Goal: Information Seeking & Learning: Learn about a topic

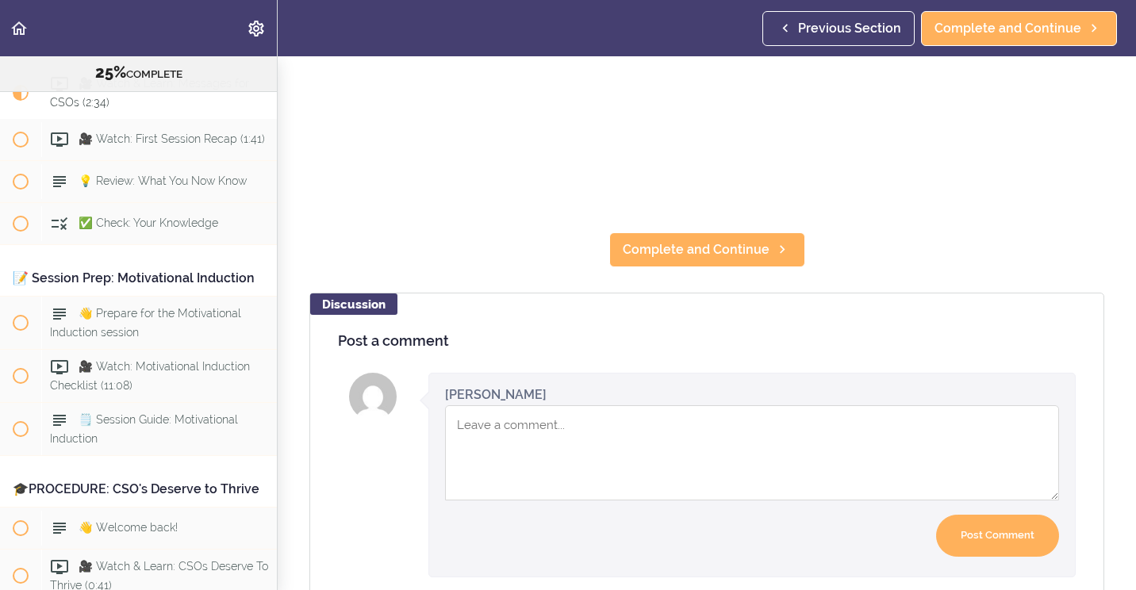
scroll to position [397, 0]
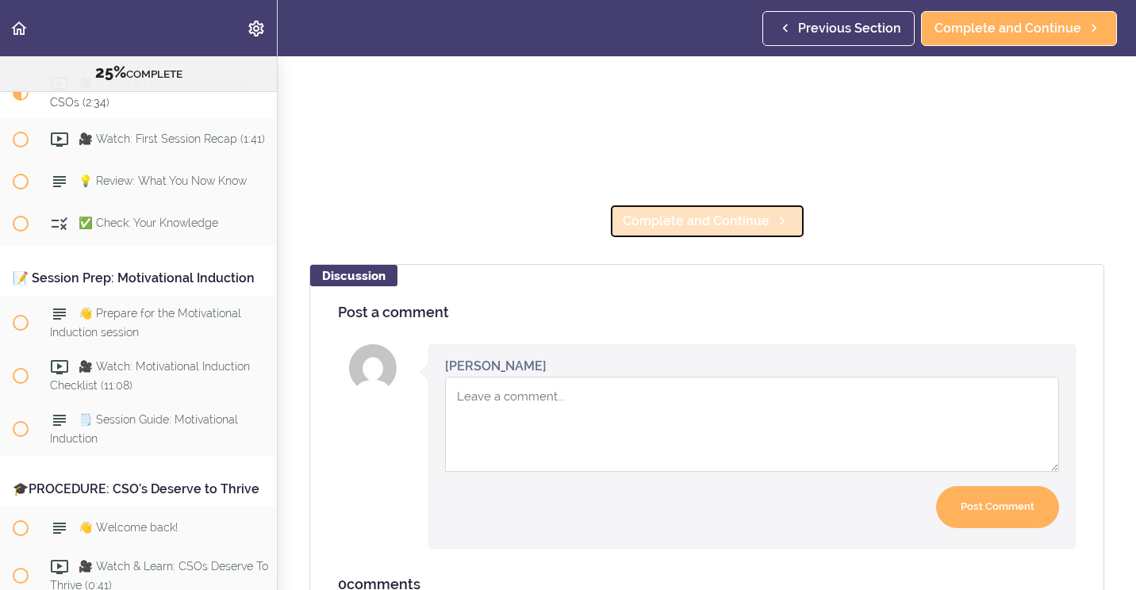
click at [682, 204] on link "Complete and Continue" at bounding box center [707, 221] width 196 height 35
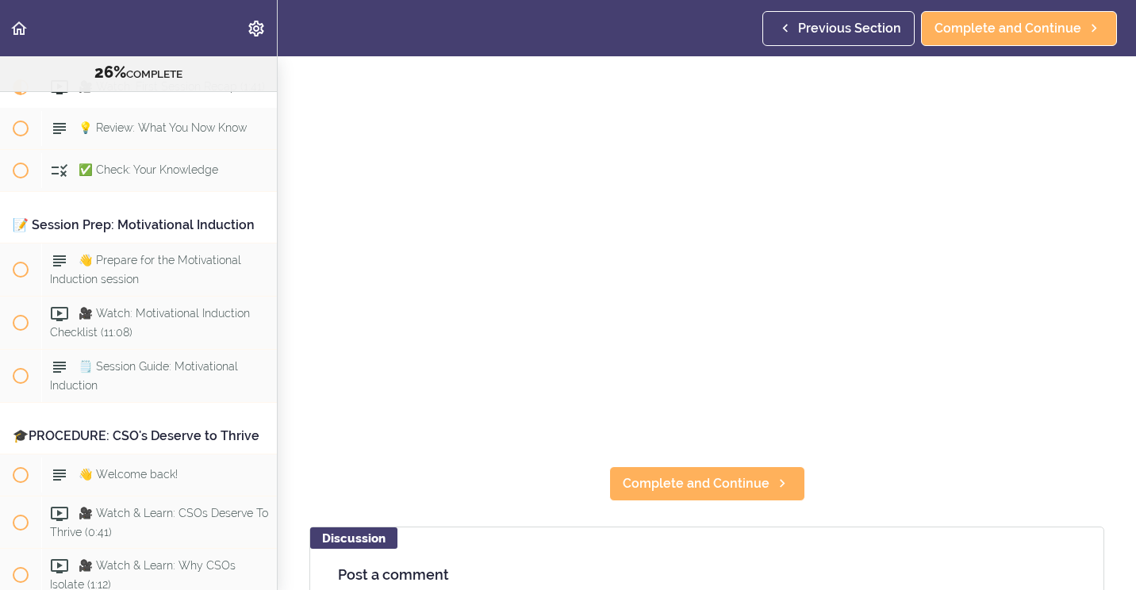
scroll to position [159, 0]
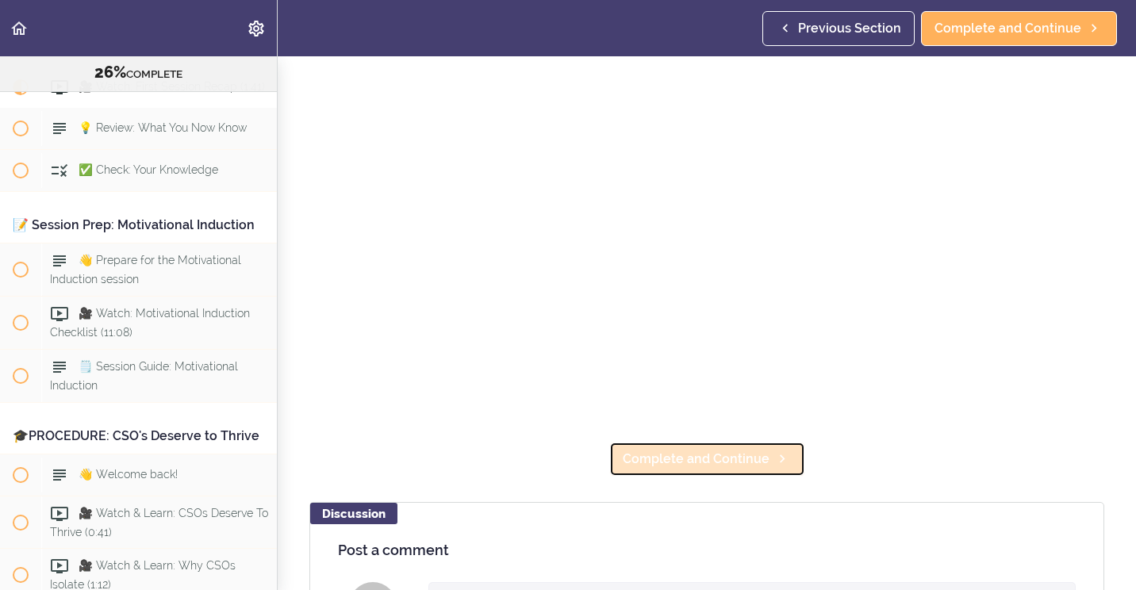
click at [700, 460] on span "Complete and Continue" at bounding box center [696, 459] width 147 height 19
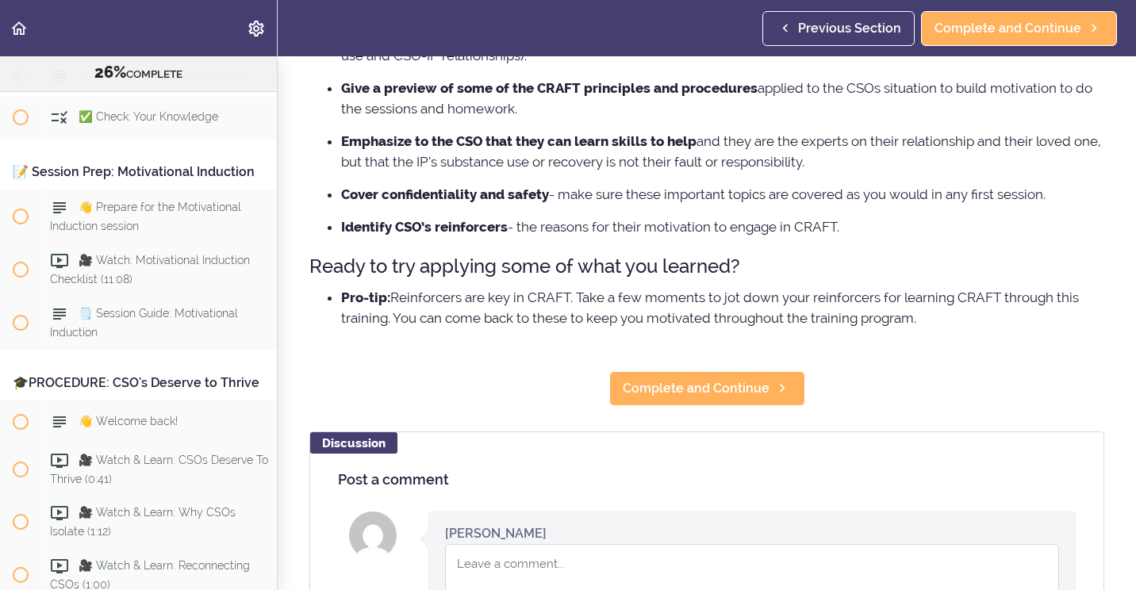
scroll to position [476, 0]
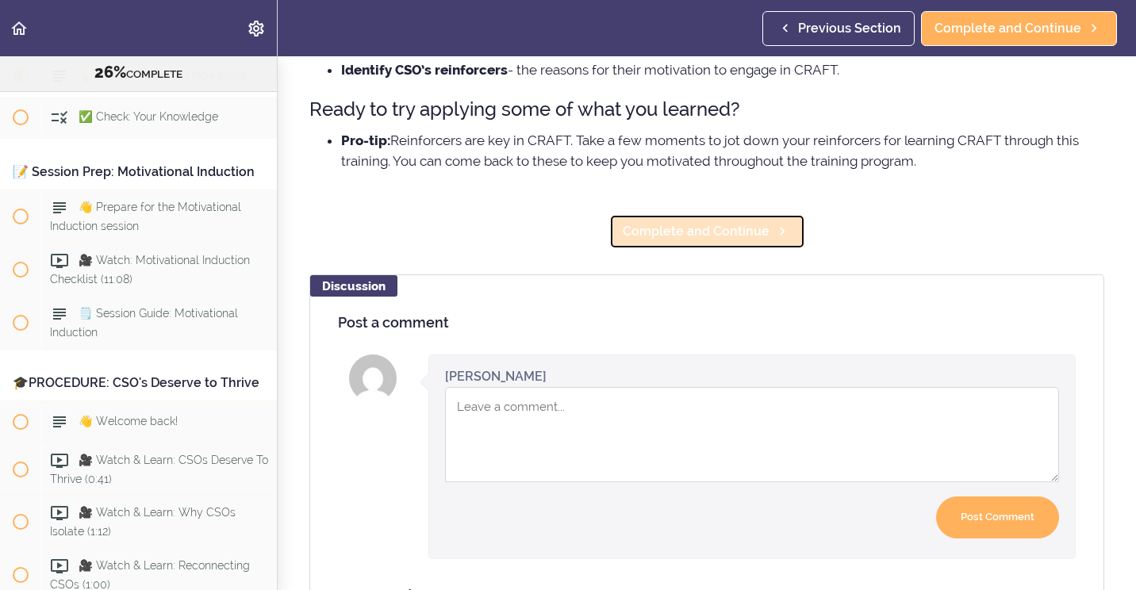
click at [699, 231] on span "Complete and Continue" at bounding box center [696, 231] width 147 height 19
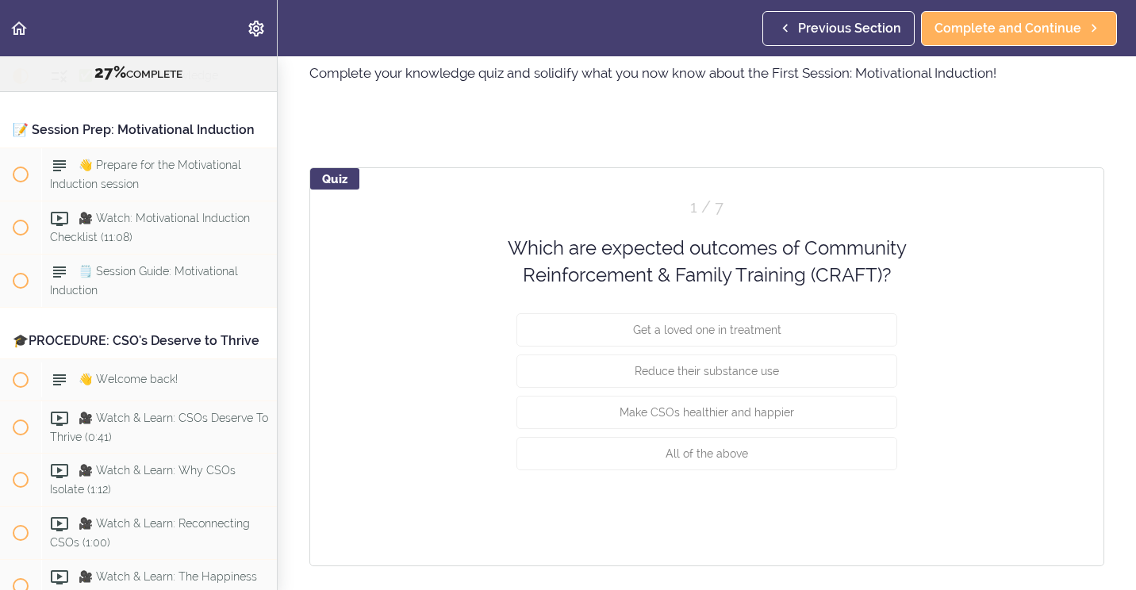
scroll to position [115, 0]
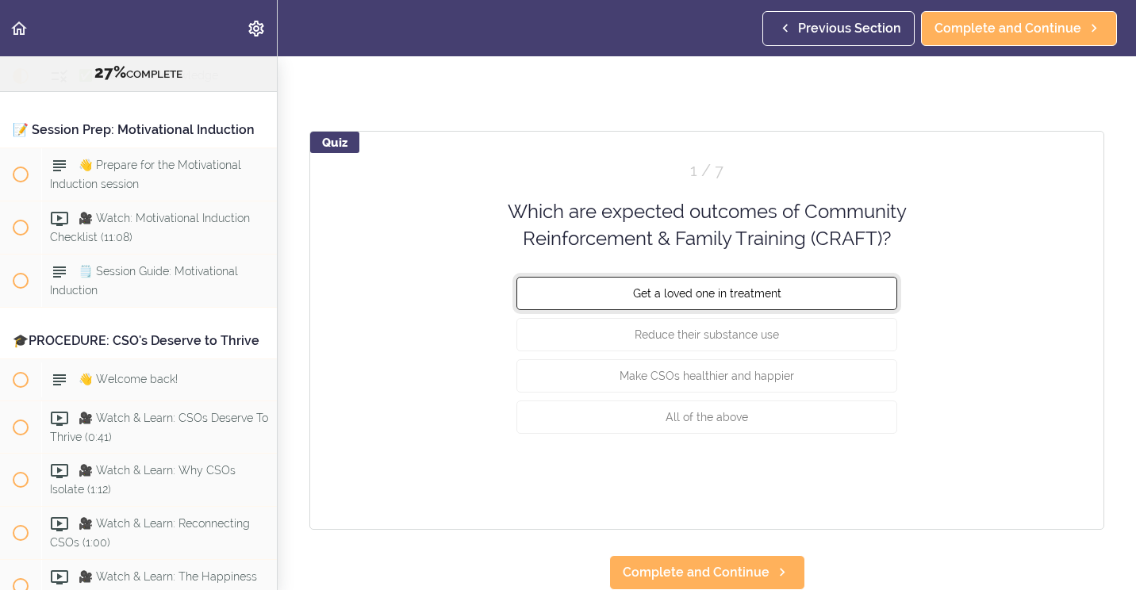
click at [668, 286] on span "Get a loved one in treatment" at bounding box center [707, 292] width 148 height 13
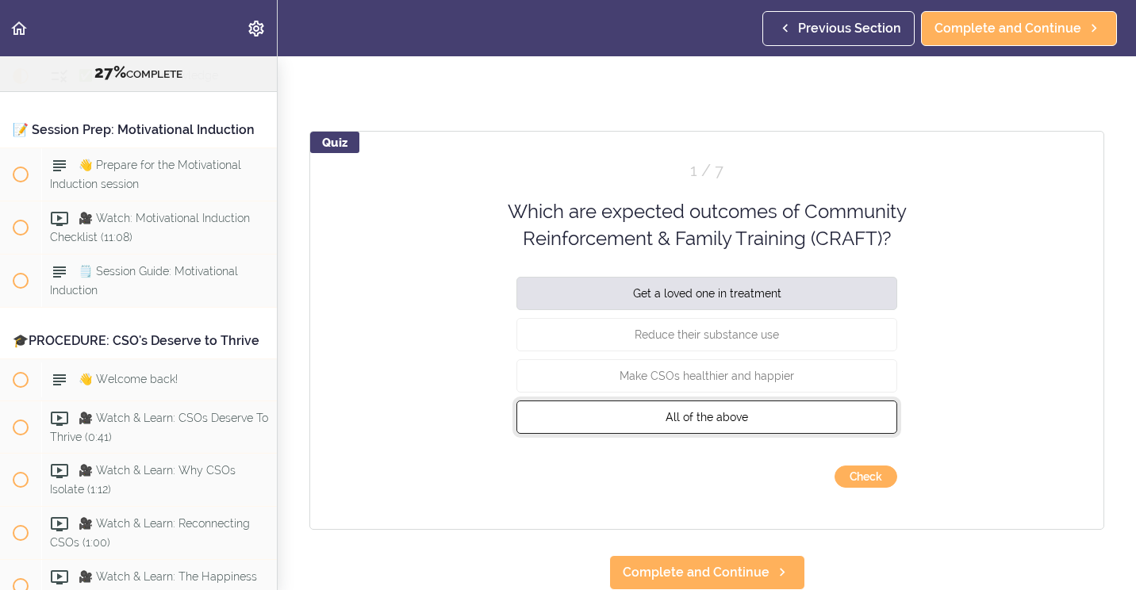
click at [661, 416] on button "All of the above" at bounding box center [706, 416] width 381 height 33
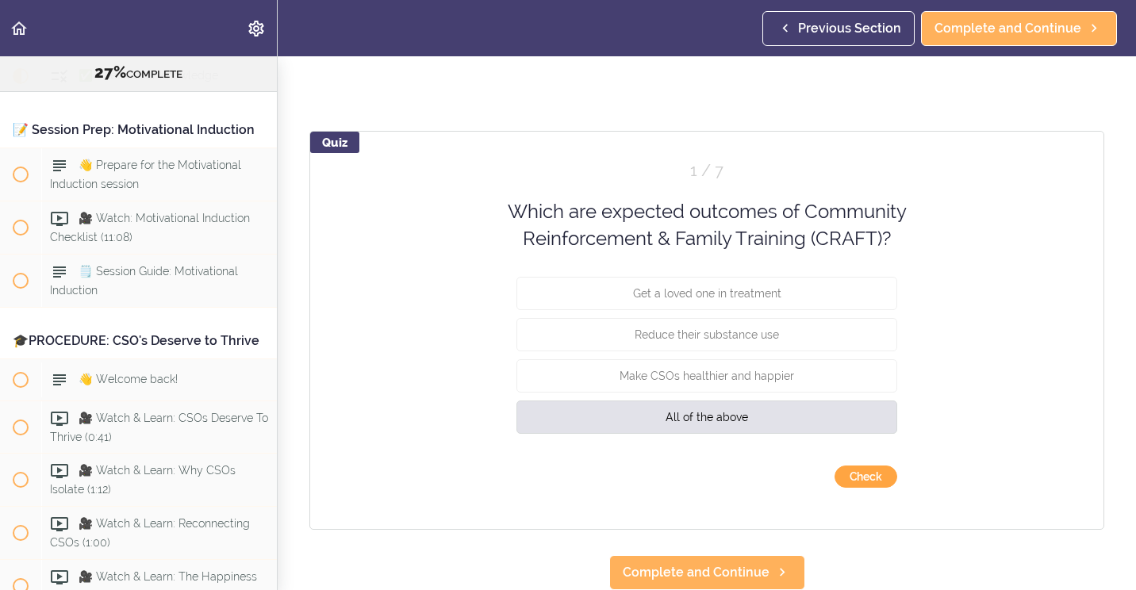
click at [881, 466] on button "Check" at bounding box center [865, 477] width 63 height 22
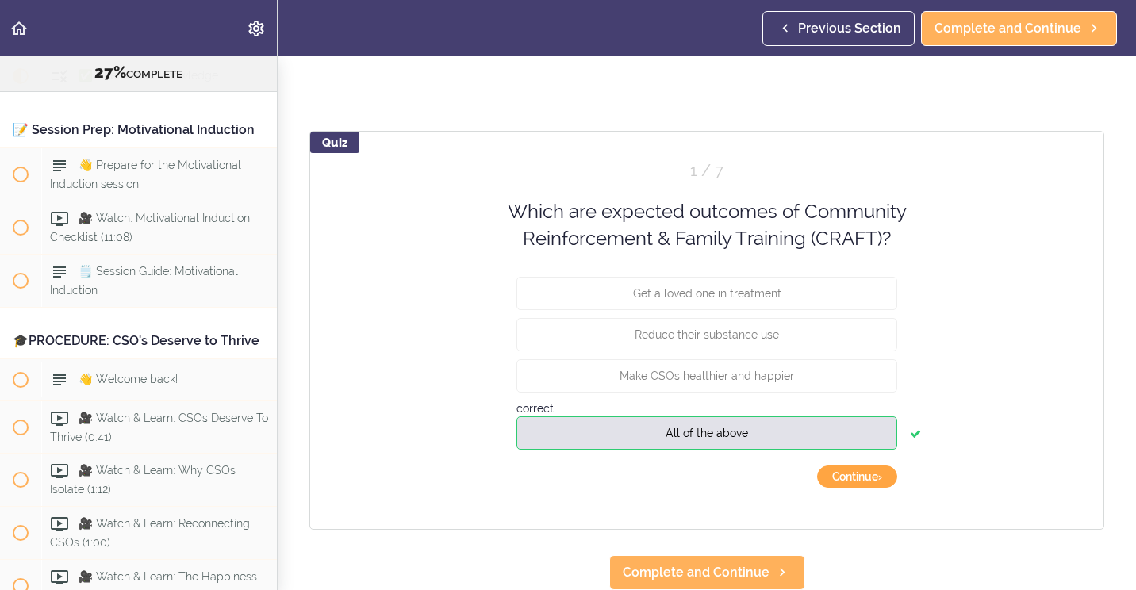
click at [853, 466] on button "Continue ›" at bounding box center [857, 477] width 80 height 22
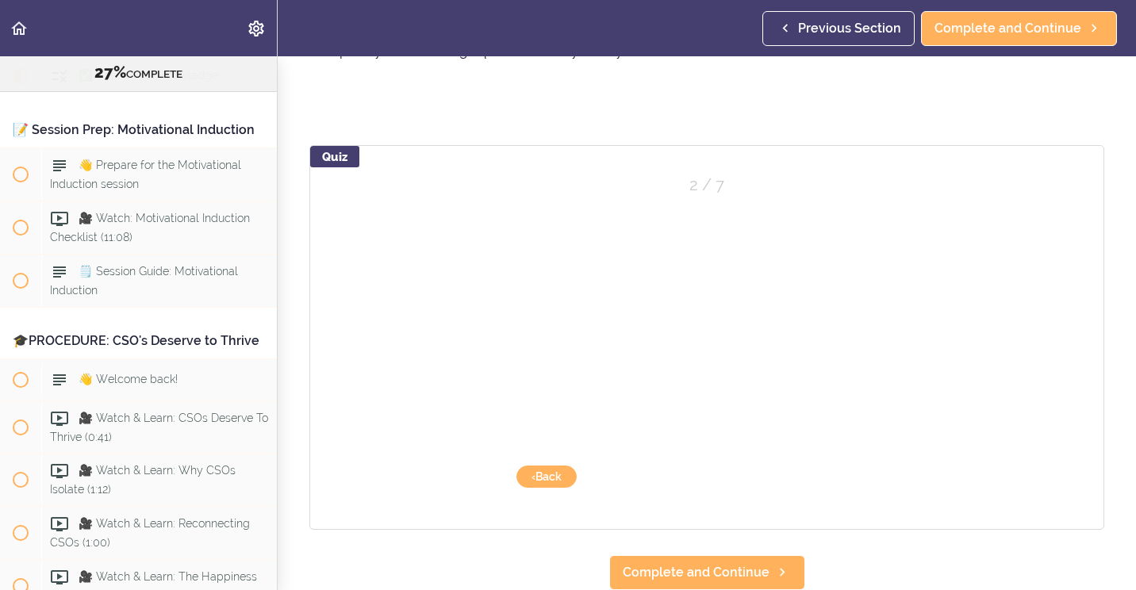
scroll to position [101, 0]
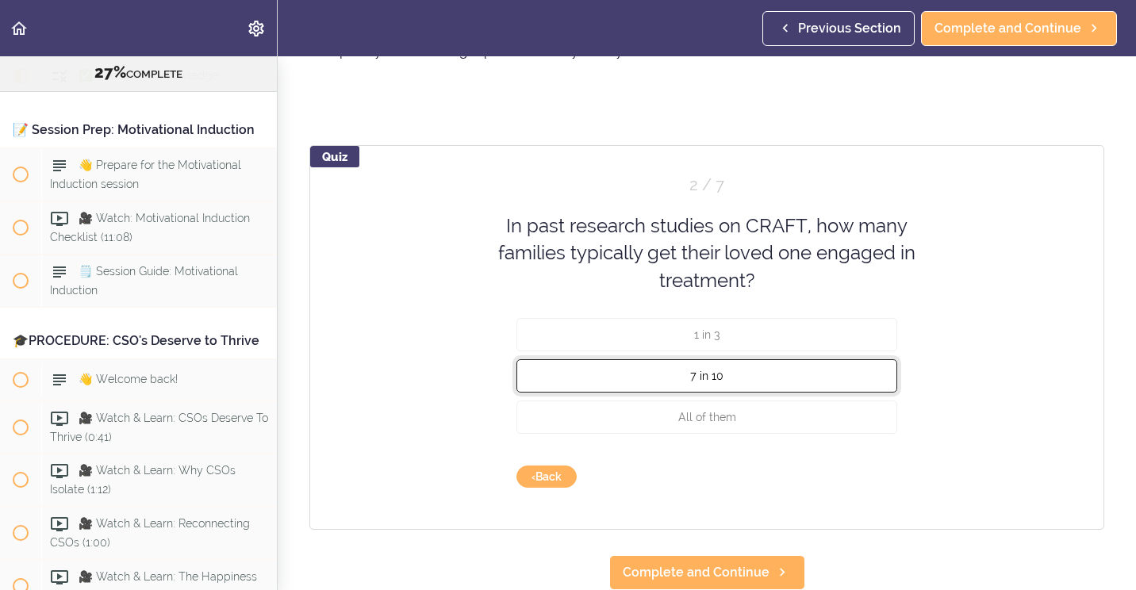
click at [635, 360] on button "7 in 10" at bounding box center [706, 375] width 381 height 33
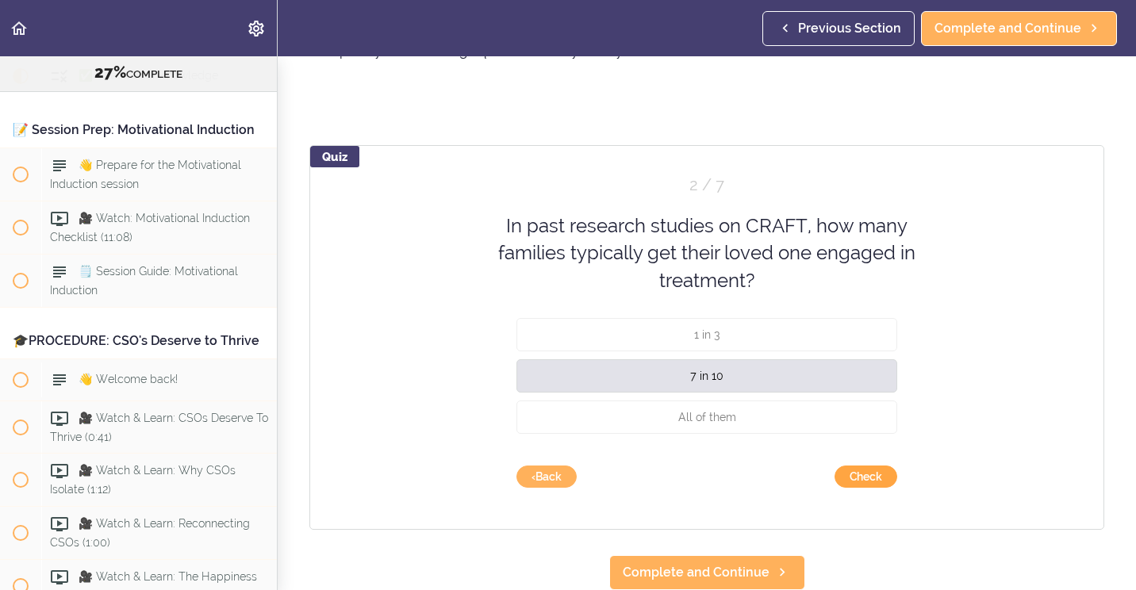
click at [841, 466] on button "Check" at bounding box center [865, 477] width 63 height 22
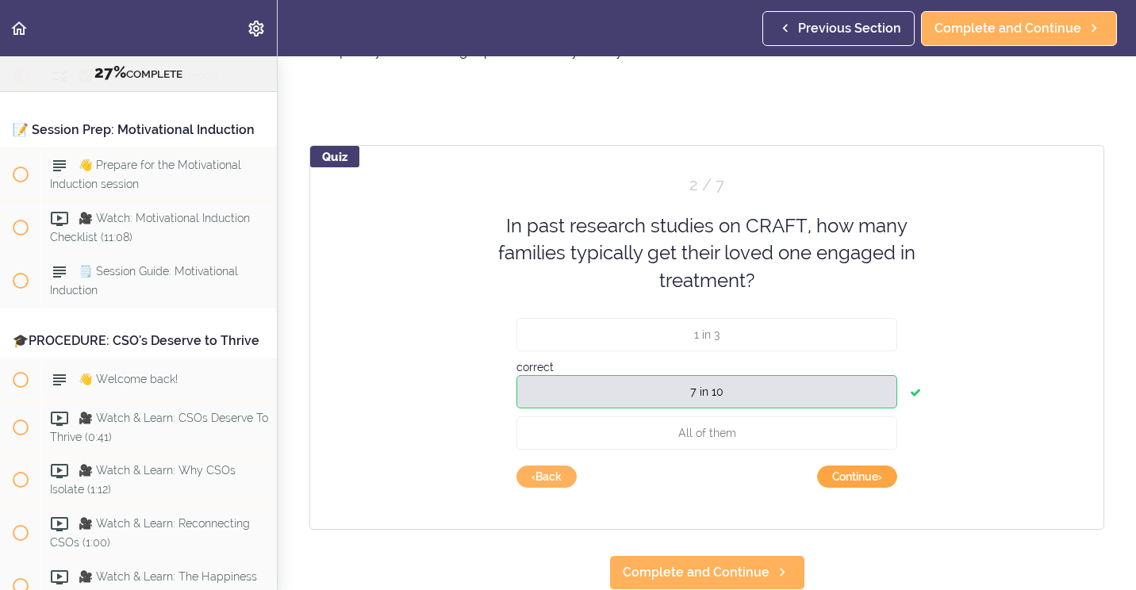
click at [845, 466] on button "Continue ›" at bounding box center [857, 477] width 80 height 22
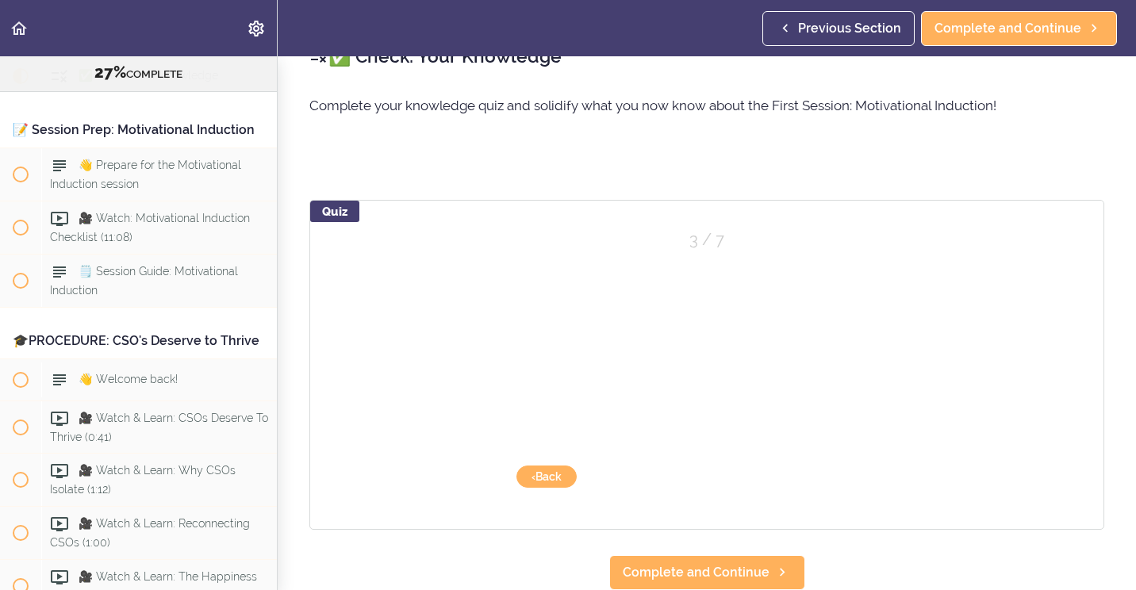
scroll to position [46, 0]
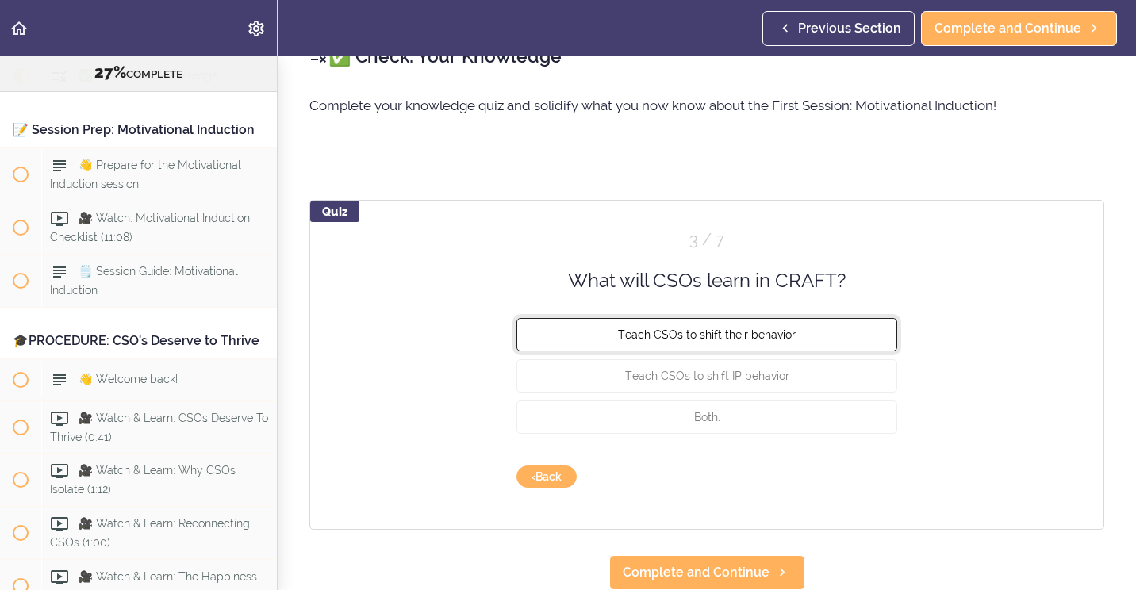
click at [715, 328] on span "Teach CSOs to shift their behavior" at bounding box center [707, 334] width 178 height 13
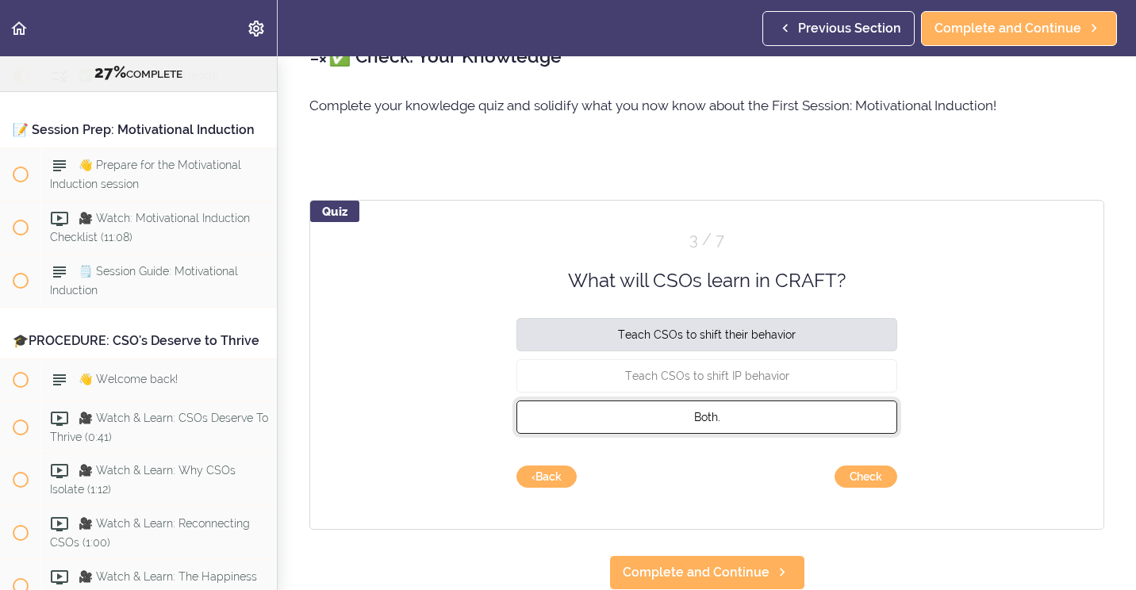
click at [746, 400] on button "Both." at bounding box center [706, 416] width 381 height 33
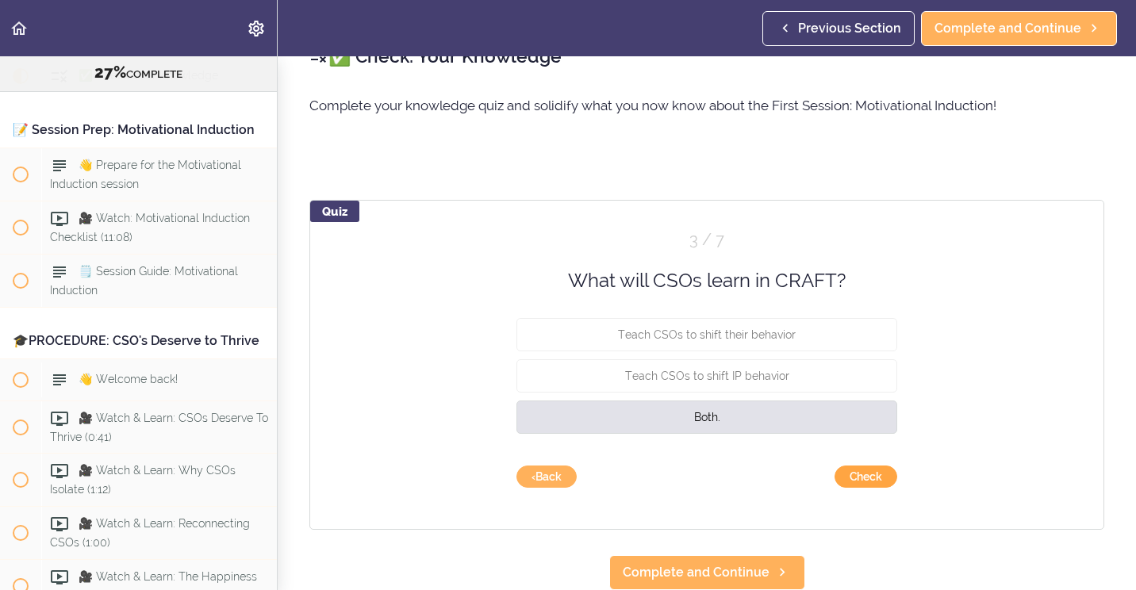
click at [848, 466] on button "Check" at bounding box center [865, 477] width 63 height 22
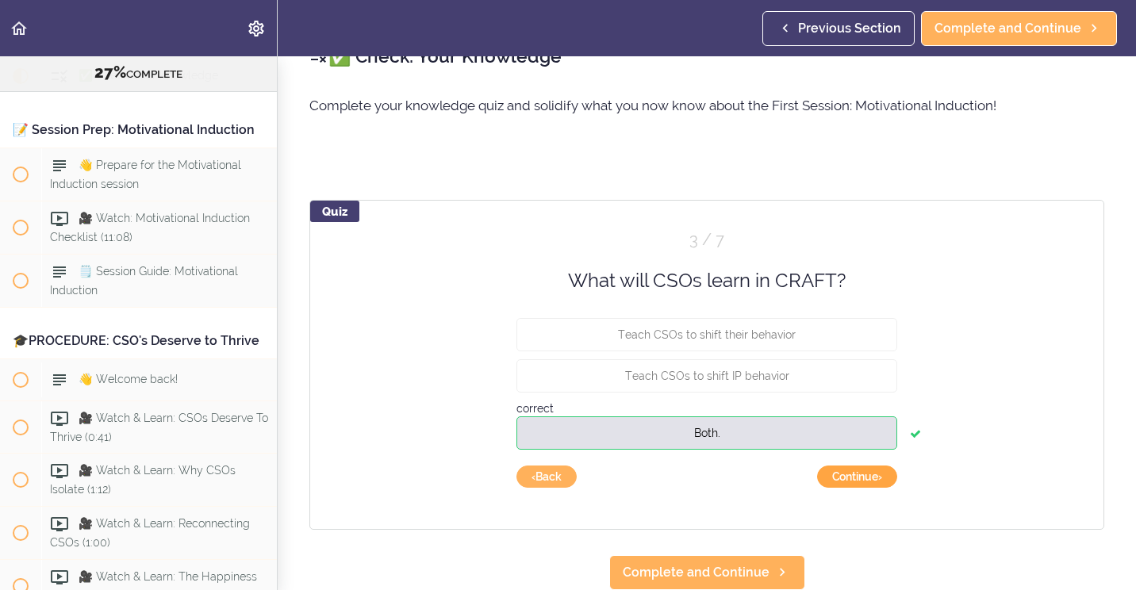
click at [864, 466] on button "Continue ›" at bounding box center [857, 477] width 80 height 22
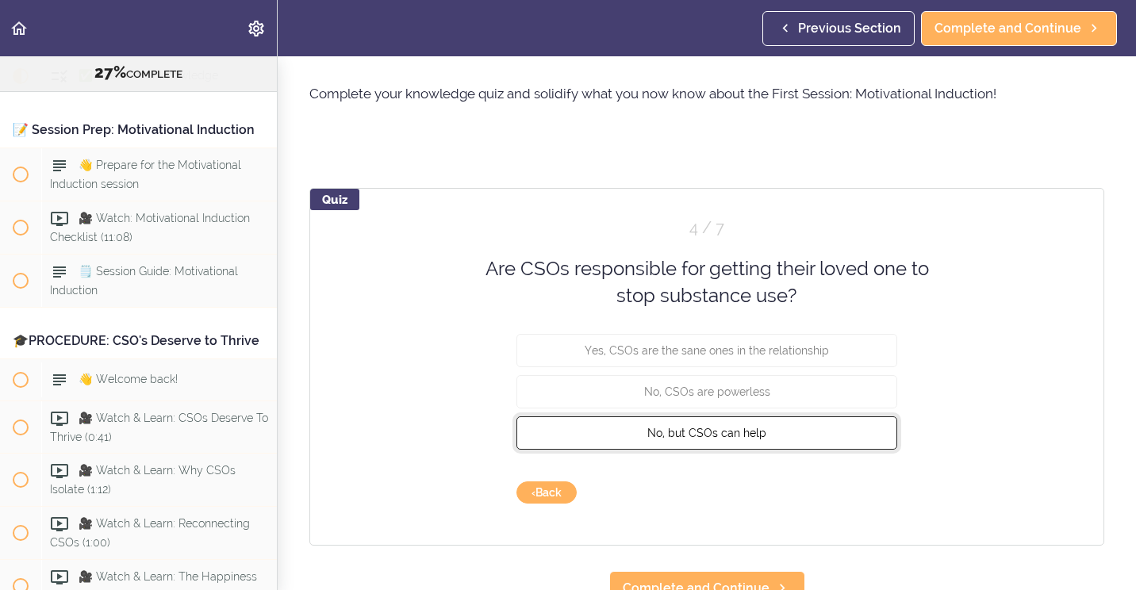
click at [776, 433] on button "No, but CSOs can help" at bounding box center [706, 432] width 381 height 33
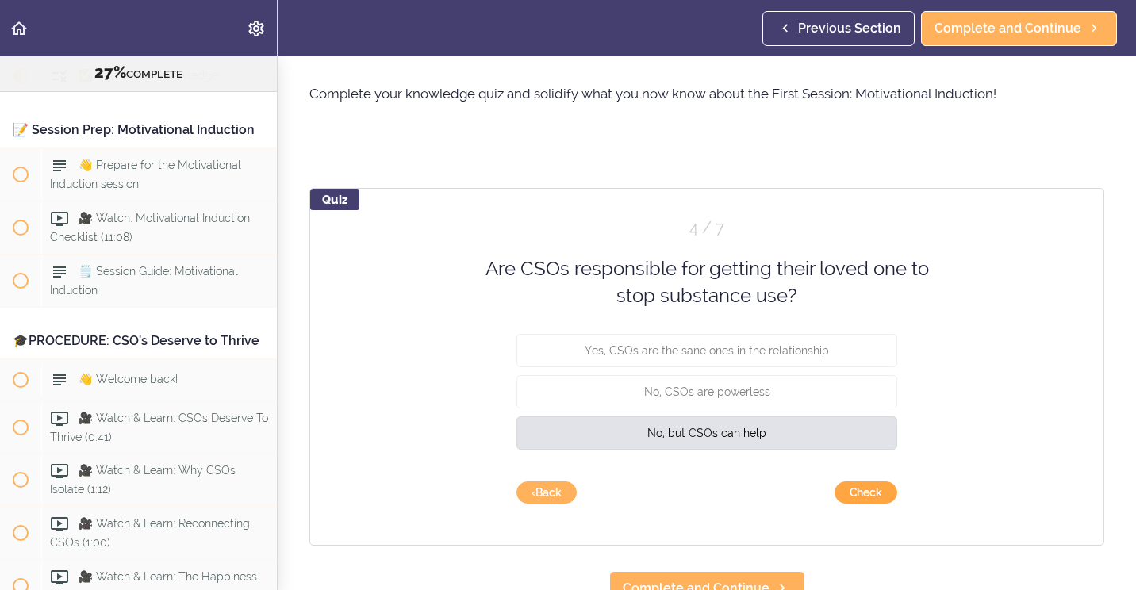
click at [840, 489] on button "Check" at bounding box center [865, 492] width 63 height 22
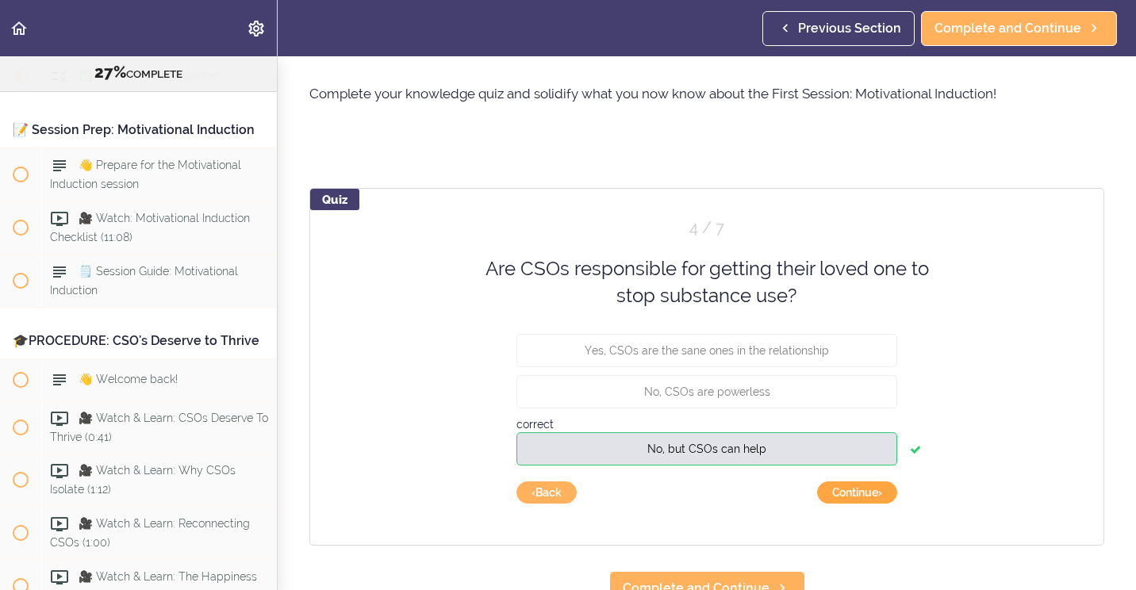
click at [842, 489] on button "Continue ›" at bounding box center [857, 492] width 80 height 22
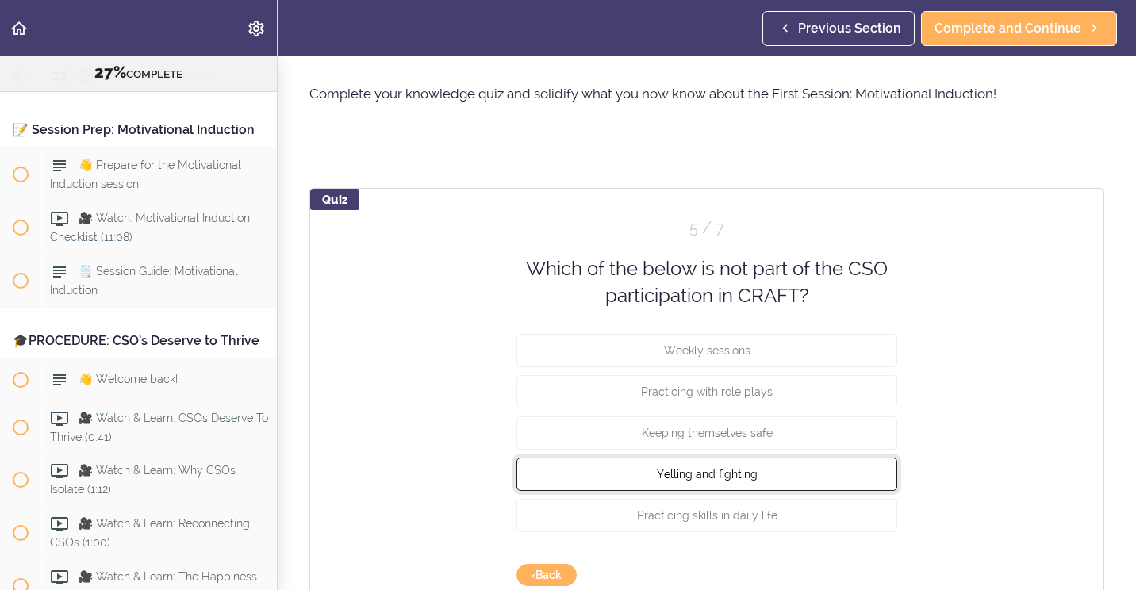
click at [808, 473] on button "Yelling and fighting" at bounding box center [706, 473] width 381 height 33
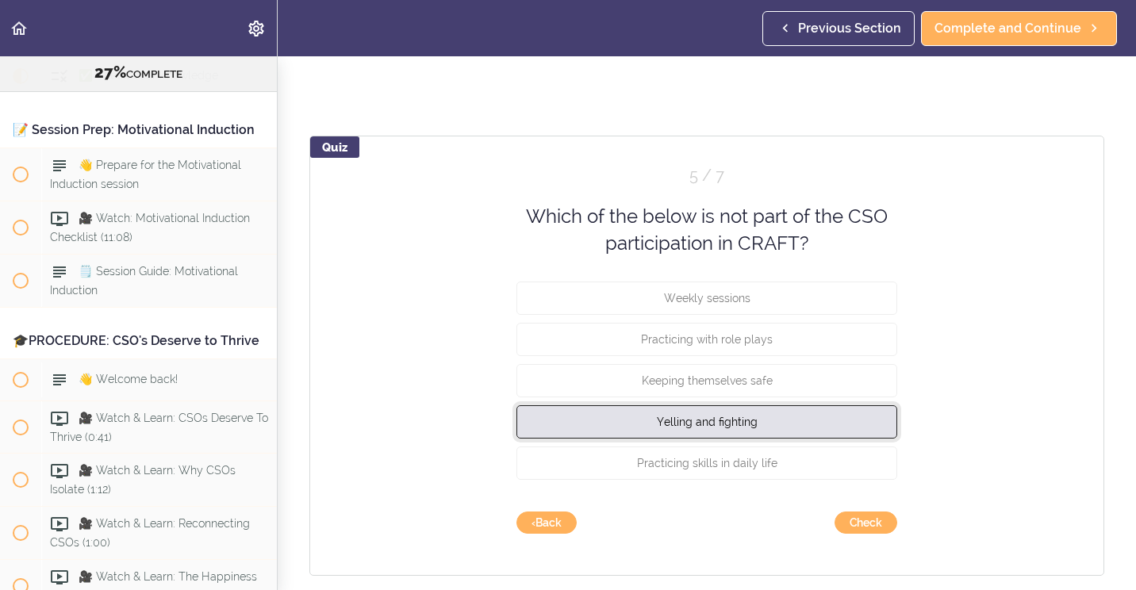
scroll to position [156, 0]
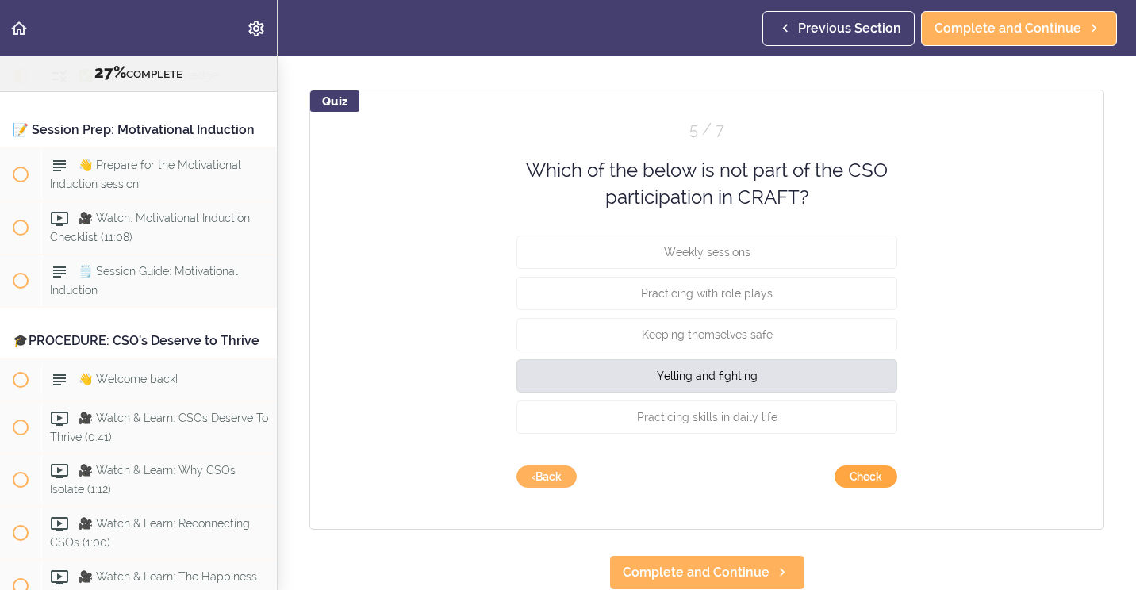
click at [845, 466] on button "Check" at bounding box center [865, 477] width 63 height 22
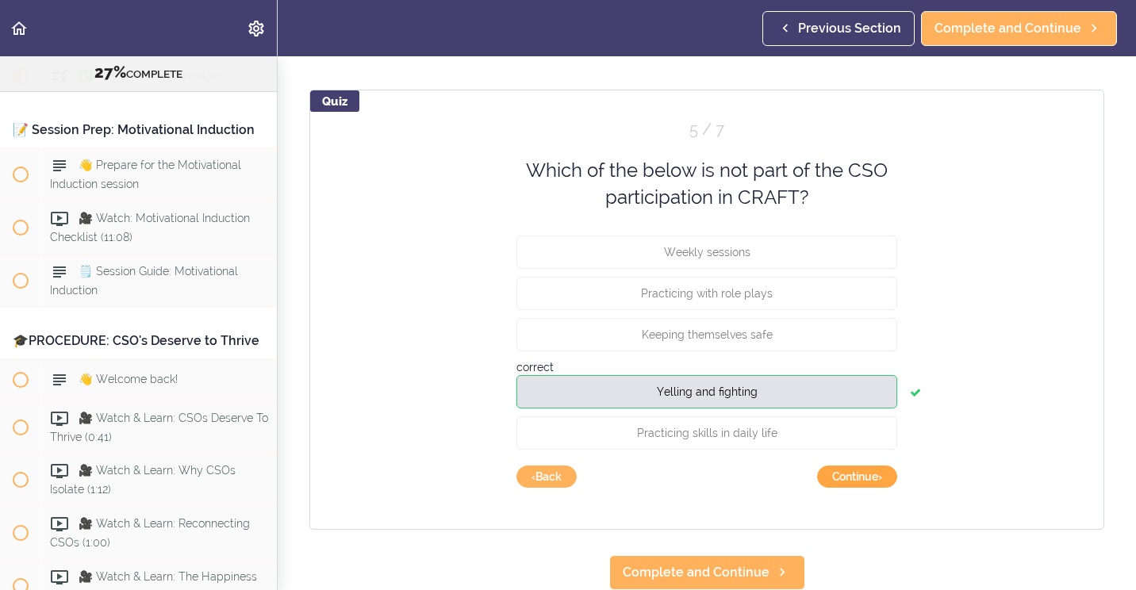
click at [864, 468] on button "Continue ›" at bounding box center [857, 477] width 80 height 22
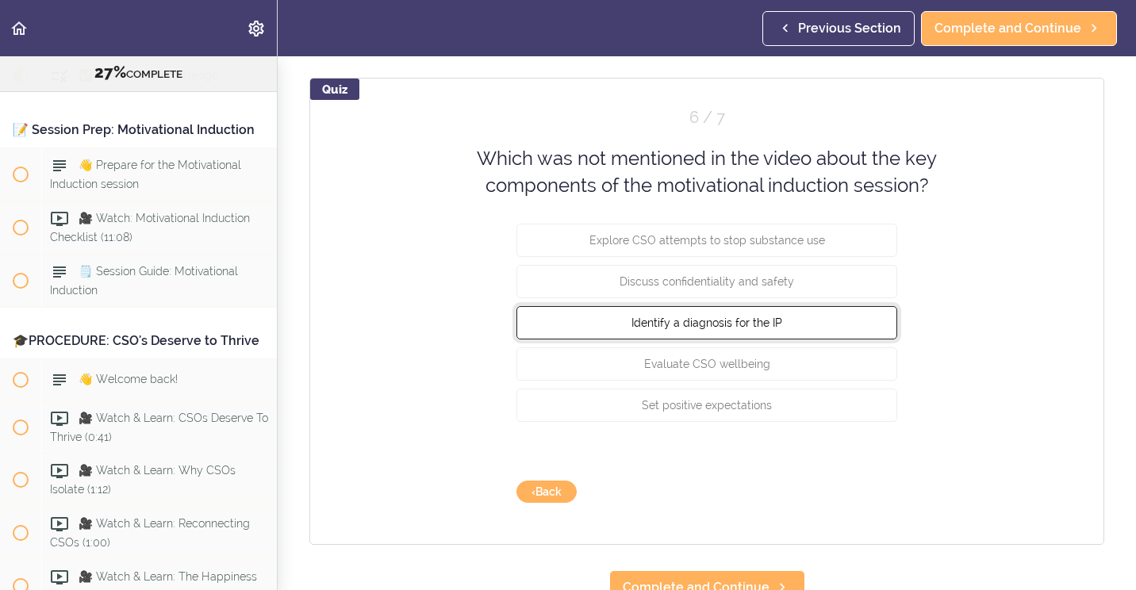
click at [586, 339] on button "Identify a diagnosis for the IP" at bounding box center [706, 321] width 381 height 33
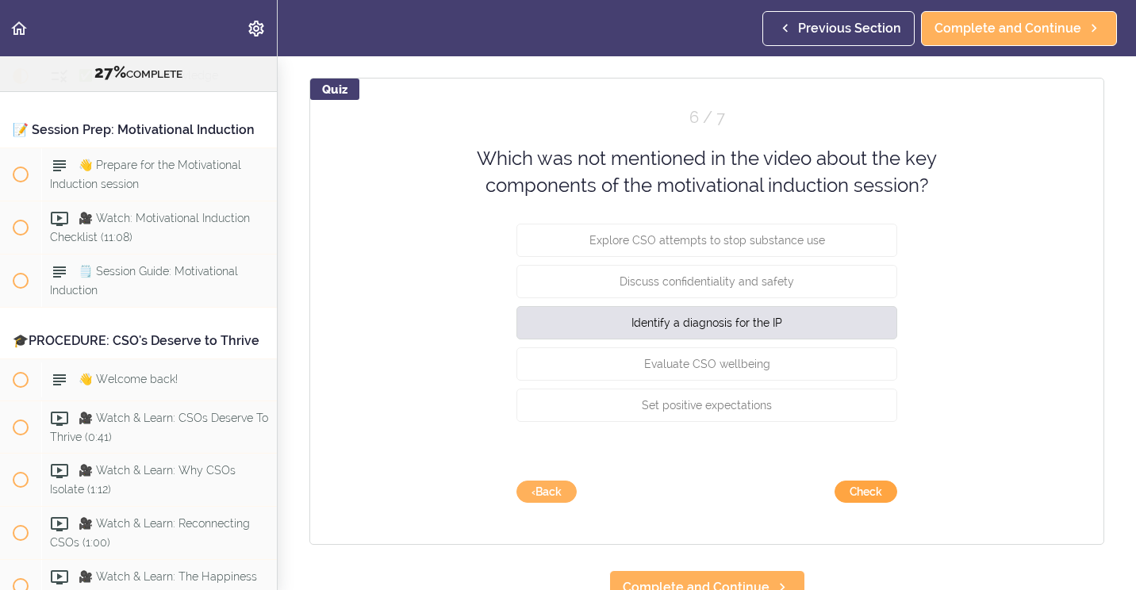
click at [878, 494] on button "Check" at bounding box center [865, 492] width 63 height 22
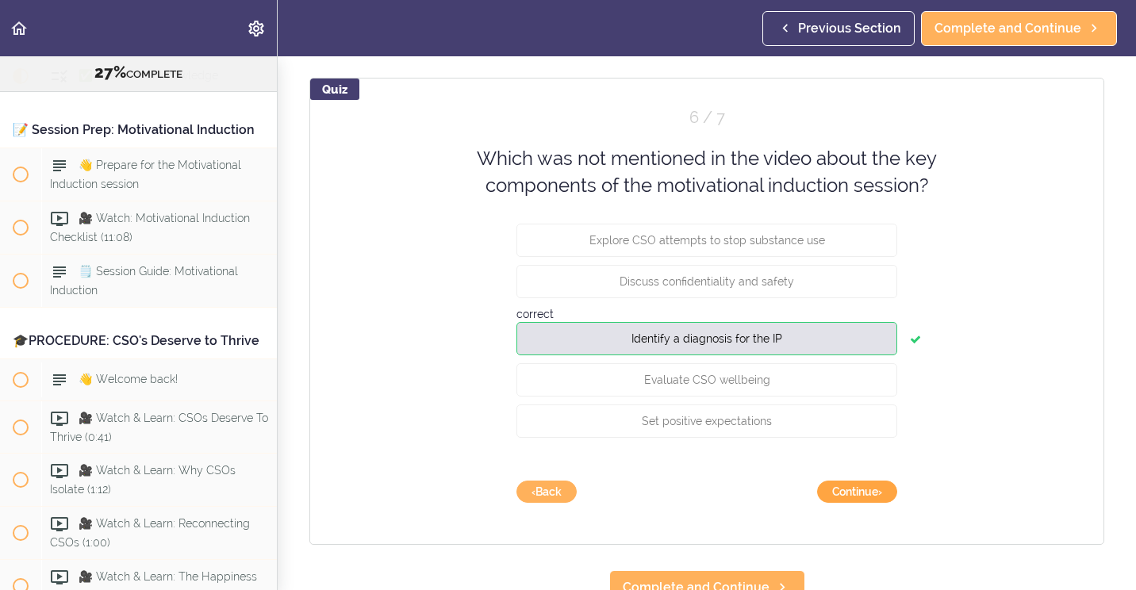
click at [868, 494] on button "Continue ›" at bounding box center [857, 492] width 80 height 22
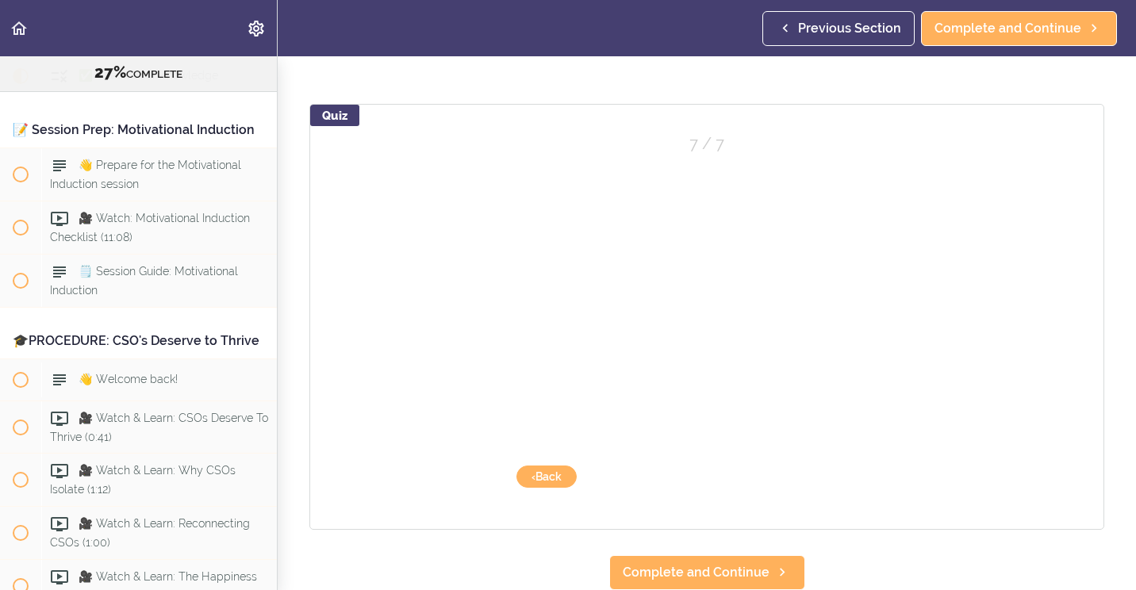
scroll to position [142, 0]
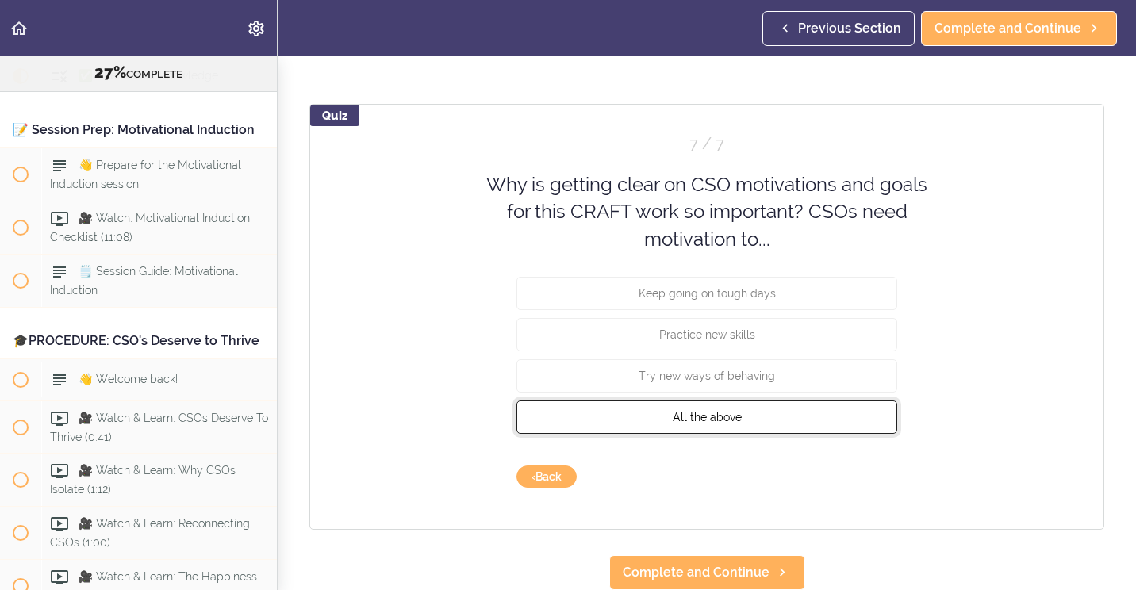
click at [783, 400] on button "All the above" at bounding box center [706, 416] width 381 height 33
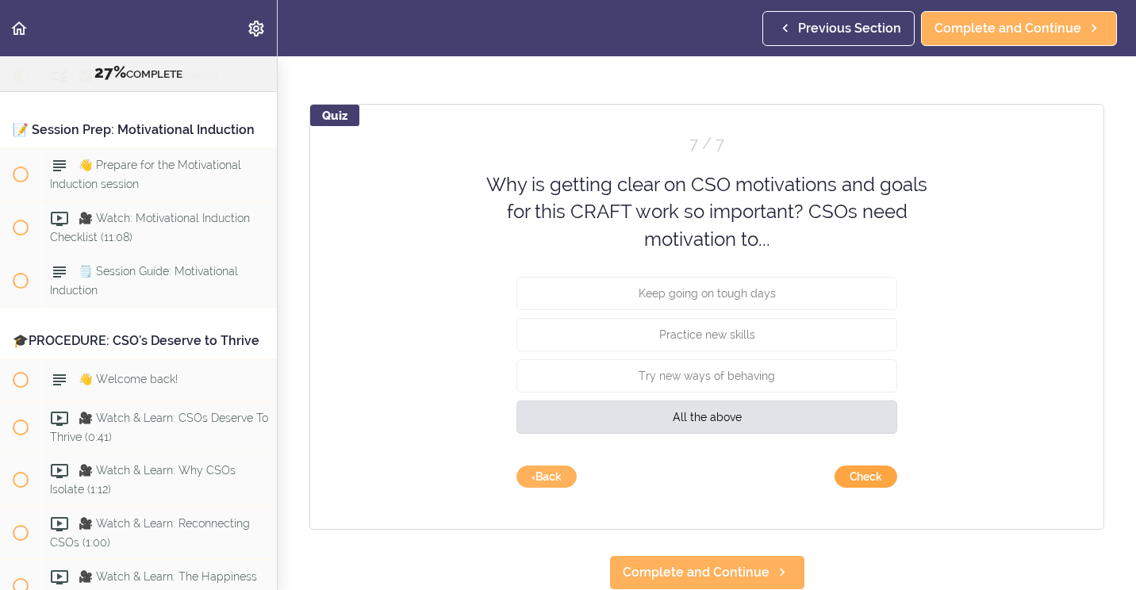
click at [860, 466] on button "Check" at bounding box center [865, 477] width 63 height 22
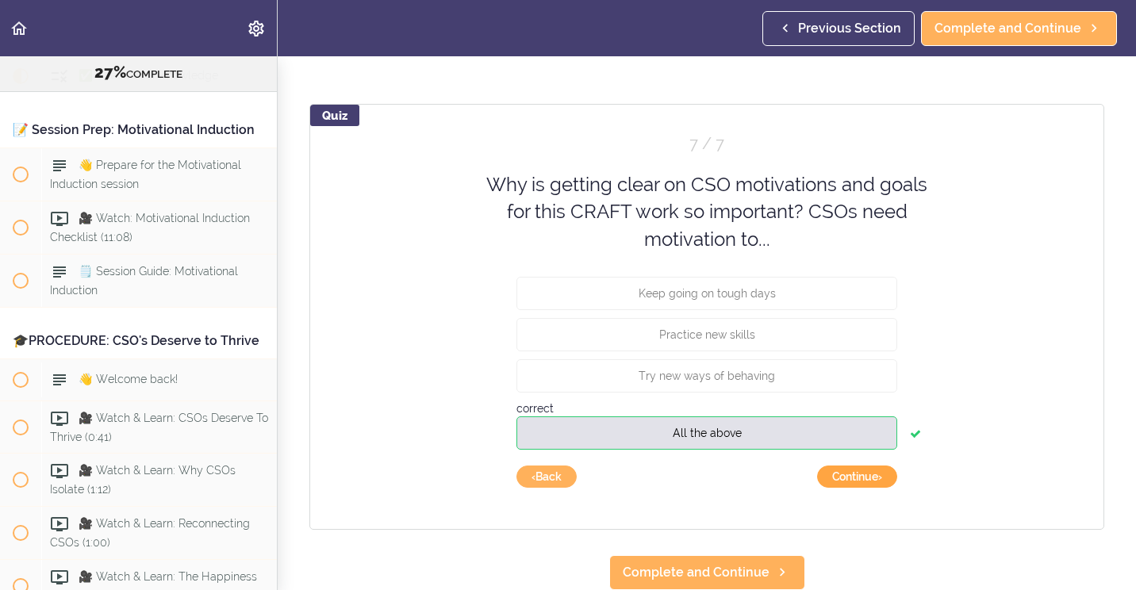
click at [861, 466] on button "Continue ›" at bounding box center [857, 477] width 80 height 22
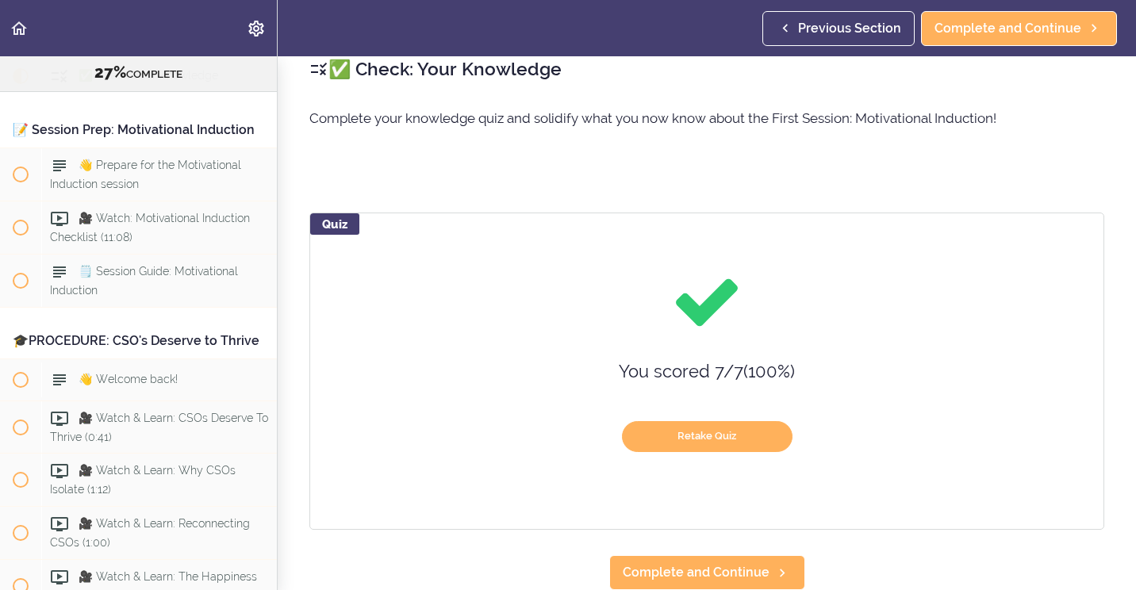
scroll to position [33, 0]
click at [736, 563] on span "Complete and Continue" at bounding box center [696, 572] width 147 height 19
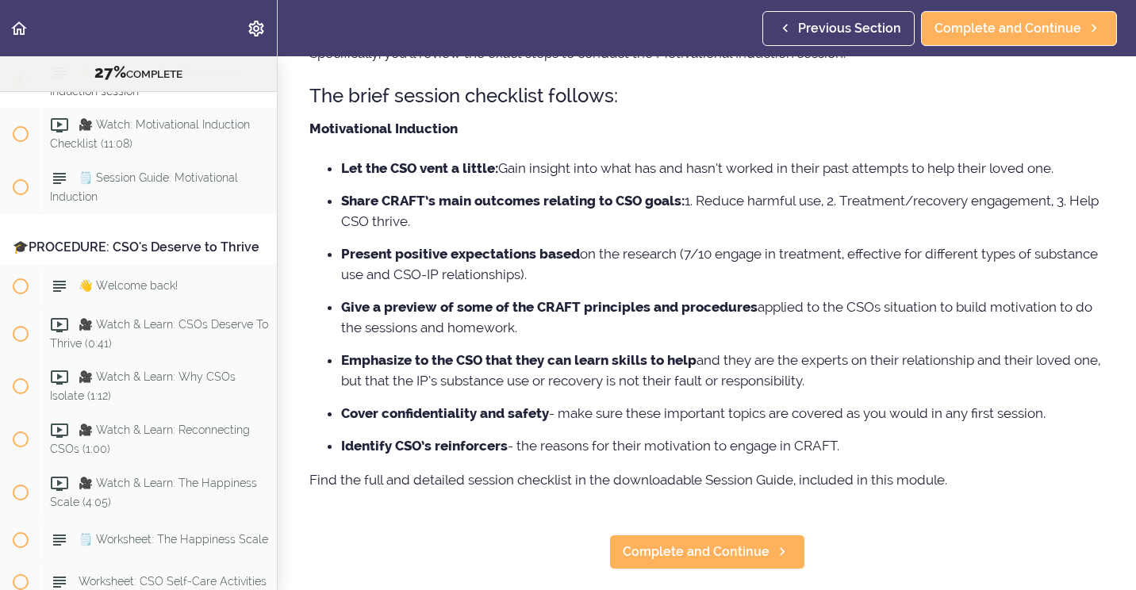
scroll to position [238, 0]
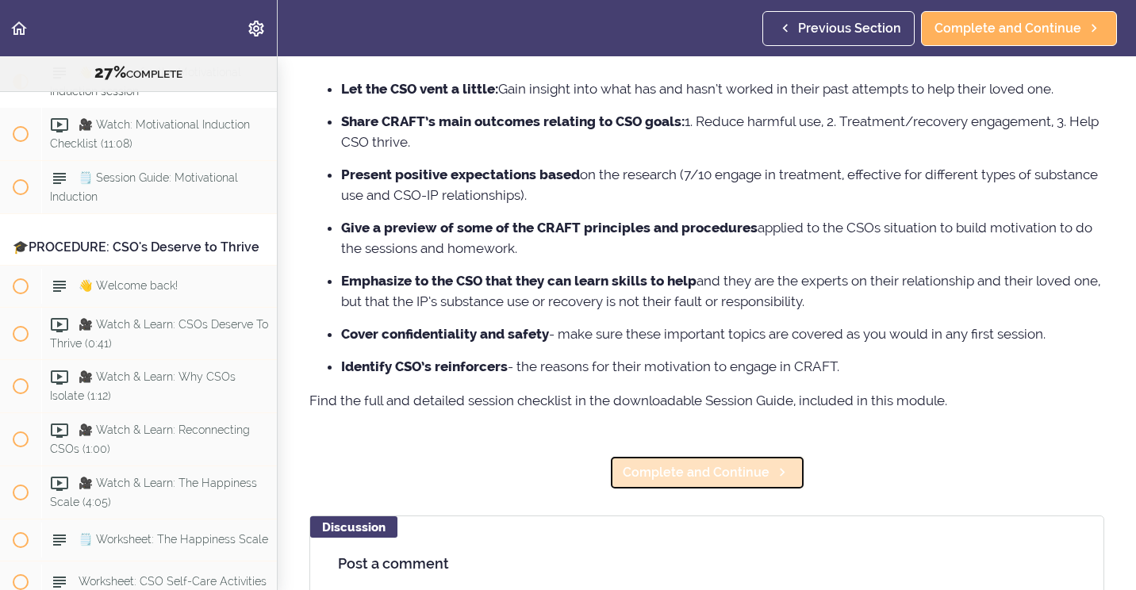
click at [731, 469] on span "Complete and Continue" at bounding box center [696, 472] width 147 height 19
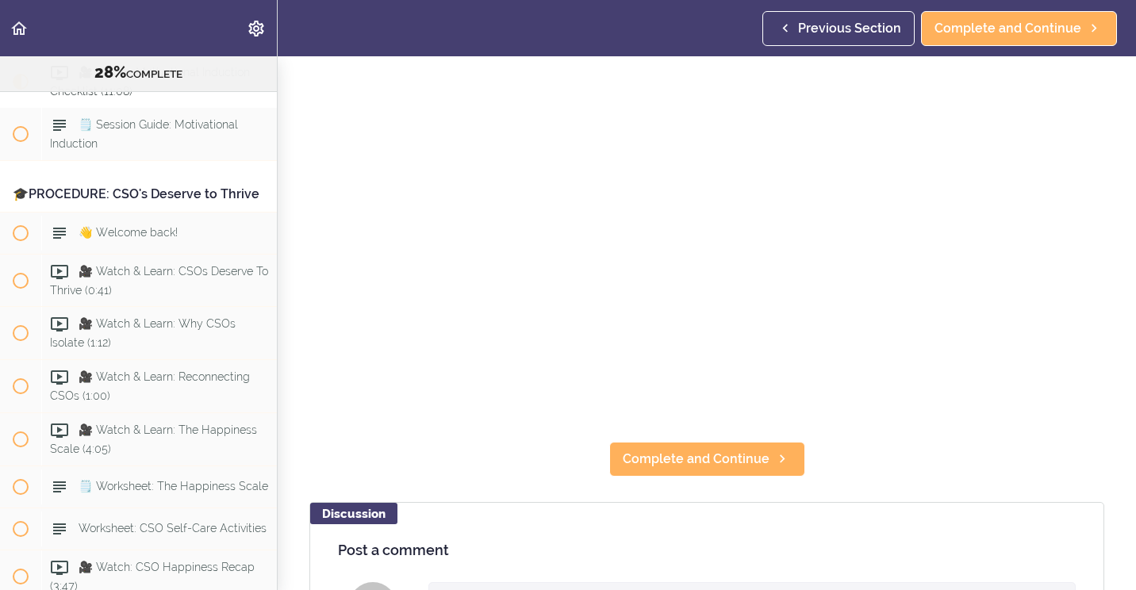
scroll to position [238, 0]
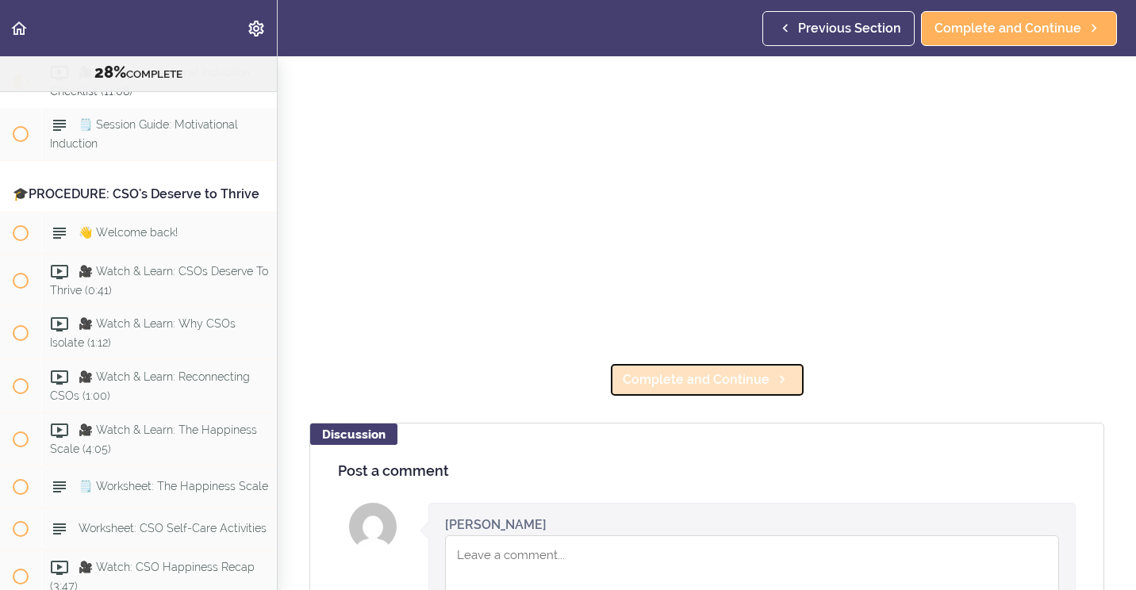
click at [715, 374] on span "Complete and Continue" at bounding box center [696, 379] width 147 height 19
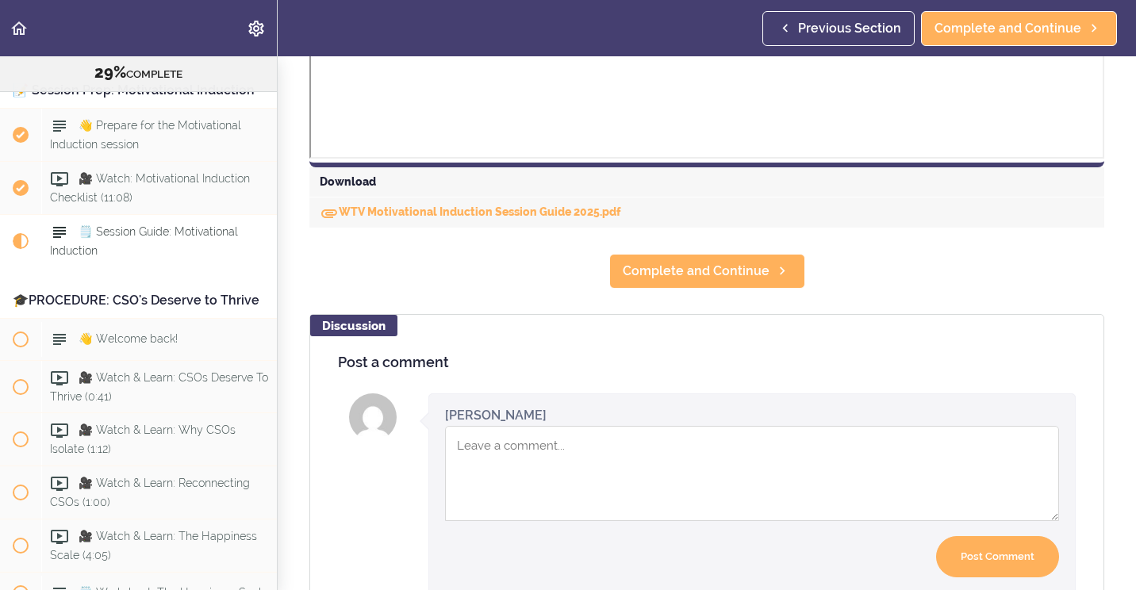
scroll to position [714, 0]
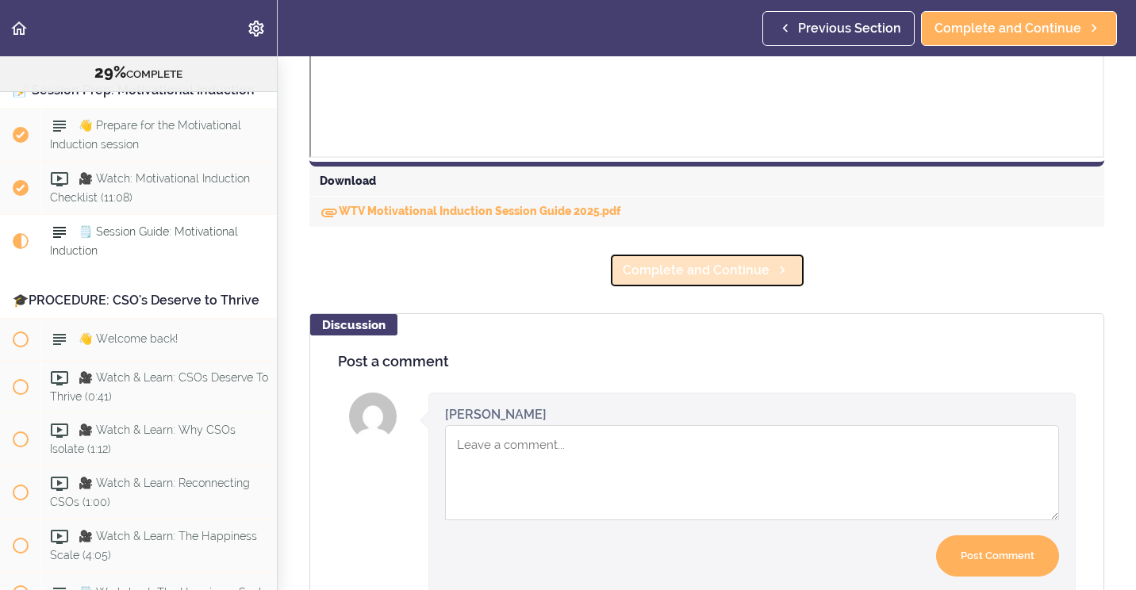
click at [695, 274] on span "Complete and Continue" at bounding box center [696, 270] width 147 height 19
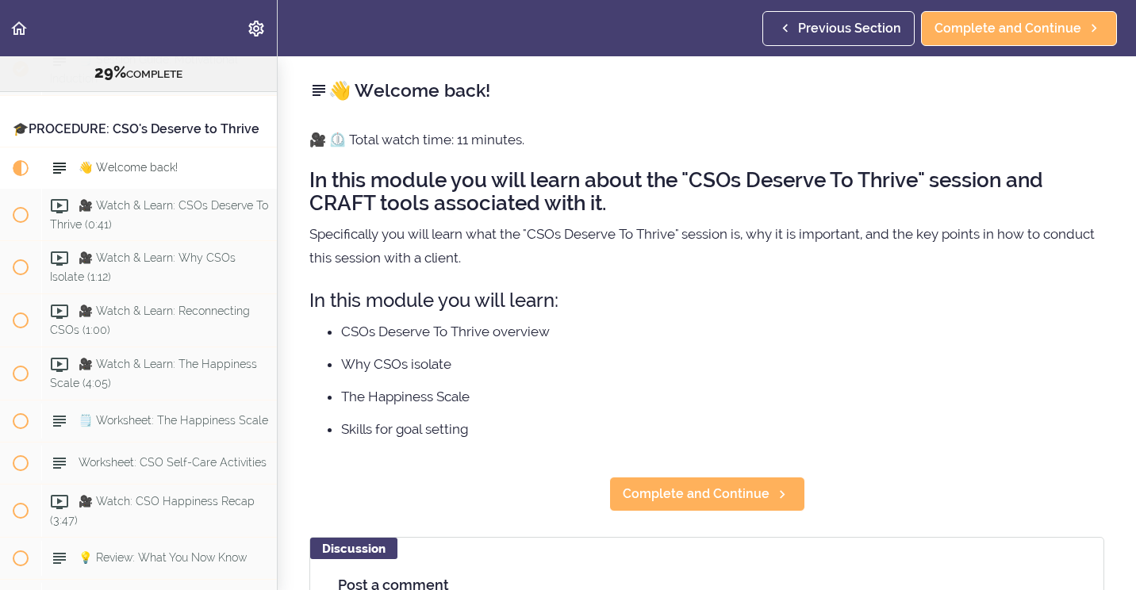
scroll to position [3282, 0]
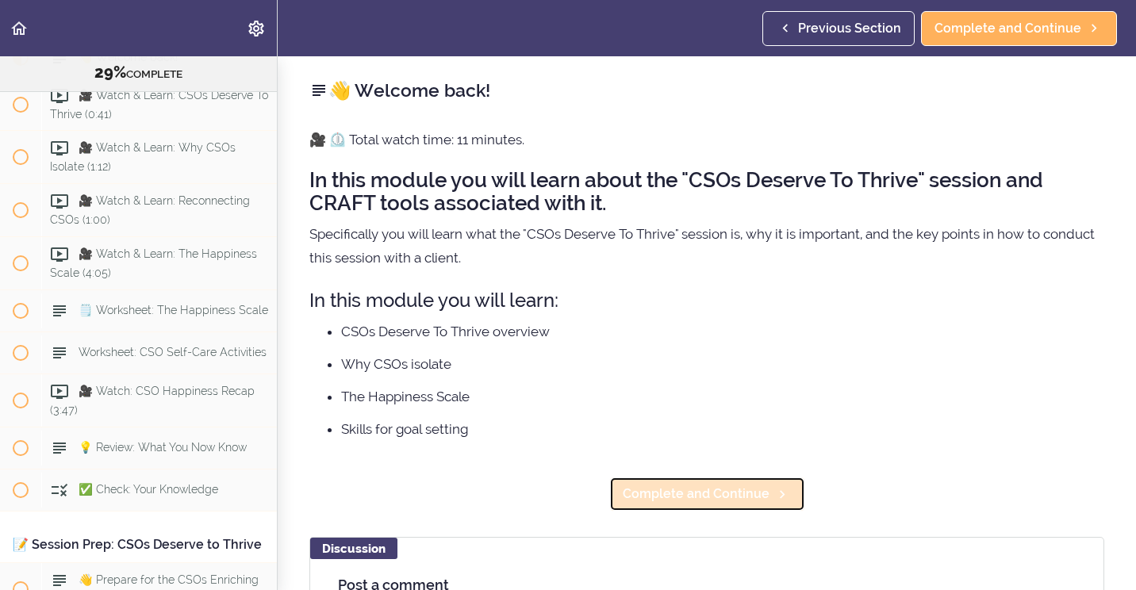
click at [719, 500] on span "Complete and Continue" at bounding box center [696, 494] width 147 height 19
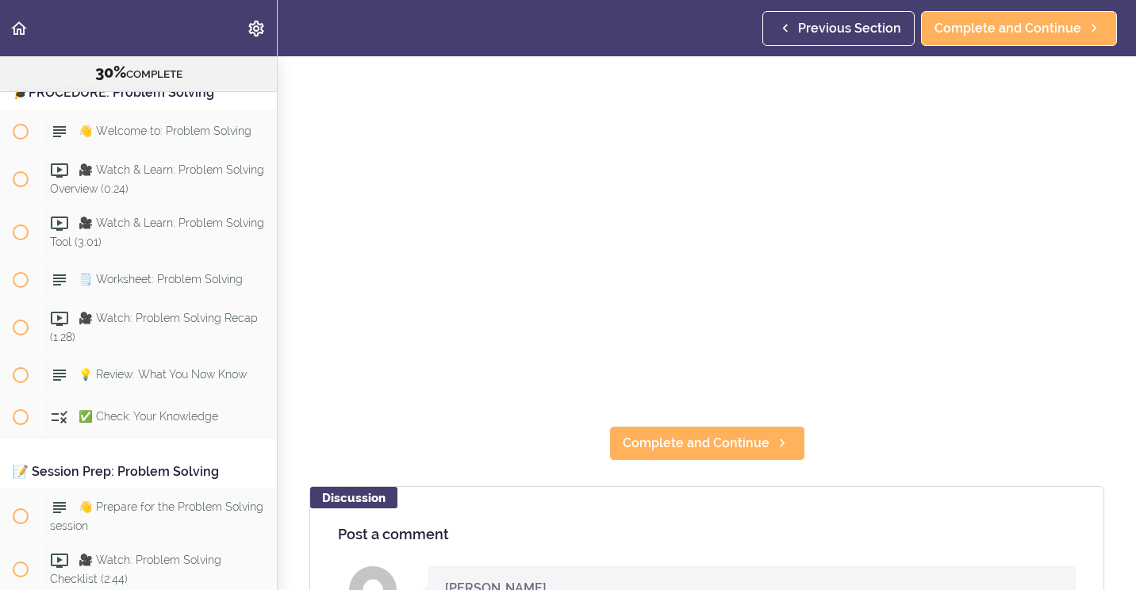
scroll to position [238, 0]
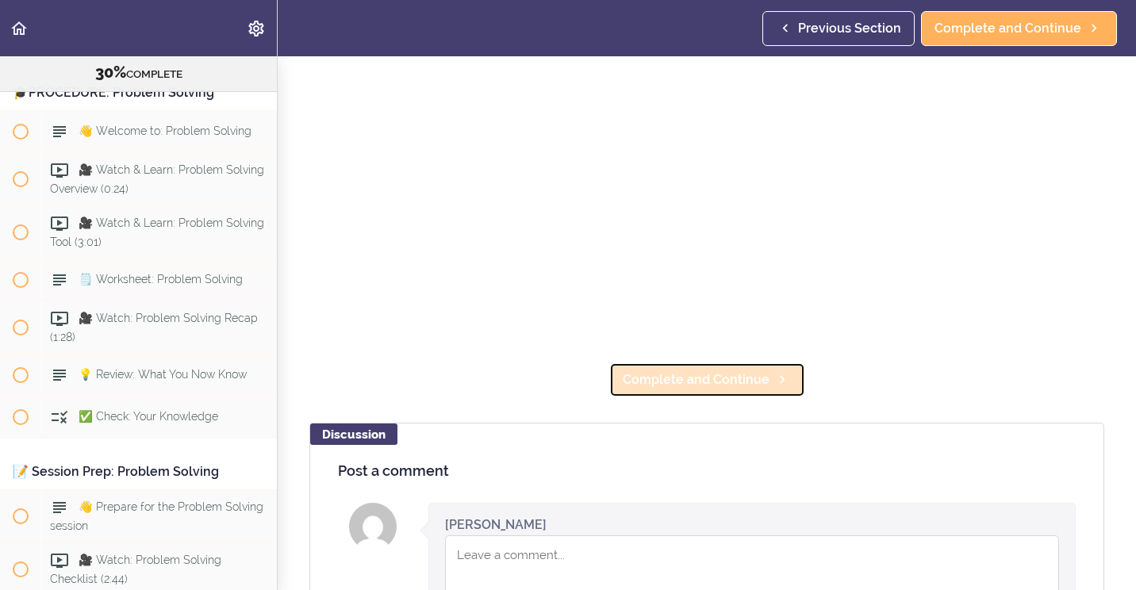
click at [756, 377] on span "Complete and Continue" at bounding box center [696, 379] width 147 height 19
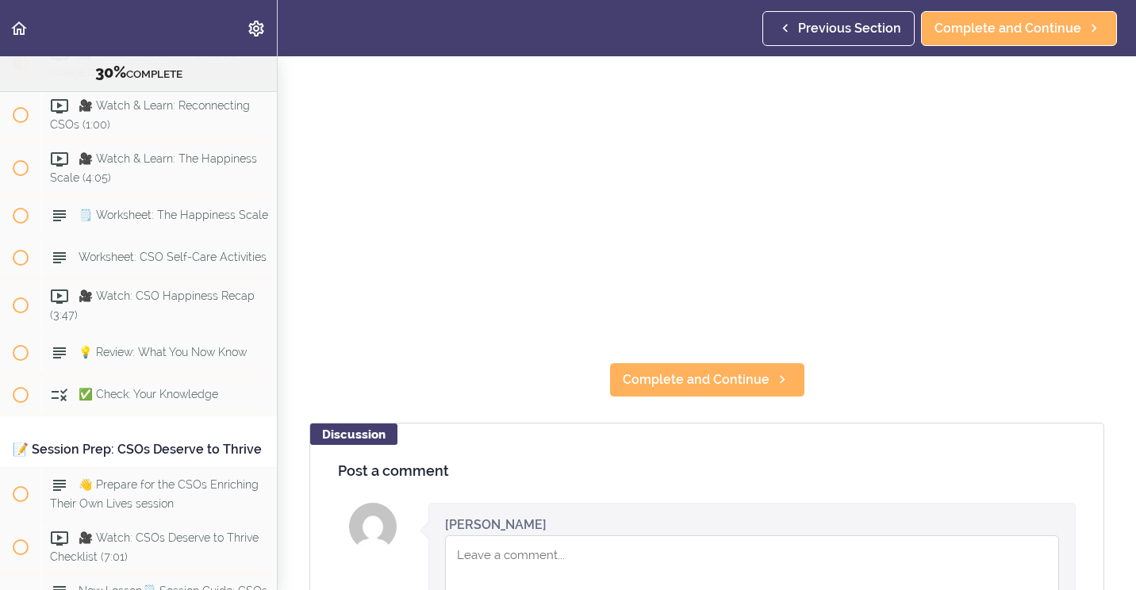
scroll to position [397, 0]
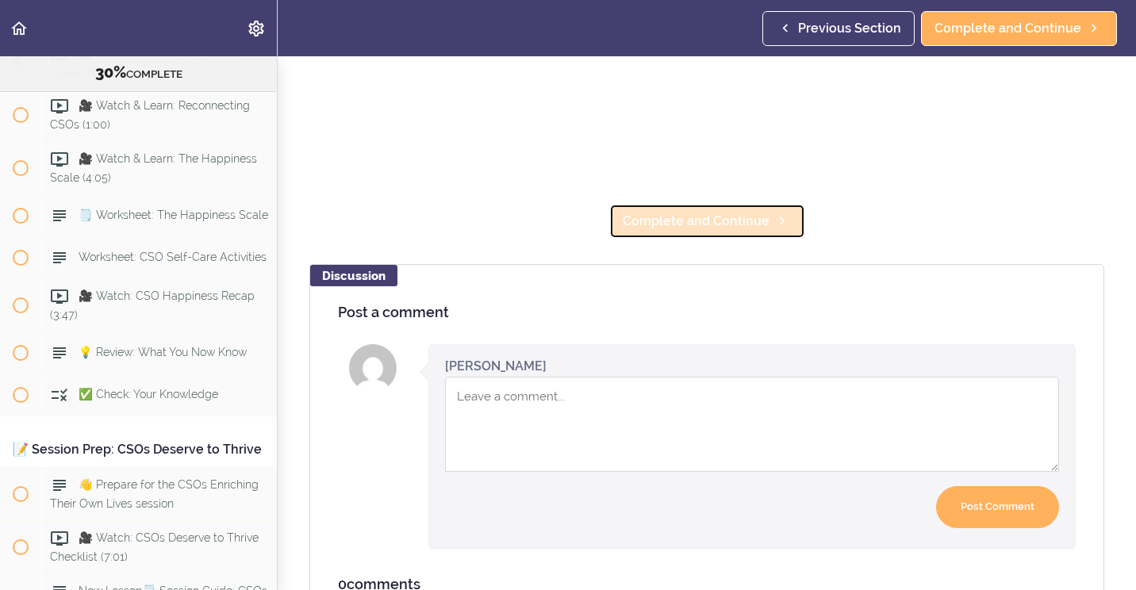
click at [713, 224] on span "Complete and Continue" at bounding box center [696, 221] width 147 height 19
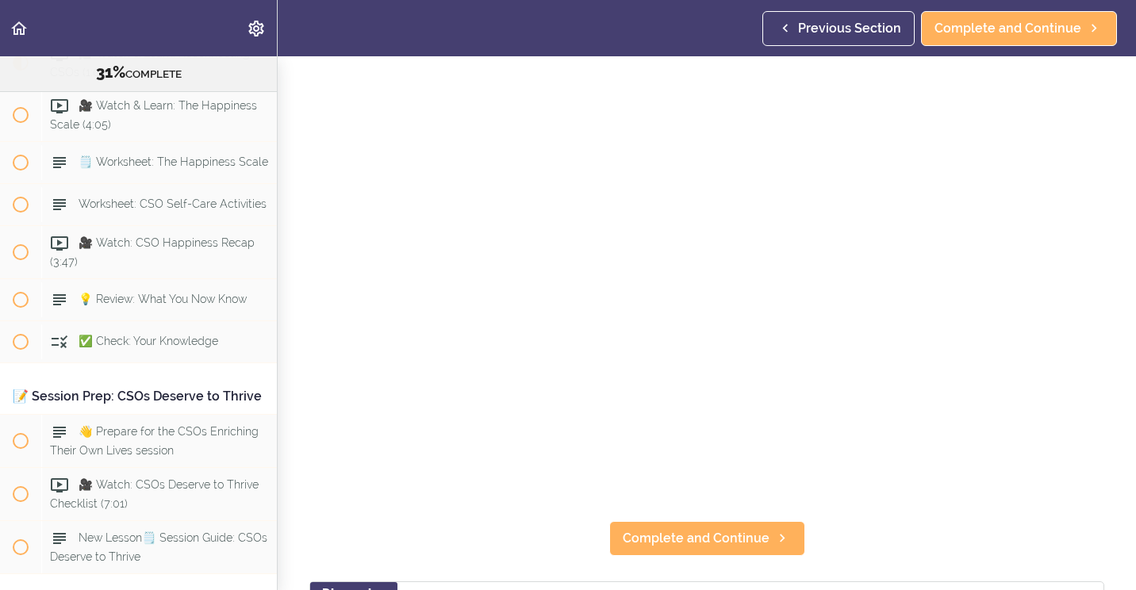
scroll to position [159, 0]
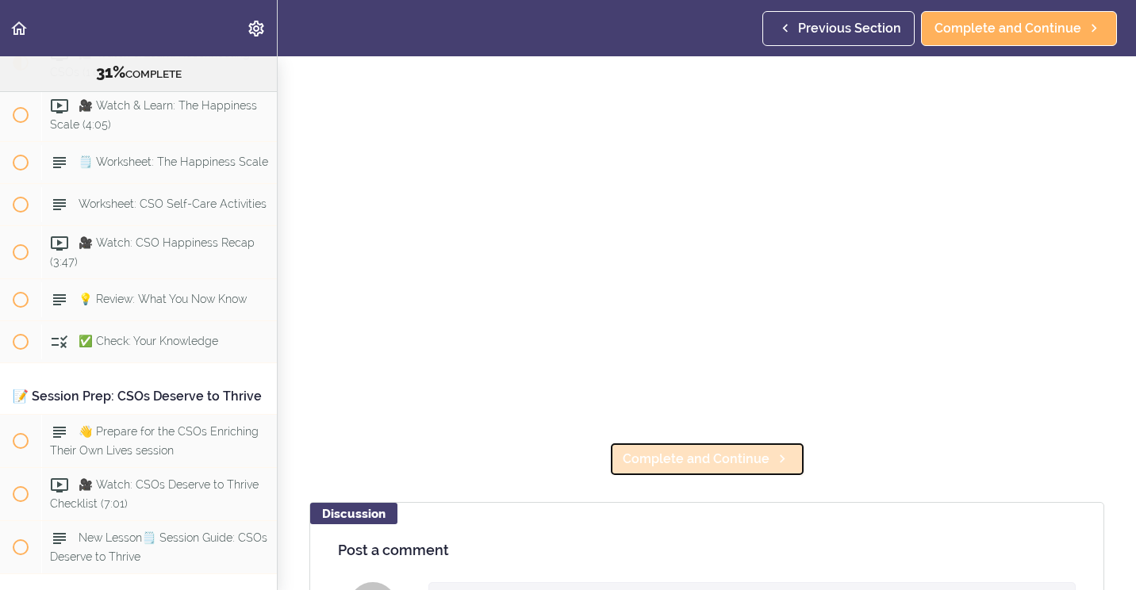
click at [692, 454] on span "Complete and Continue" at bounding box center [696, 459] width 147 height 19
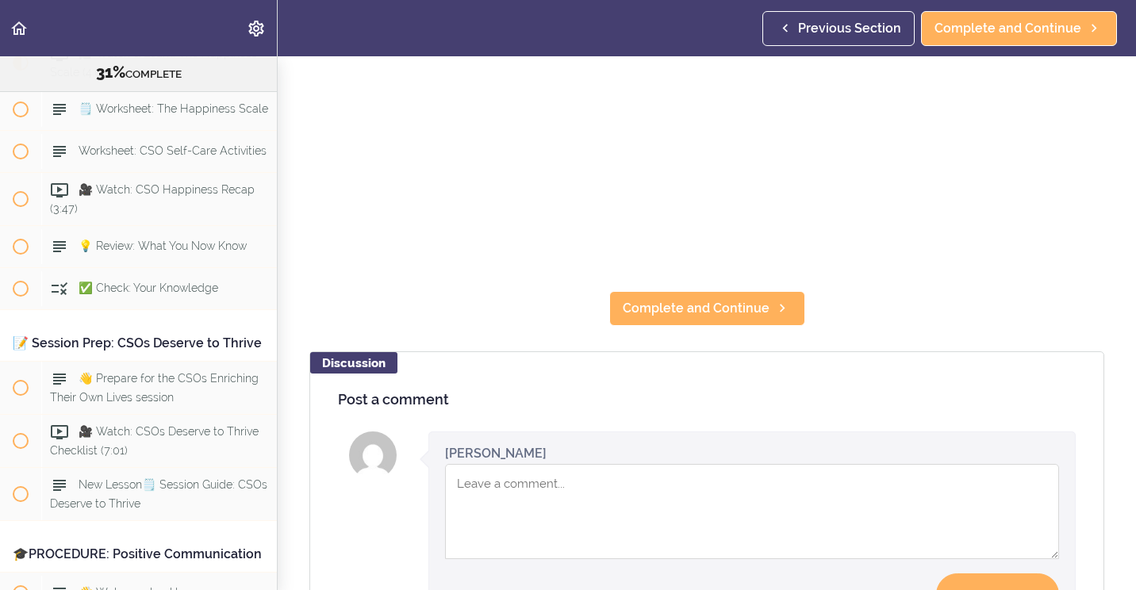
scroll to position [317, 0]
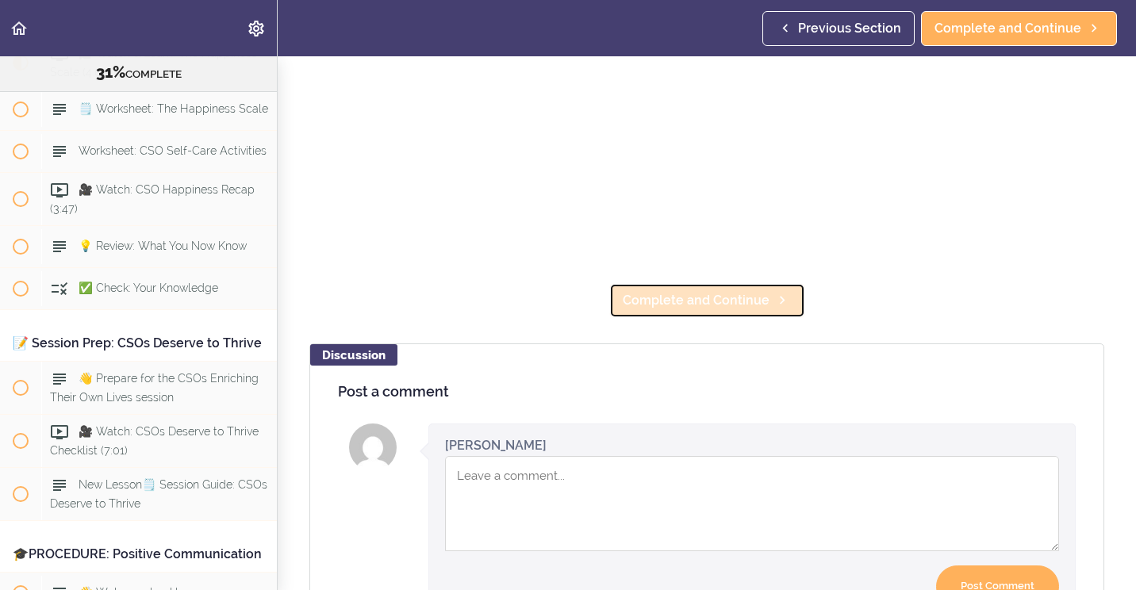
click at [690, 291] on span "Complete and Continue" at bounding box center [696, 300] width 147 height 19
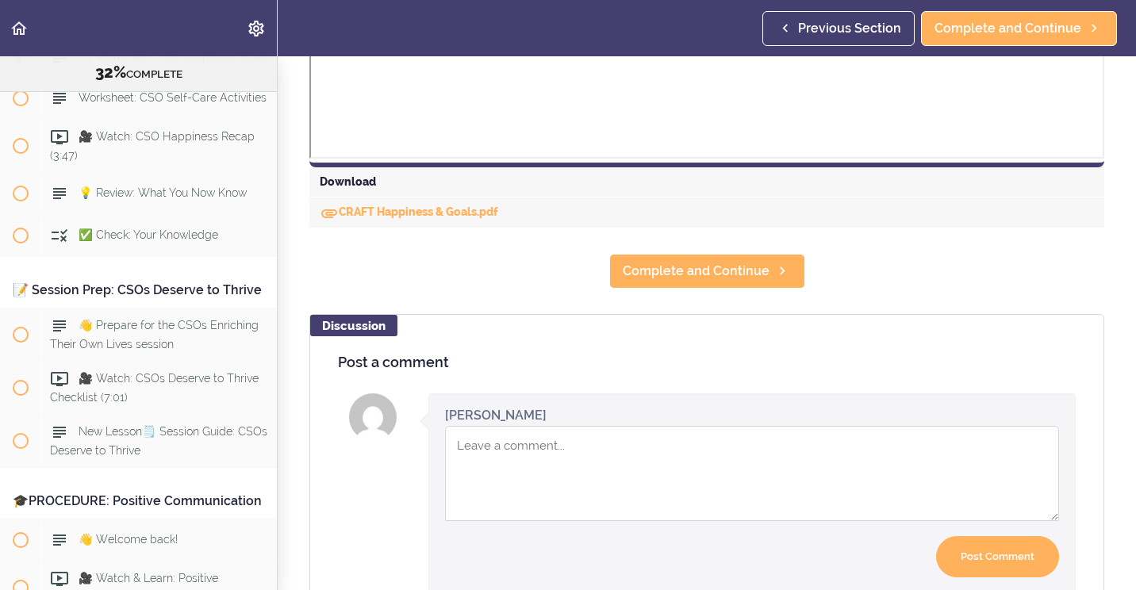
scroll to position [856, 0]
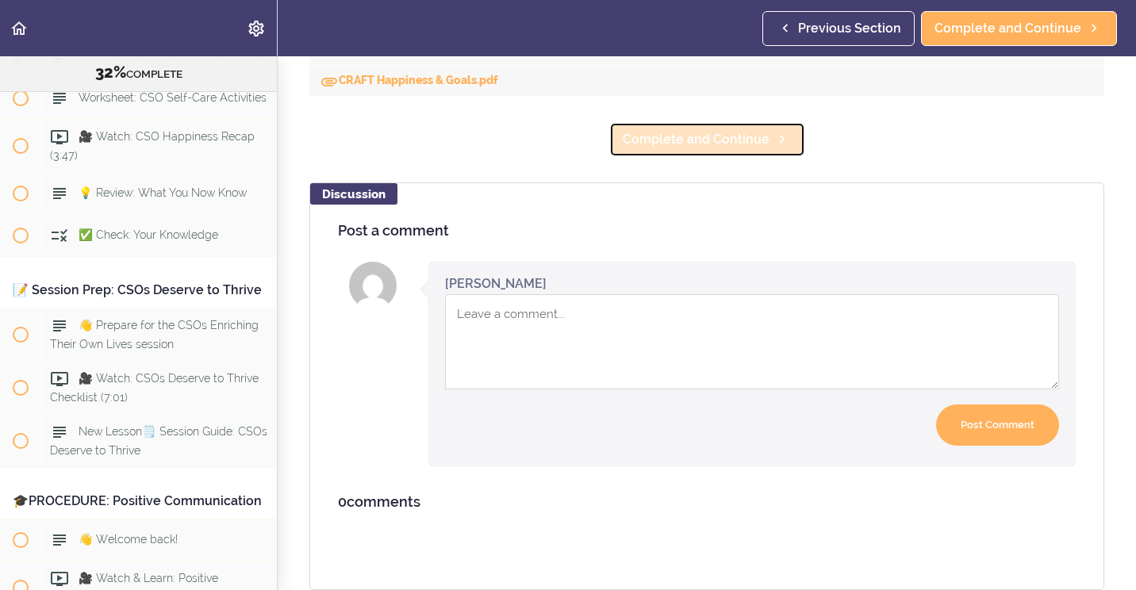
click at [669, 130] on span "Complete and Continue" at bounding box center [696, 139] width 147 height 19
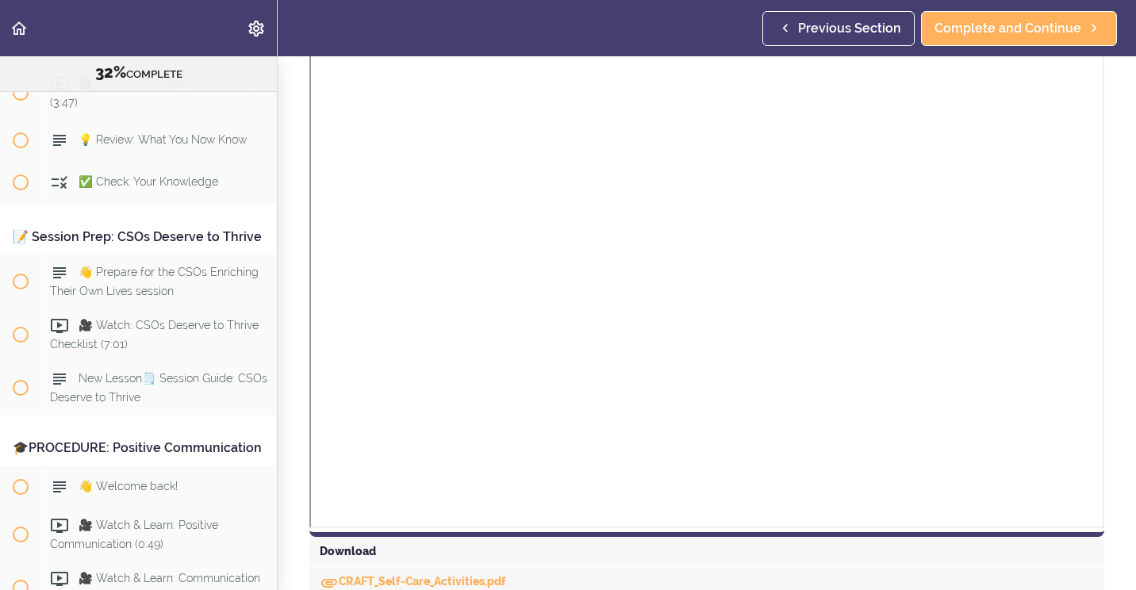
scroll to position [512, 0]
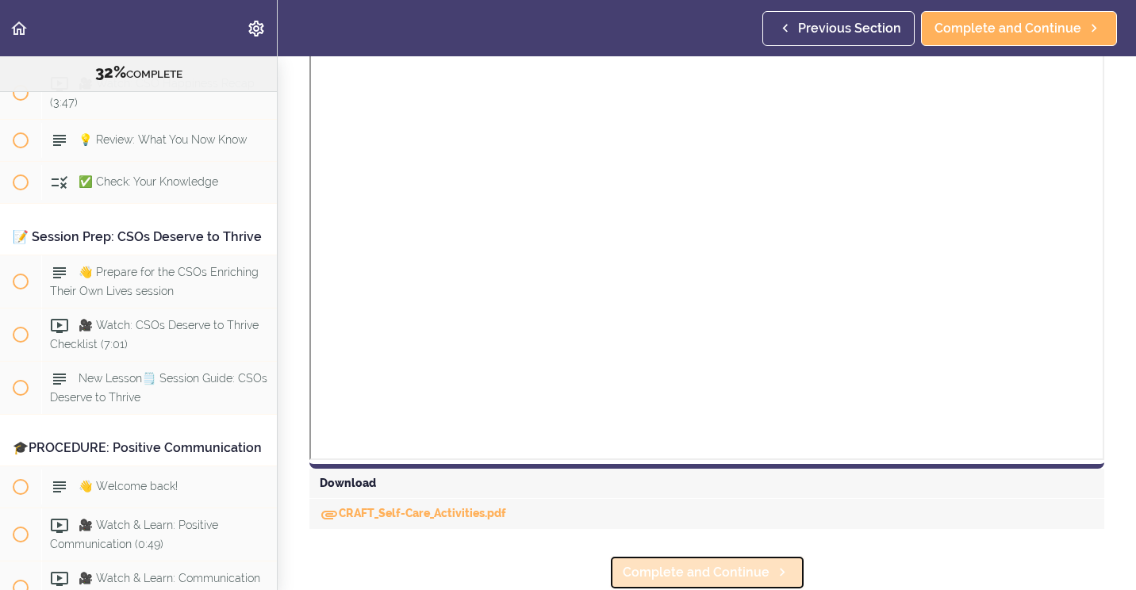
click at [682, 576] on link "Complete and Continue" at bounding box center [707, 572] width 196 height 35
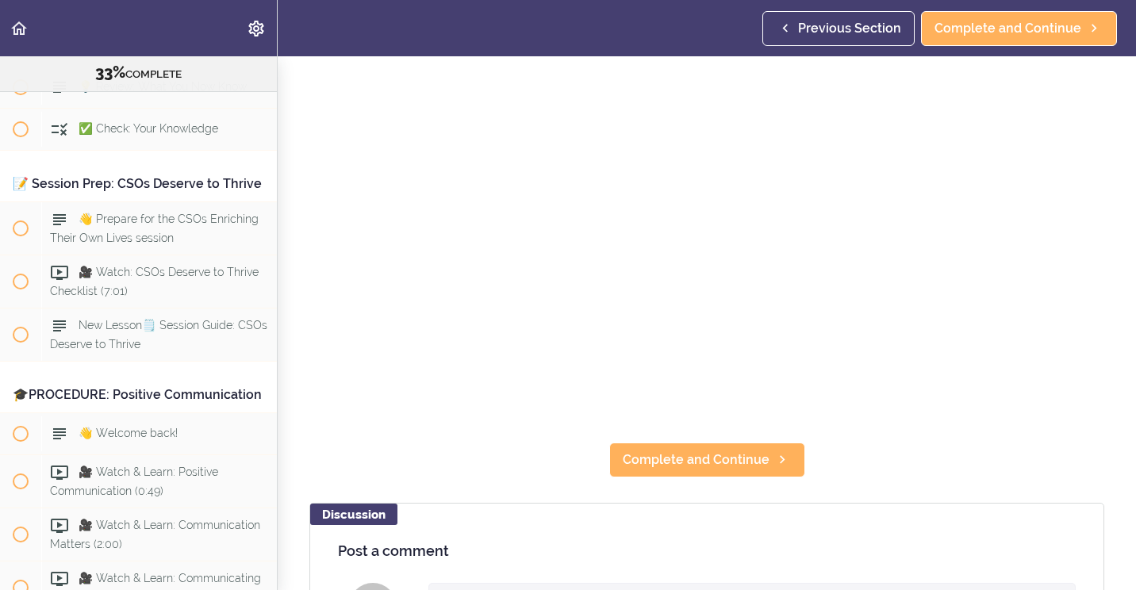
scroll to position [159, 0]
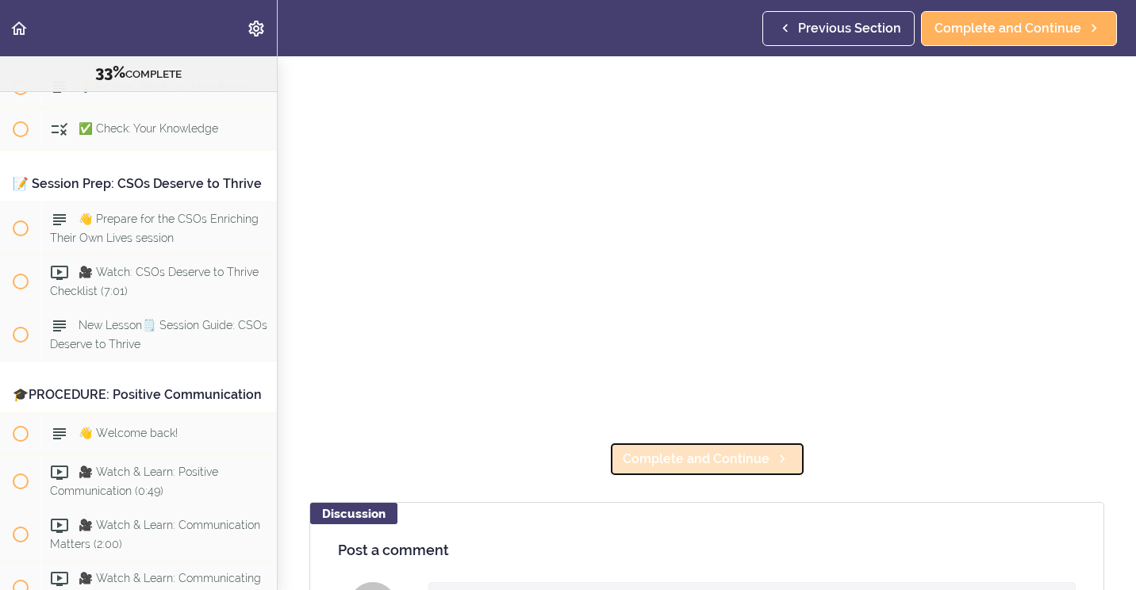
click at [682, 454] on span "Complete and Continue" at bounding box center [696, 459] width 147 height 19
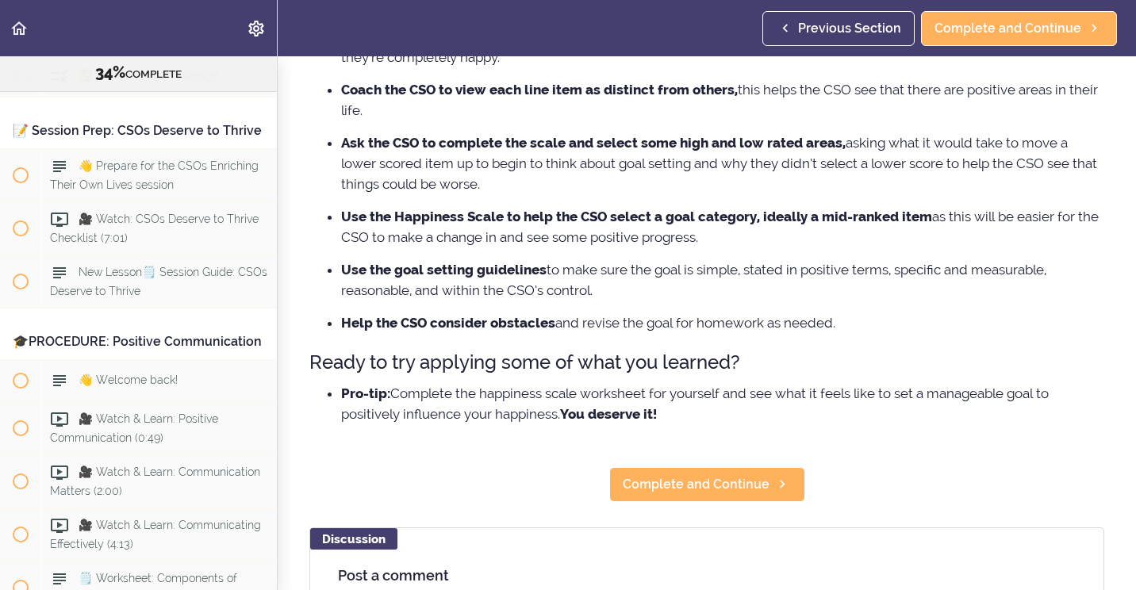
scroll to position [555, 0]
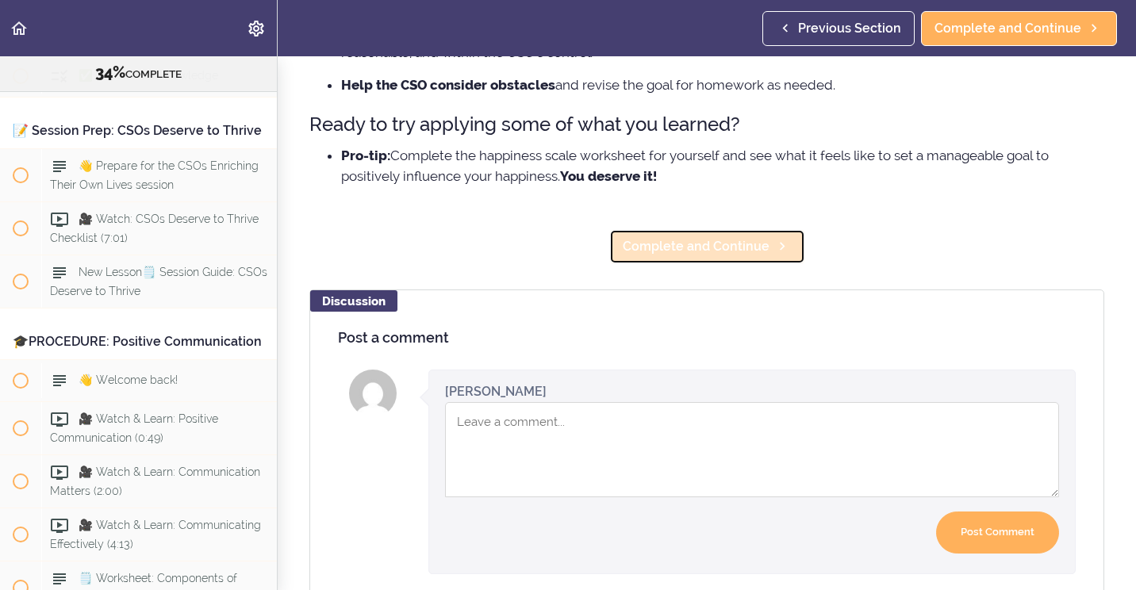
click at [696, 247] on span "Complete and Continue" at bounding box center [696, 246] width 147 height 19
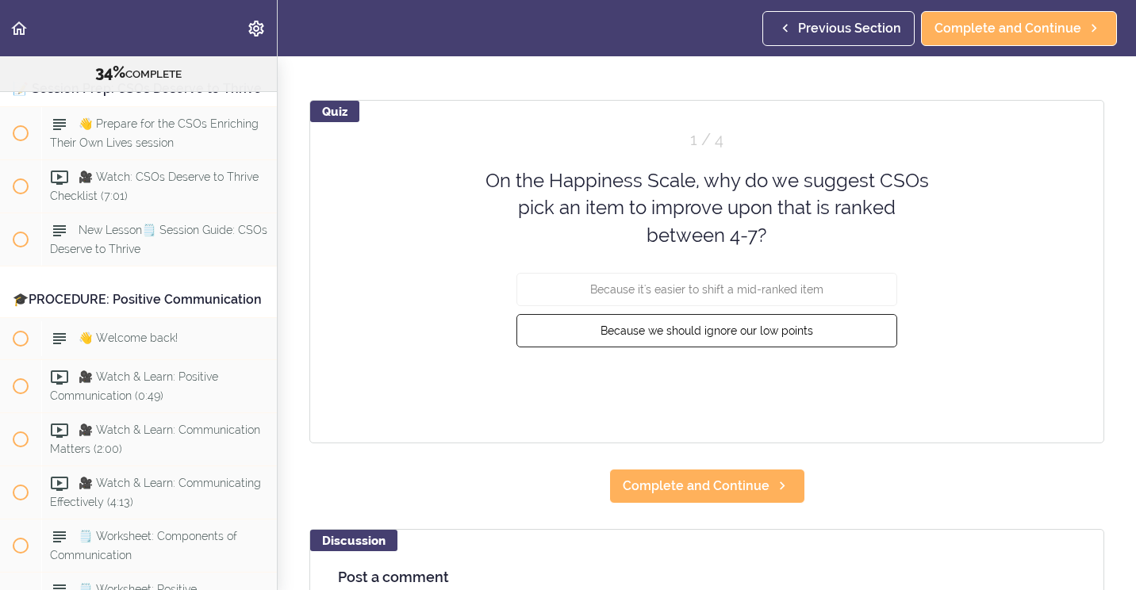
scroll to position [159, 0]
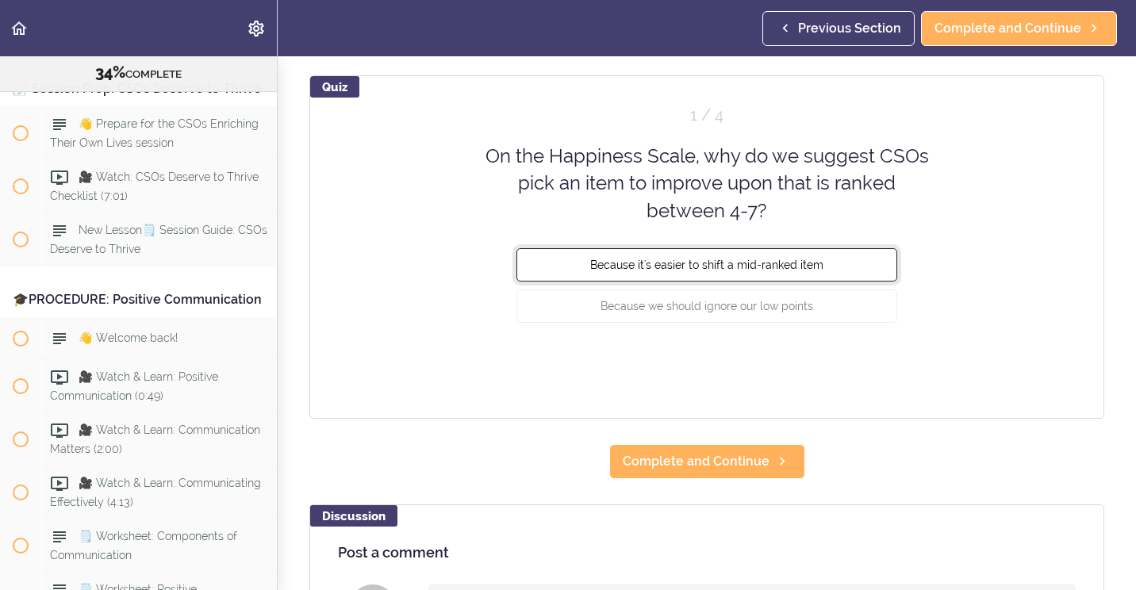
click at [529, 269] on button "Because it's easier to shift a mid-ranked item" at bounding box center [706, 264] width 381 height 33
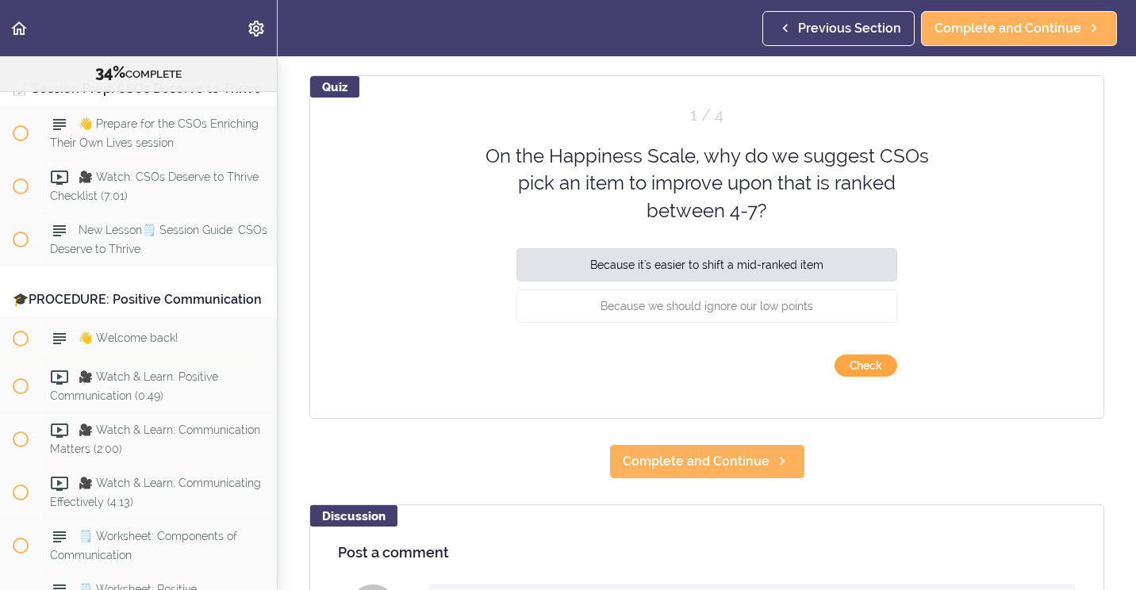
click at [841, 373] on button "Check" at bounding box center [865, 365] width 63 height 22
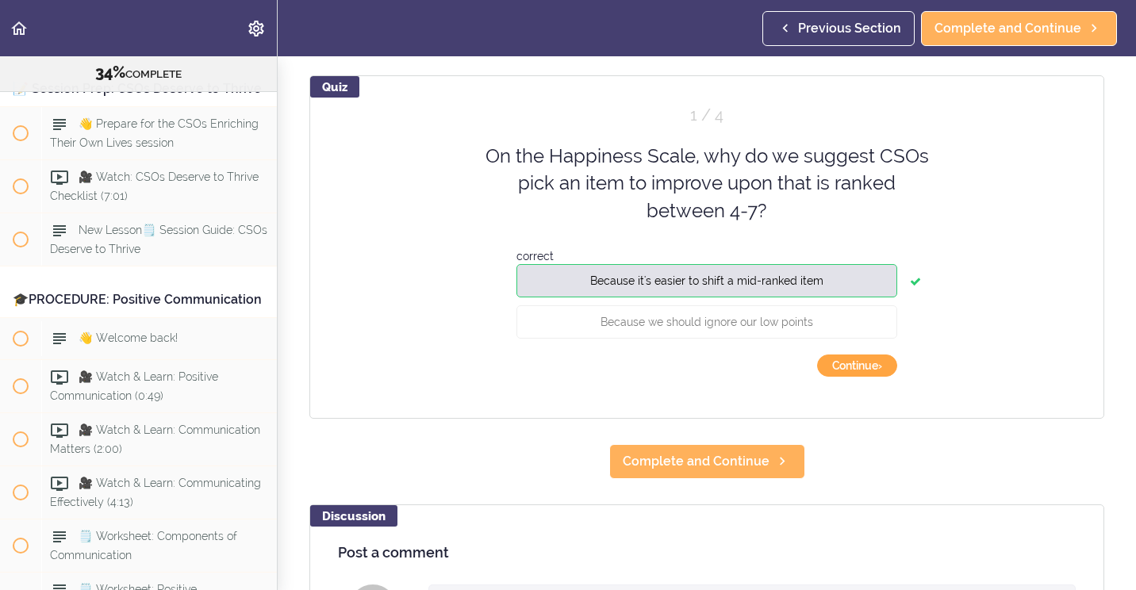
click at [837, 374] on button "Continue ›" at bounding box center [857, 365] width 80 height 22
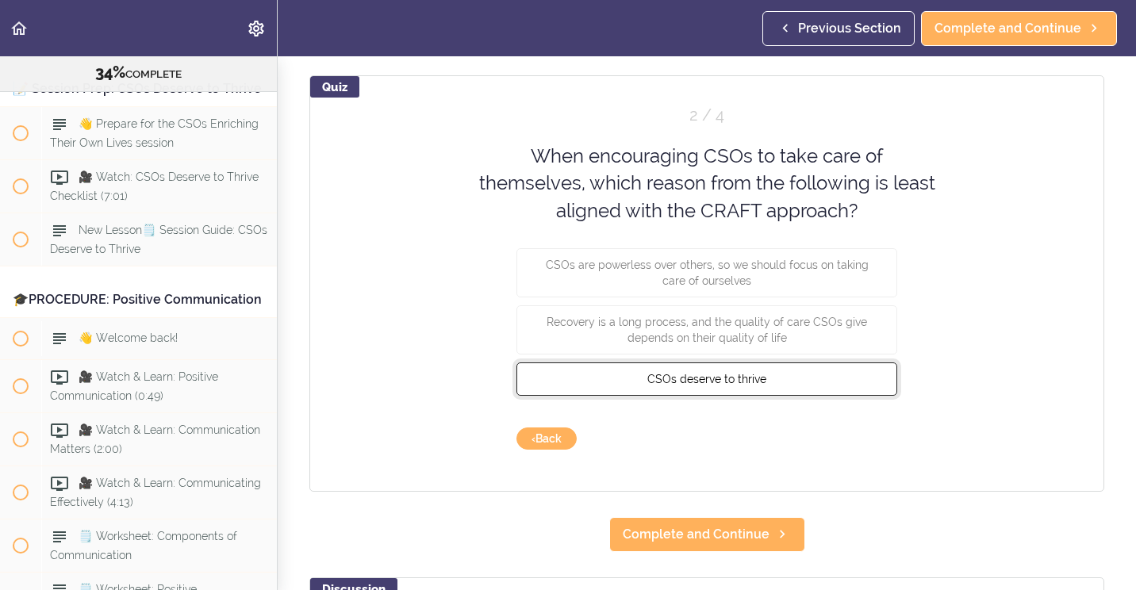
click at [600, 372] on button "CSOs deserve to thrive" at bounding box center [706, 378] width 381 height 33
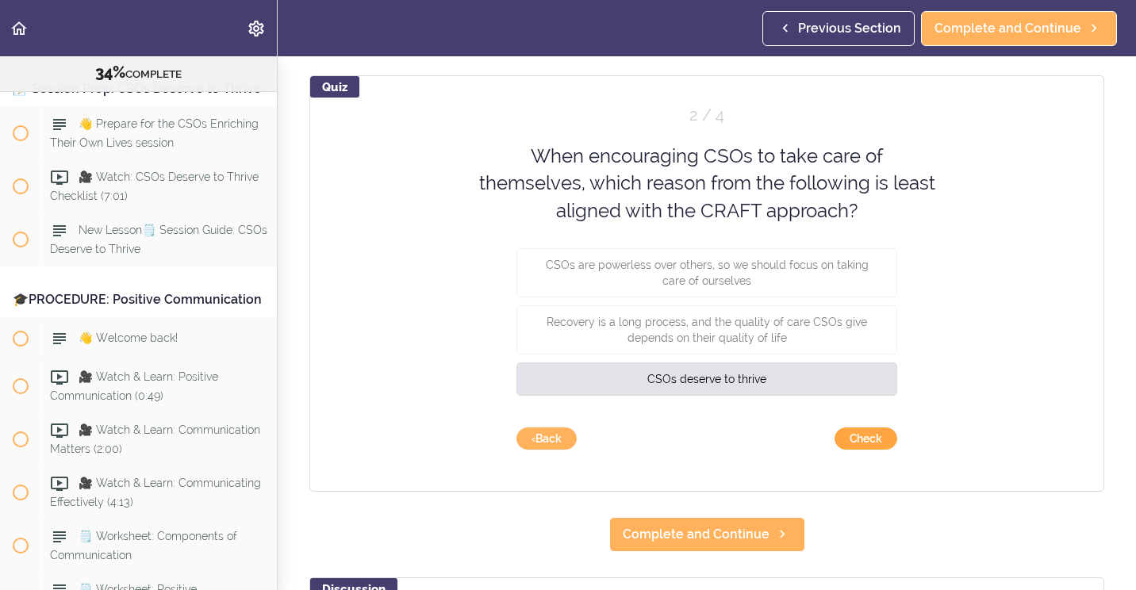
click at [843, 440] on button "Check" at bounding box center [865, 438] width 63 height 22
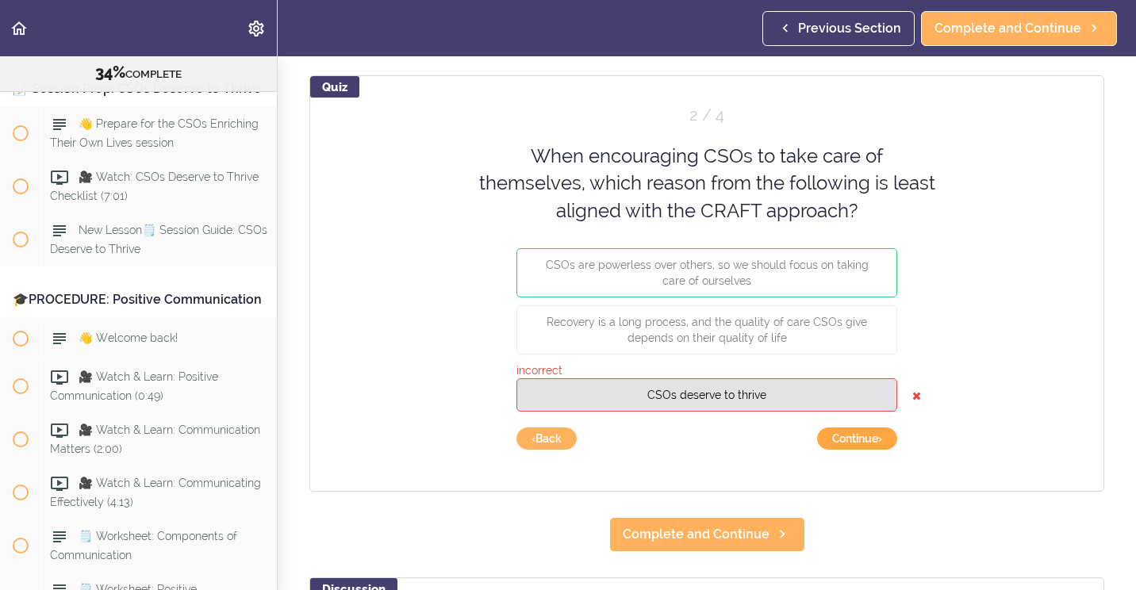
click at [843, 439] on button "Continue ›" at bounding box center [857, 438] width 80 height 22
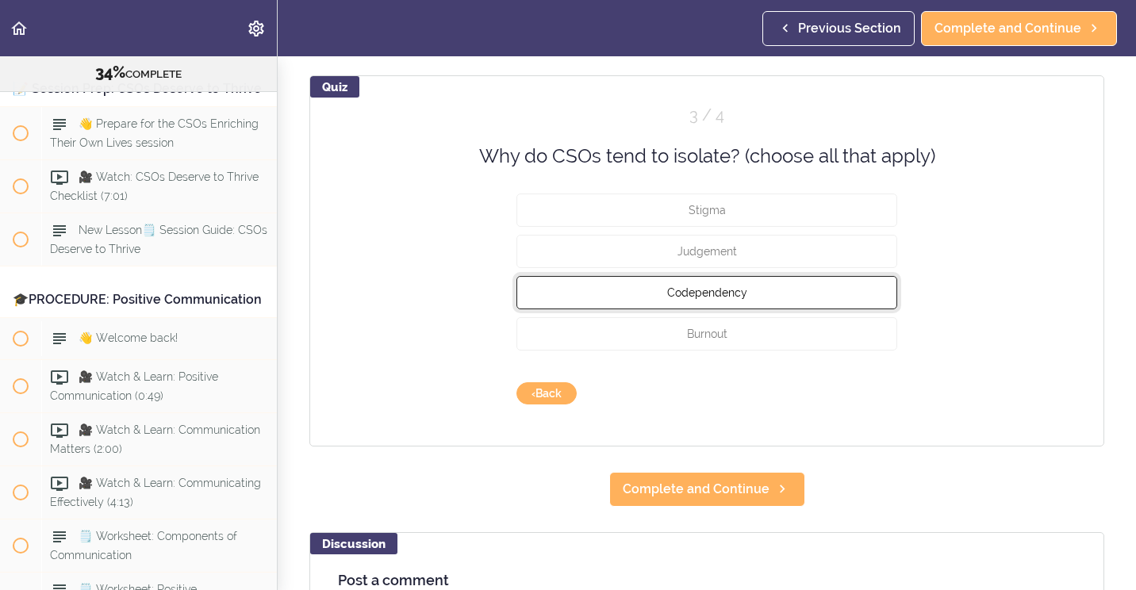
click at [659, 301] on button "Codependency" at bounding box center [706, 292] width 381 height 33
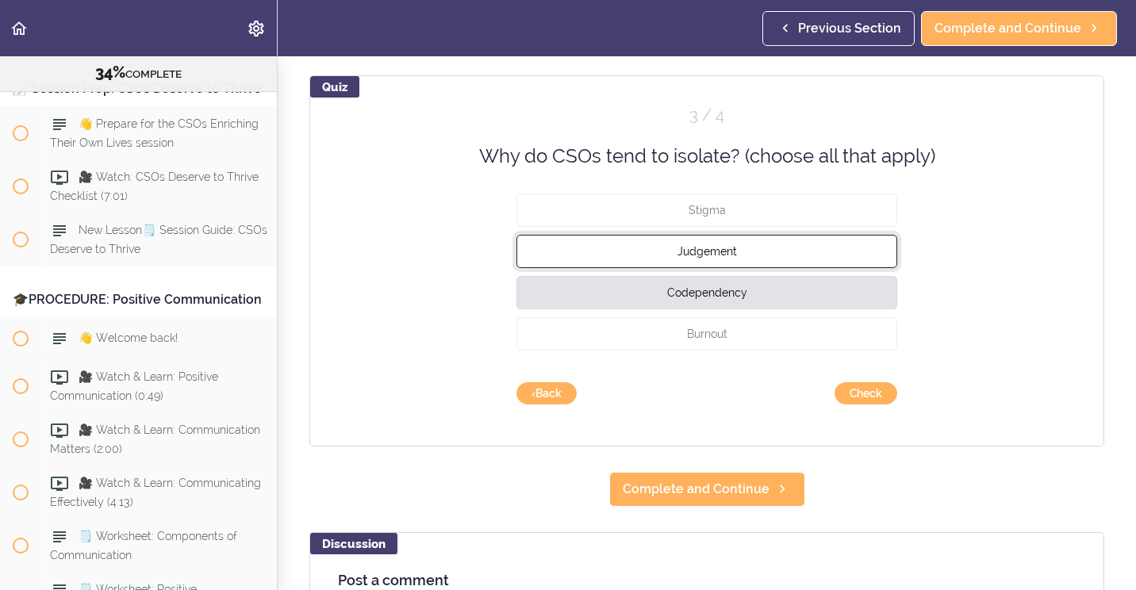
click at [603, 263] on button "Judgement" at bounding box center [706, 251] width 381 height 33
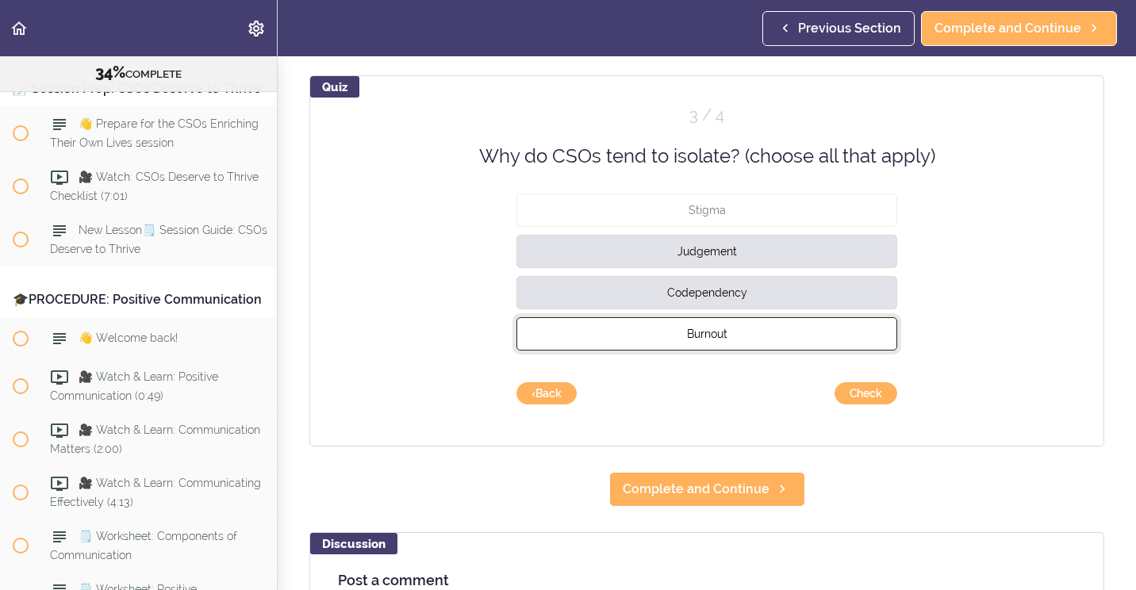
click at [655, 343] on button "Burnout" at bounding box center [706, 333] width 381 height 33
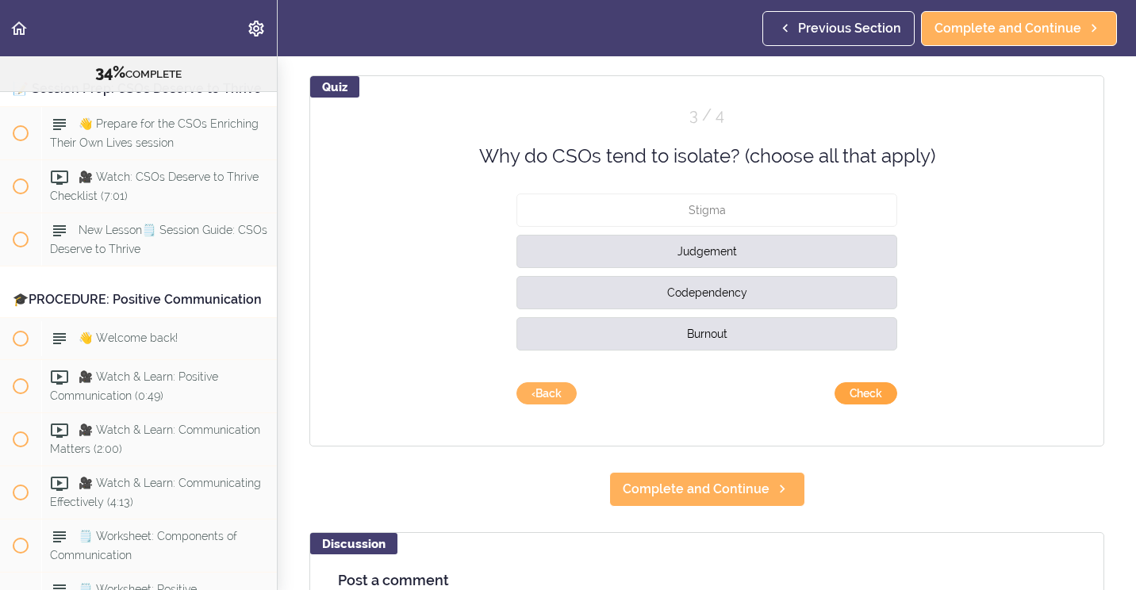
click at [868, 386] on button "Check" at bounding box center [865, 393] width 63 height 22
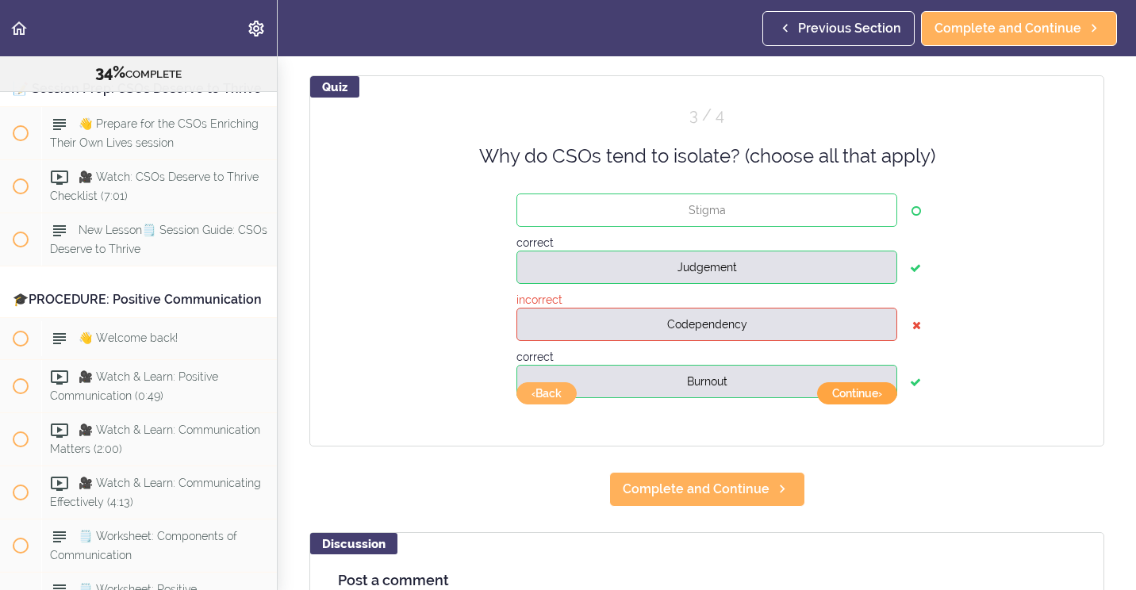
click at [845, 391] on button "Continue ›" at bounding box center [857, 393] width 80 height 22
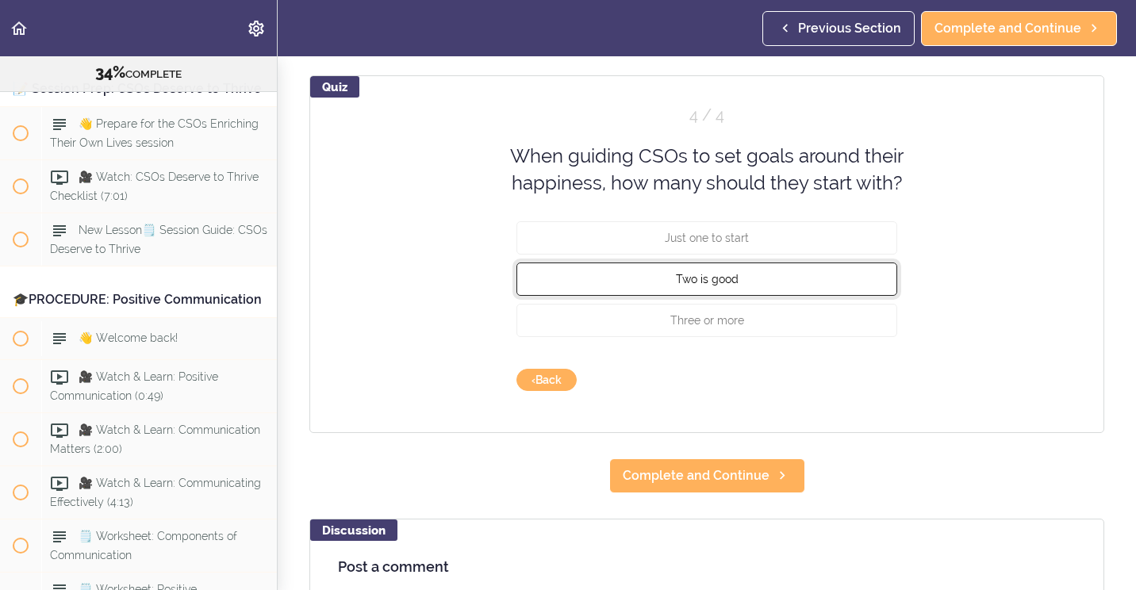
click at [663, 278] on button "Two is good" at bounding box center [706, 278] width 381 height 33
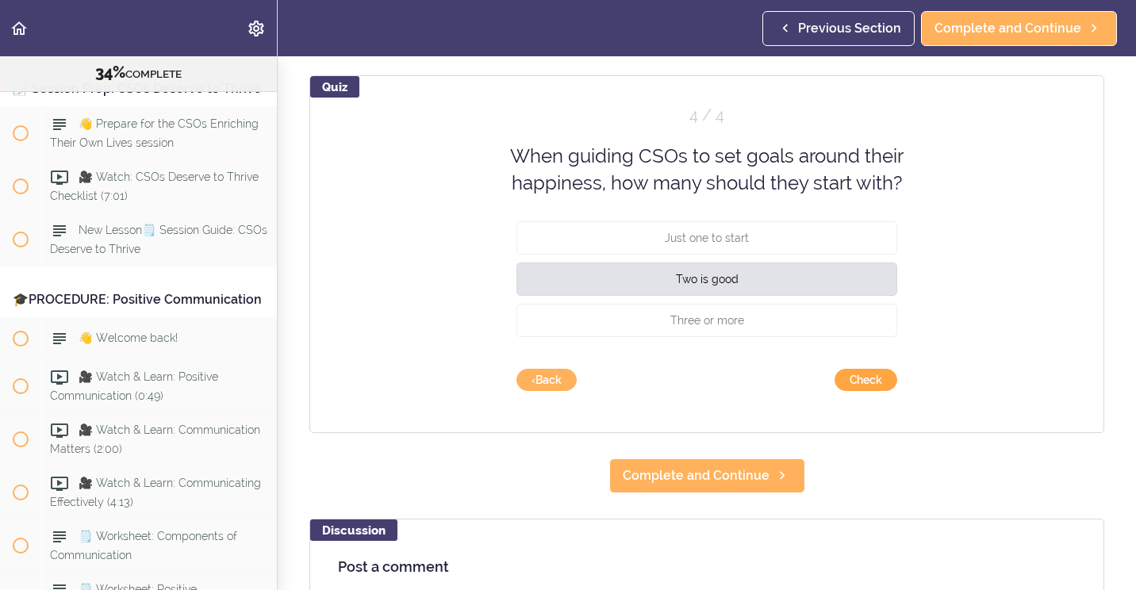
click at [845, 384] on button "Check" at bounding box center [865, 380] width 63 height 22
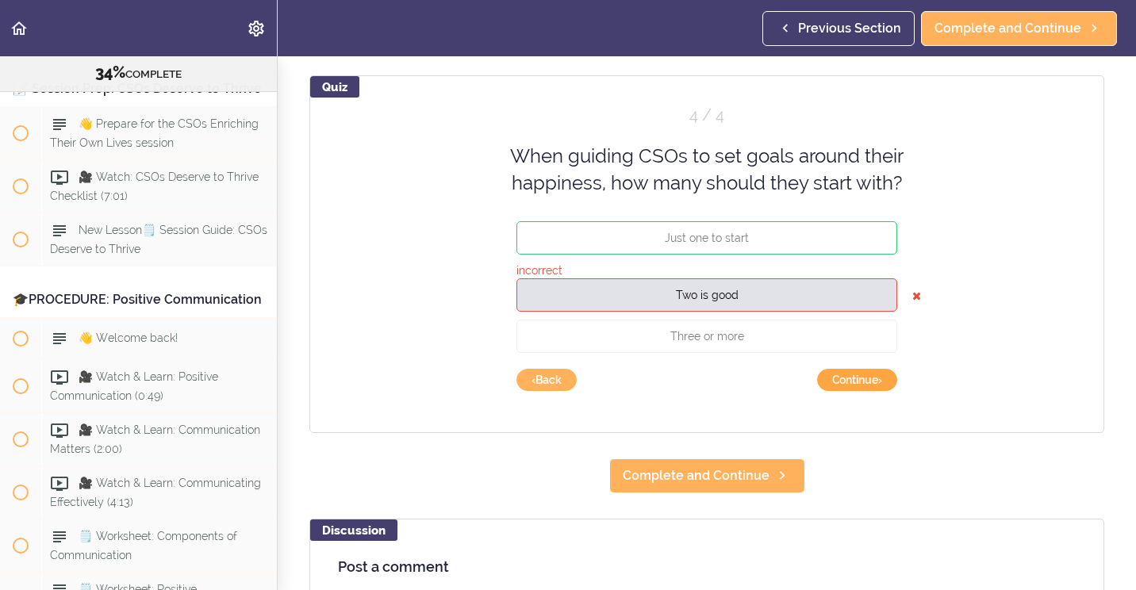
click at [841, 384] on button "Continue ›" at bounding box center [857, 380] width 80 height 22
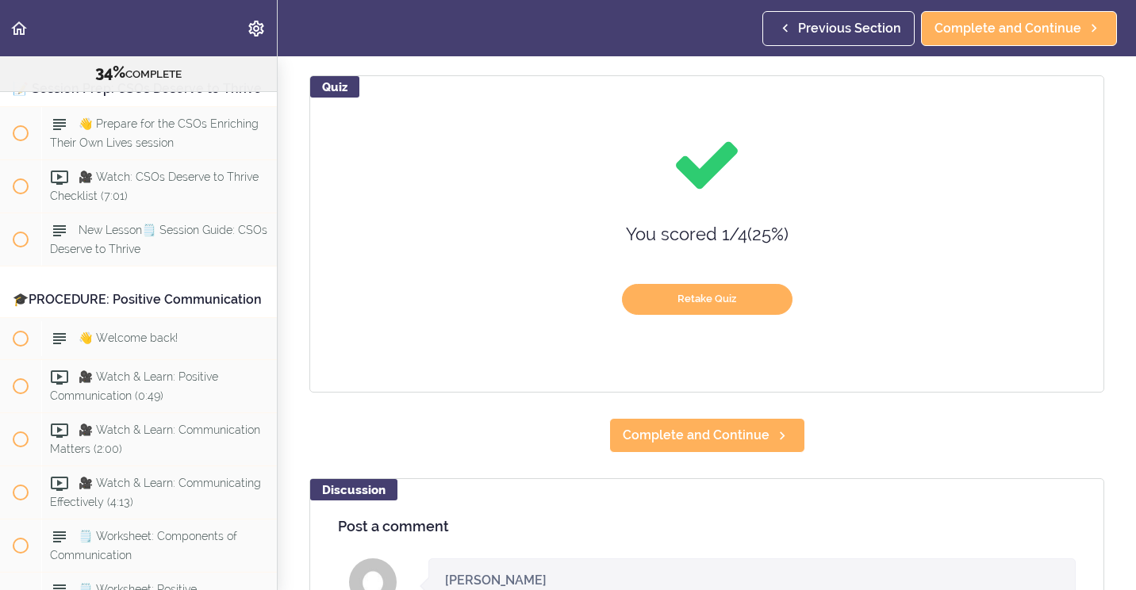
click at [675, 316] on div "Quiz You scored 1 / 4 ( 25 %) Retake Quiz" at bounding box center [706, 233] width 795 height 317
click at [648, 304] on button "Retake Quiz" at bounding box center [707, 299] width 170 height 31
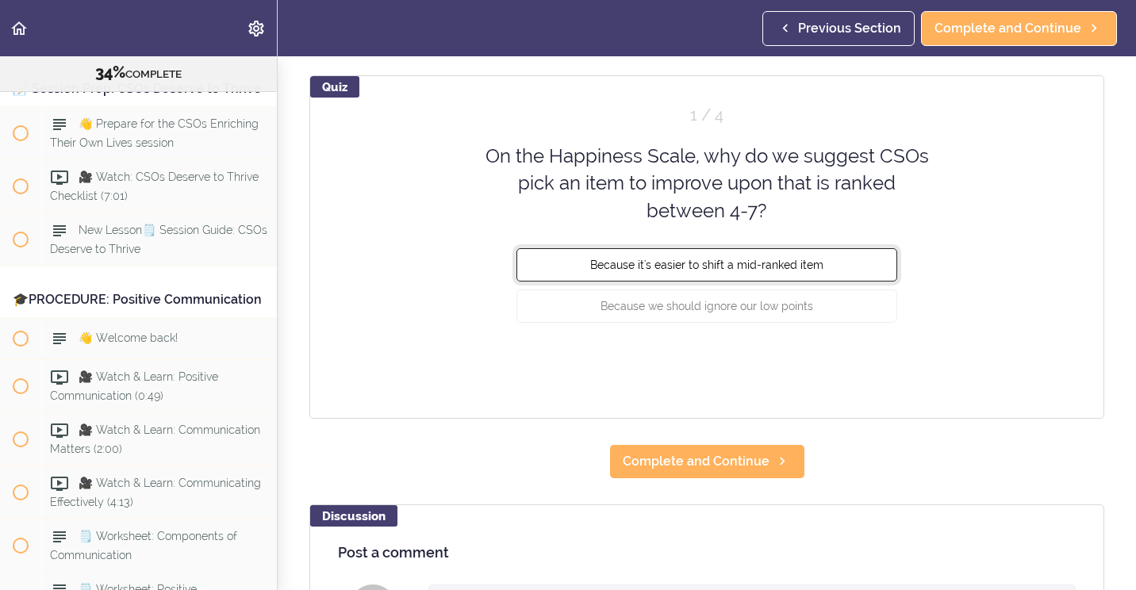
click at [600, 264] on span "Because it's easier to shift a mid-ranked item" at bounding box center [706, 265] width 233 height 13
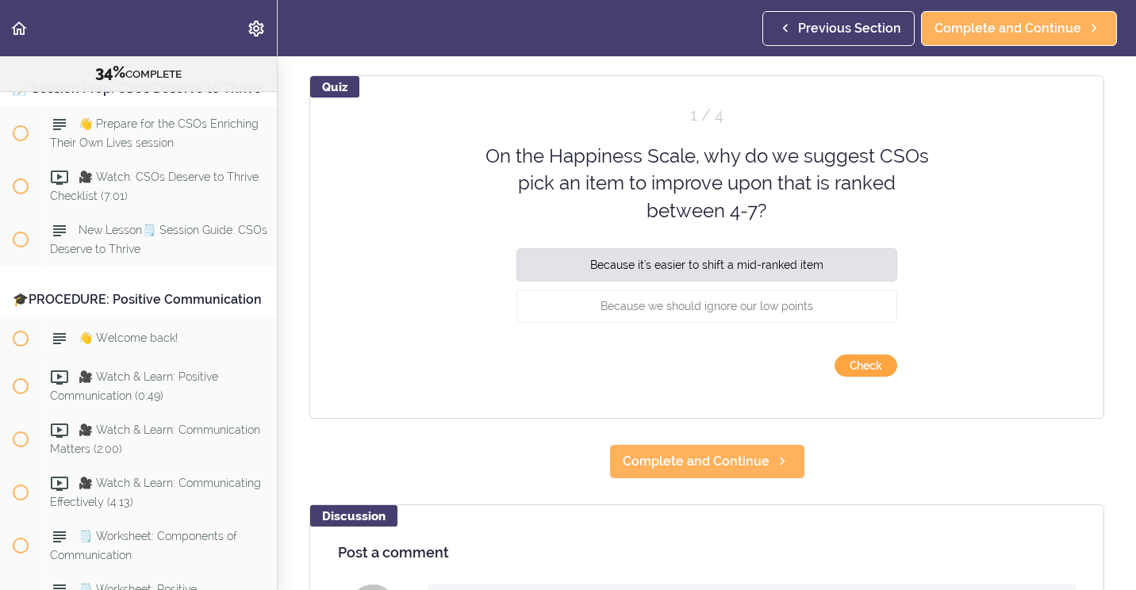
click at [870, 369] on button "Check" at bounding box center [865, 365] width 63 height 22
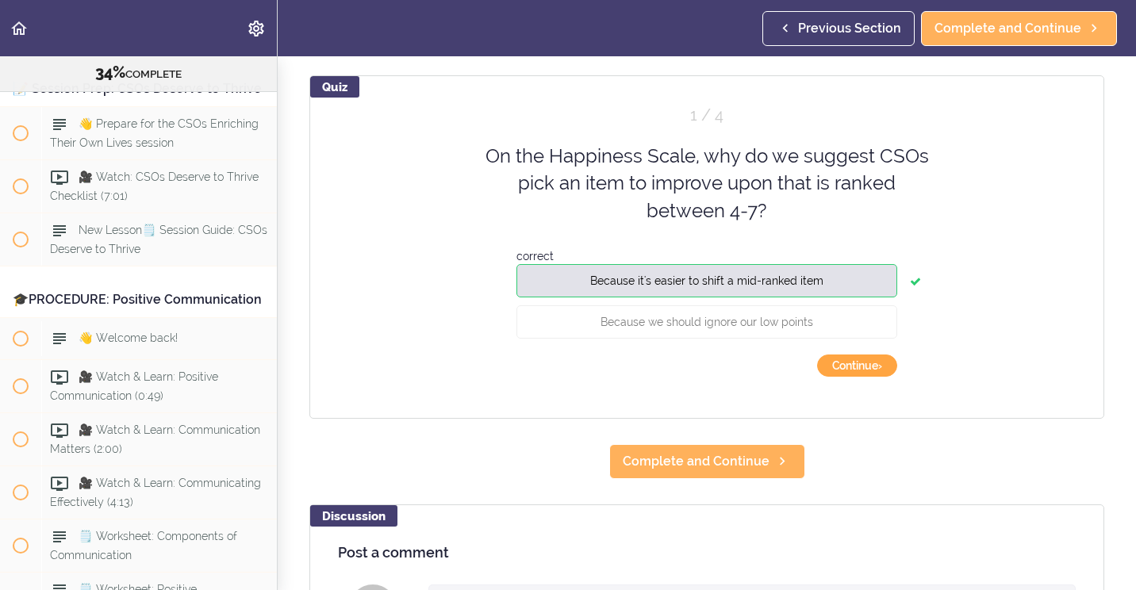
click at [862, 368] on button "Continue ›" at bounding box center [857, 365] width 80 height 22
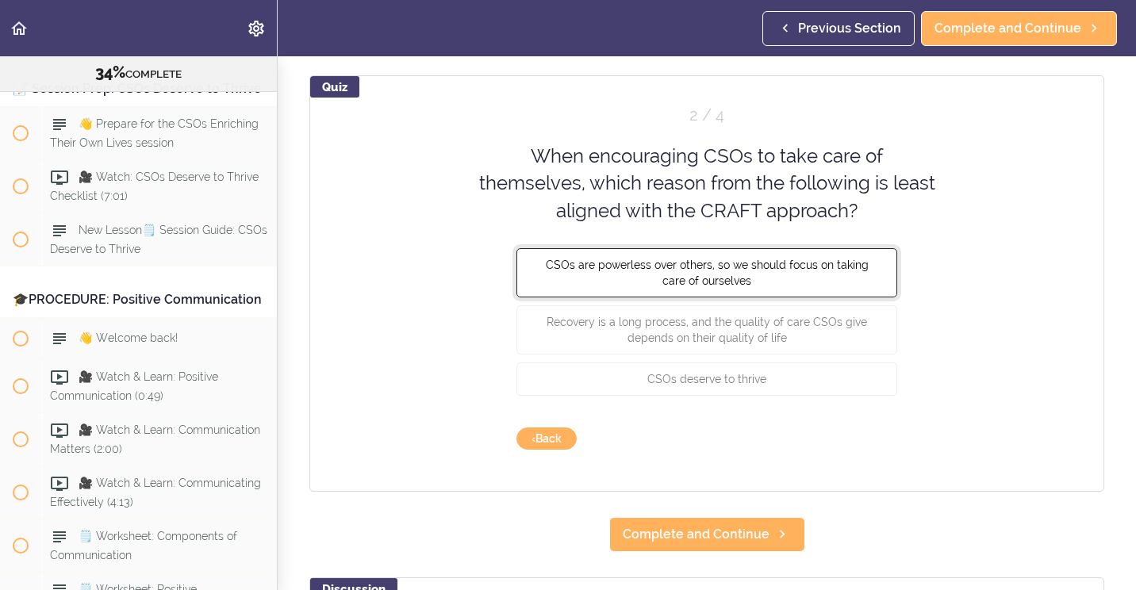
click at [723, 285] on span "CSOs are powerless over others, so we should focus on taking care of ourselves" at bounding box center [707, 273] width 323 height 29
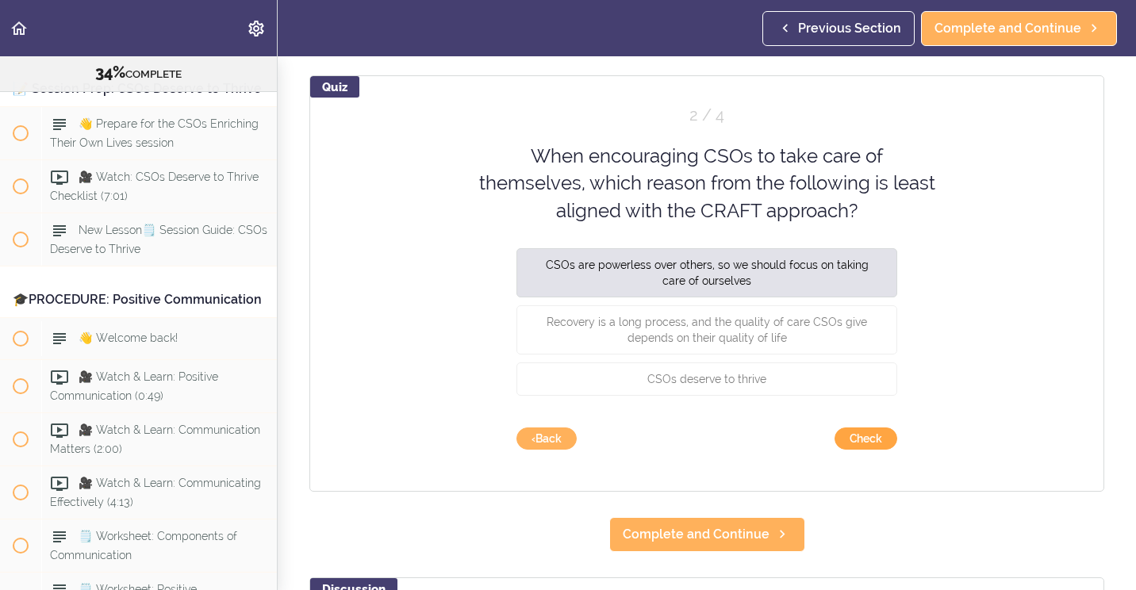
click at [880, 442] on button "Check" at bounding box center [865, 438] width 63 height 22
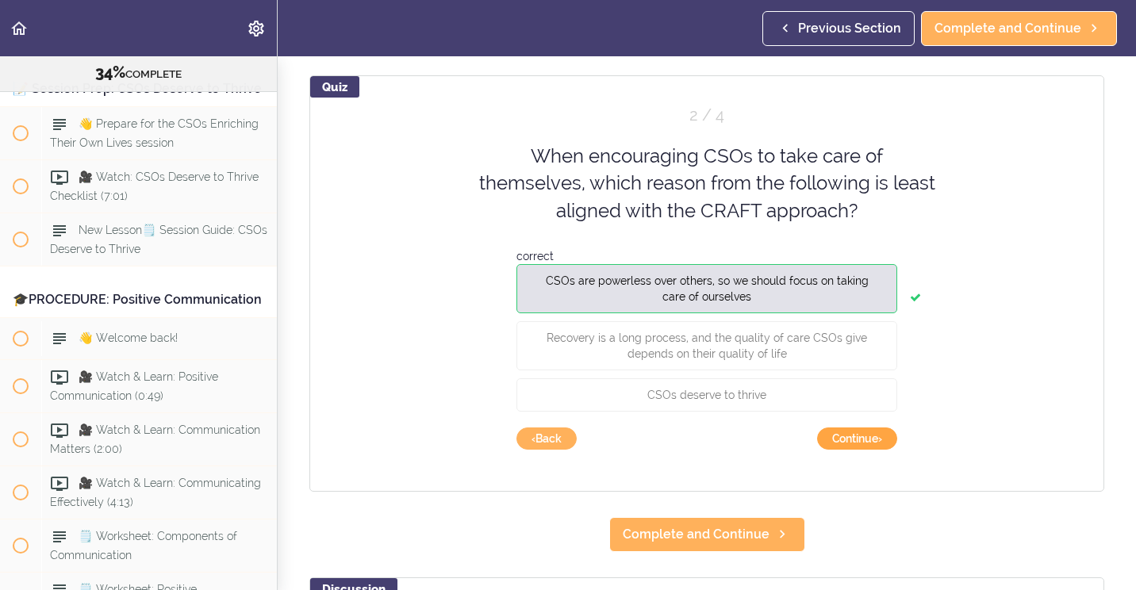
click at [879, 442] on button "Continue ›" at bounding box center [857, 438] width 80 height 22
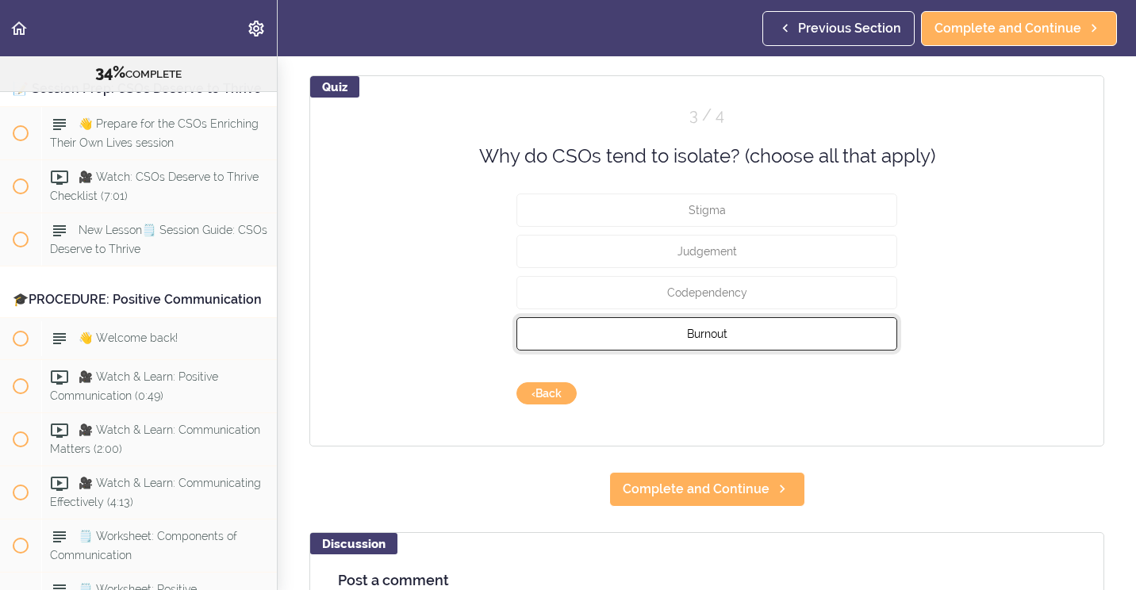
click at [734, 341] on button "Burnout" at bounding box center [706, 333] width 381 height 33
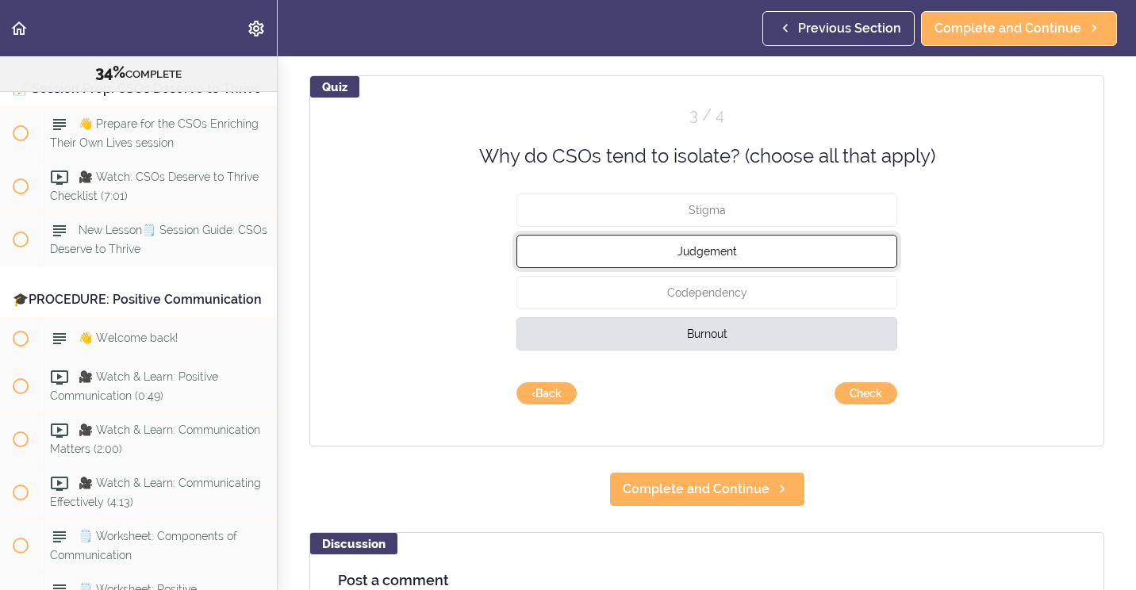
click at [623, 246] on button "Judgement" at bounding box center [706, 251] width 381 height 33
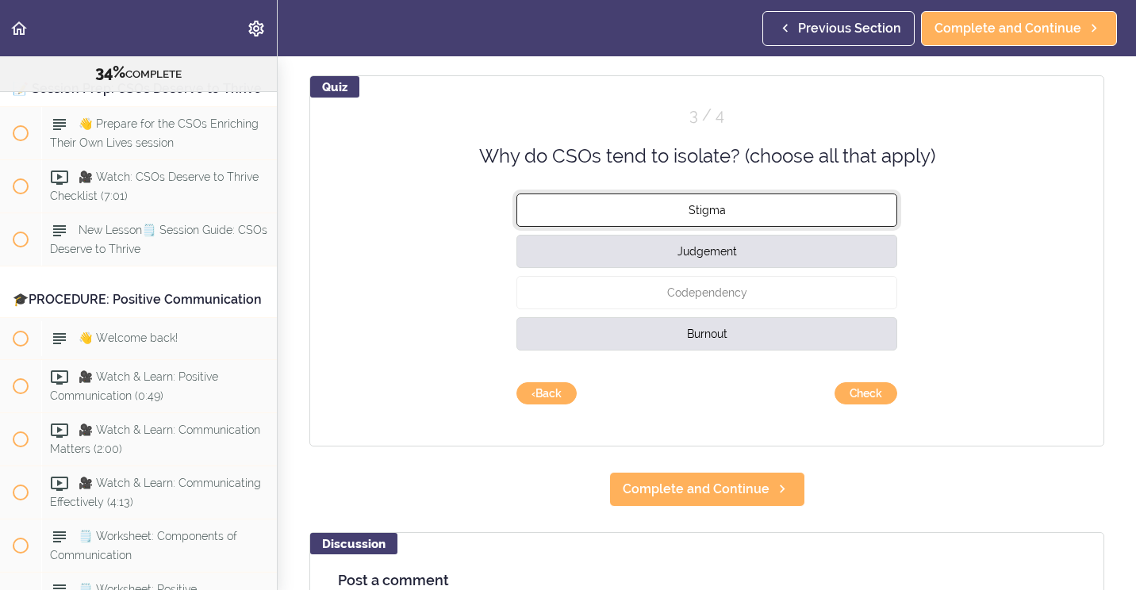
click at [589, 216] on button "Stigma" at bounding box center [706, 209] width 381 height 33
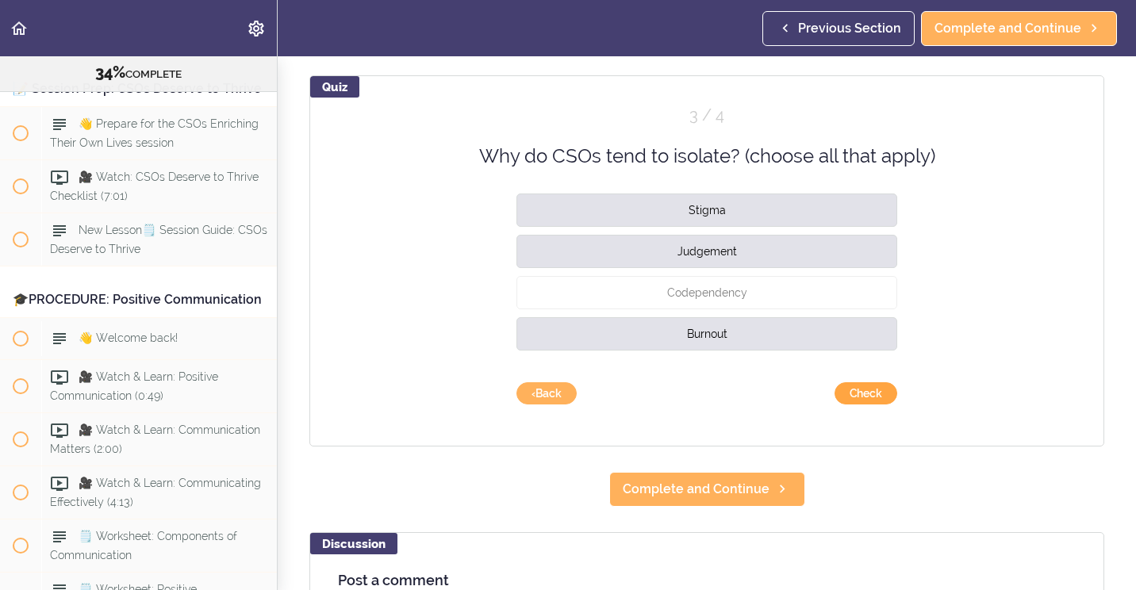
click at [834, 393] on button "Check" at bounding box center [865, 393] width 63 height 22
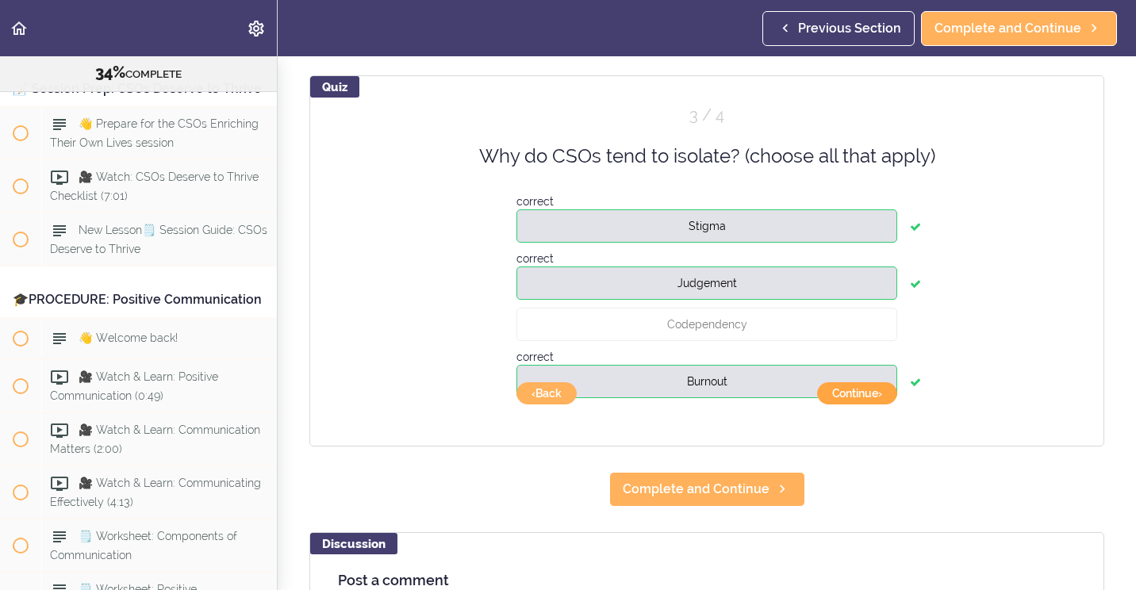
click at [833, 393] on button "Continue ›" at bounding box center [857, 393] width 80 height 22
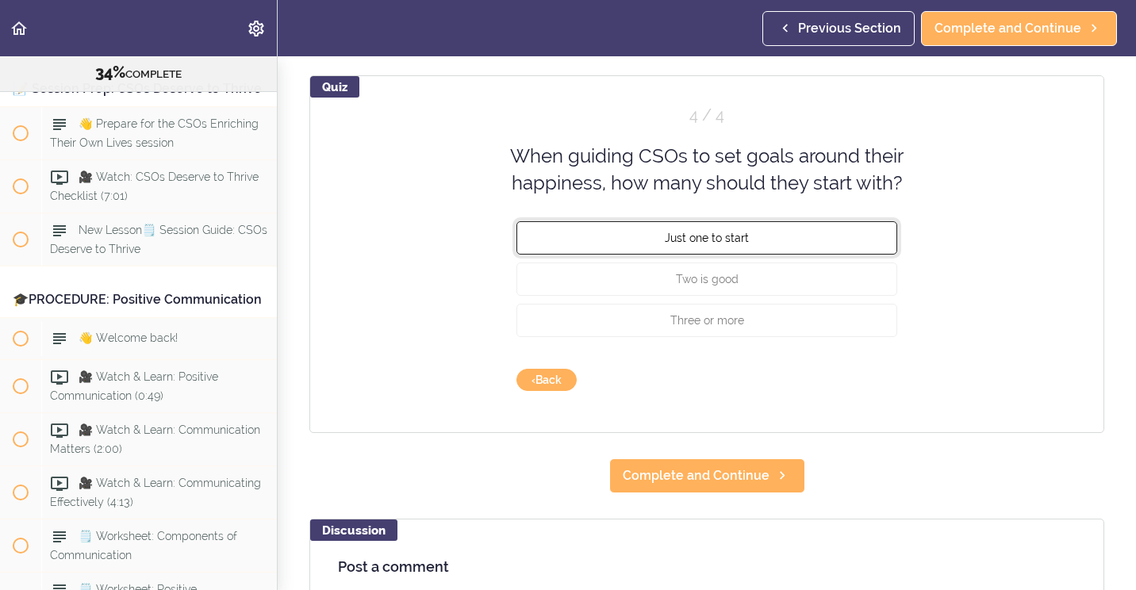
click at [634, 247] on button "Just one to start" at bounding box center [706, 236] width 381 height 33
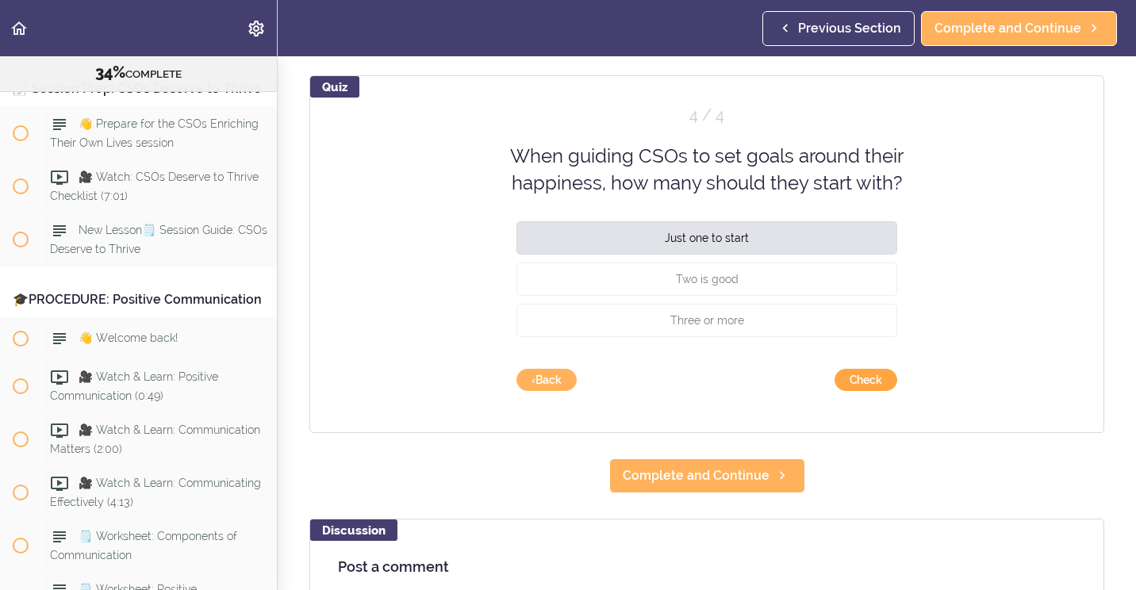
click at [856, 385] on button "Check" at bounding box center [865, 380] width 63 height 22
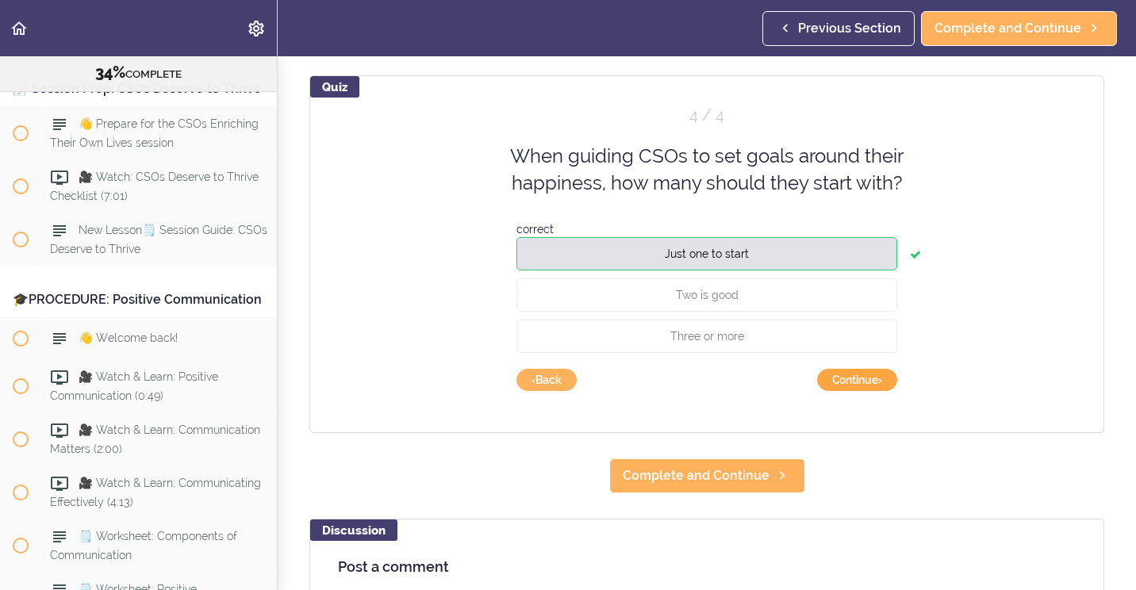
click at [844, 379] on button "Continue ›" at bounding box center [857, 380] width 80 height 22
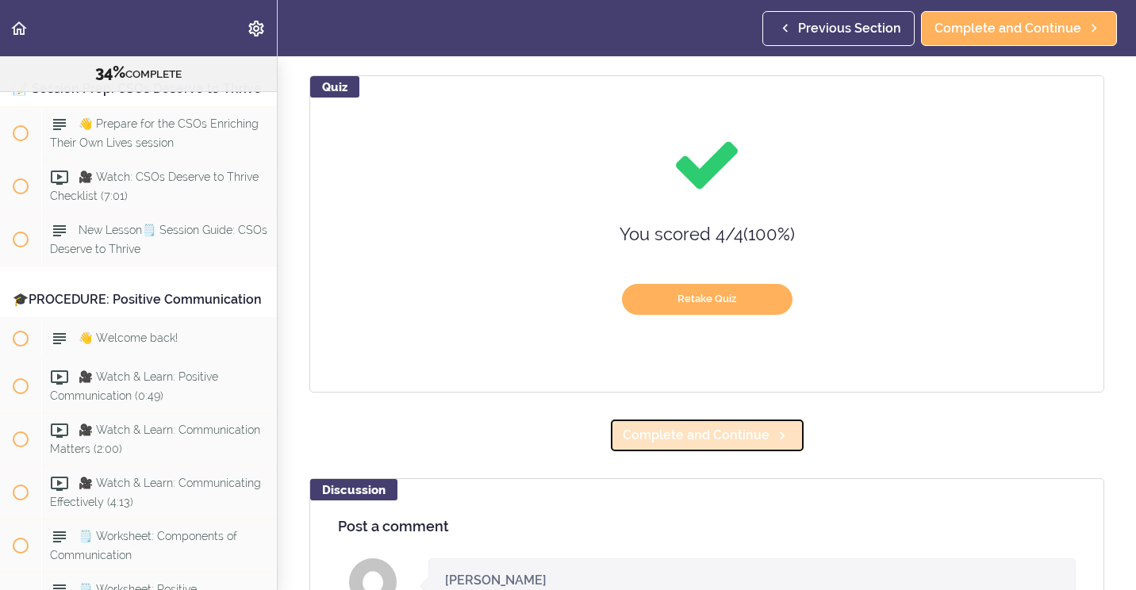
click at [740, 431] on span "Complete and Continue" at bounding box center [696, 435] width 147 height 19
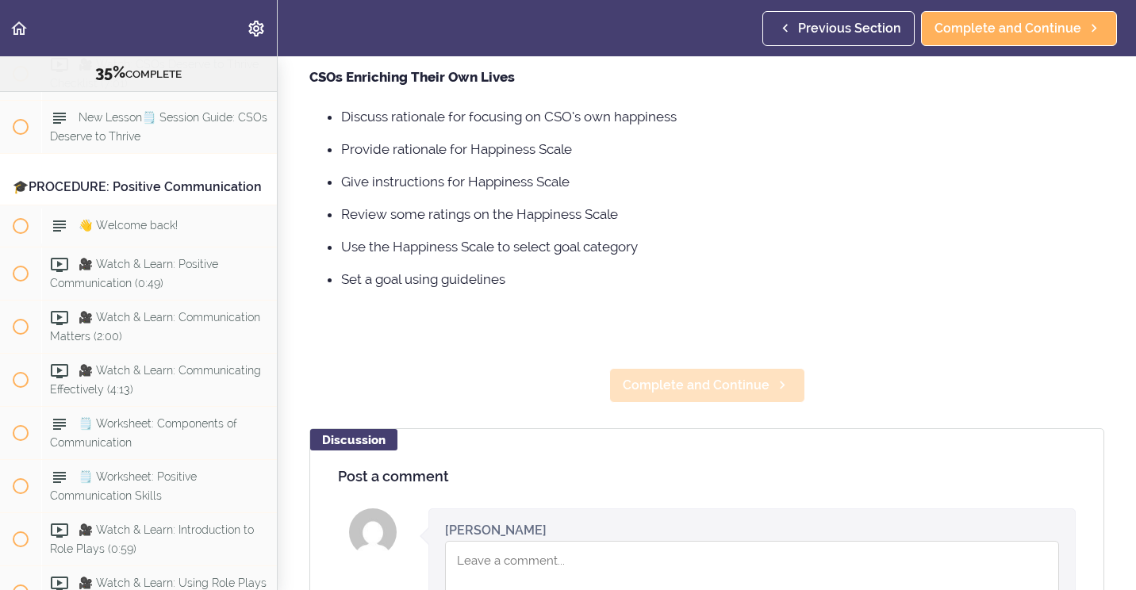
scroll to position [238, 0]
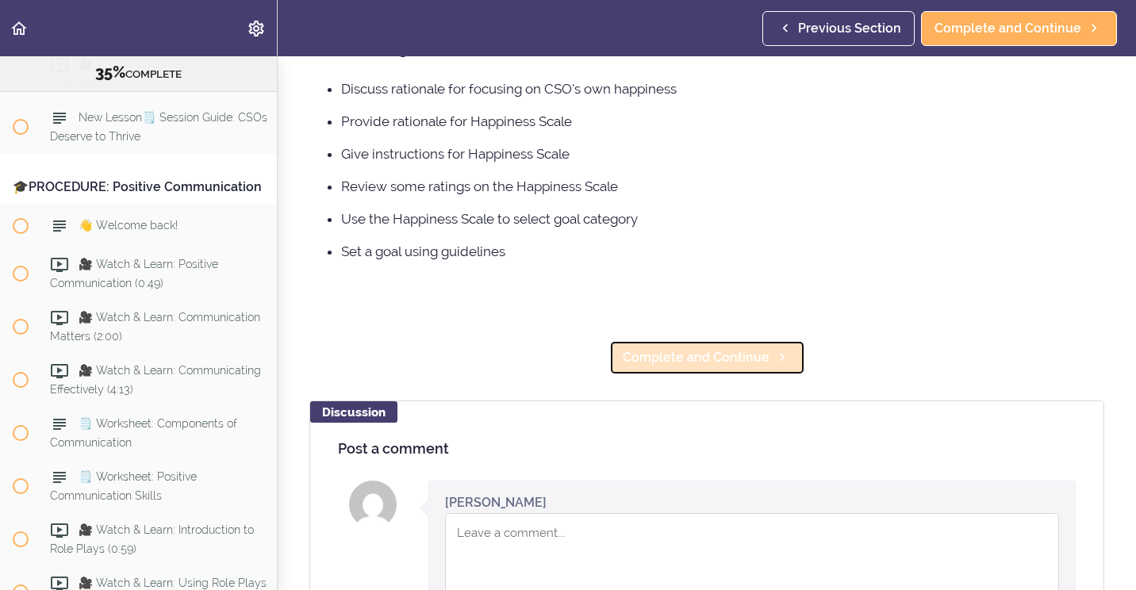
click at [669, 371] on link "Complete and Continue" at bounding box center [707, 357] width 196 height 35
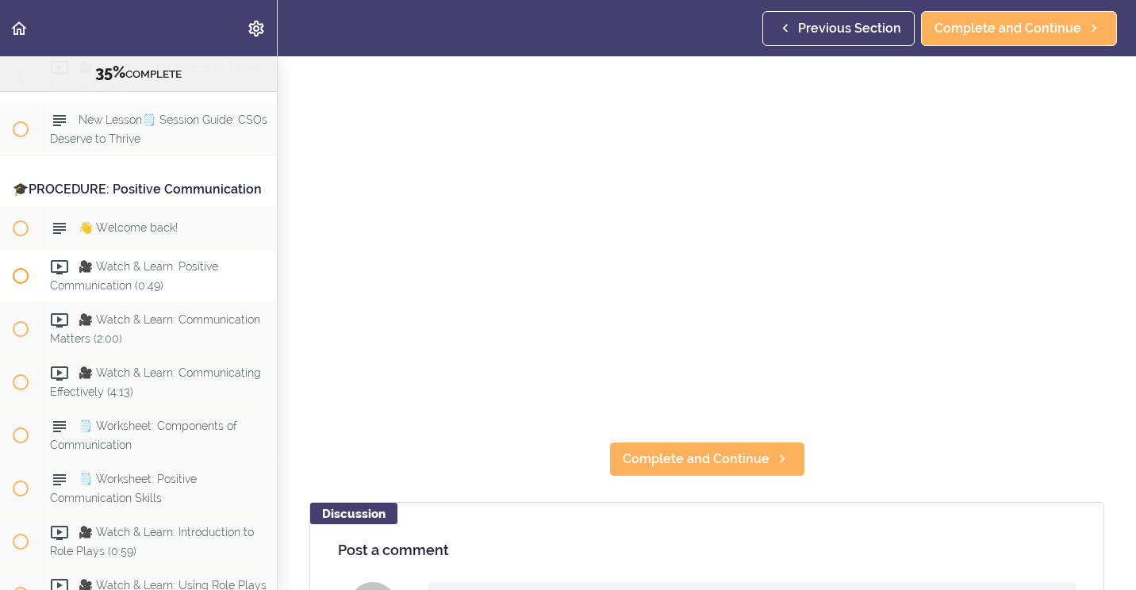
scroll to position [3825, 0]
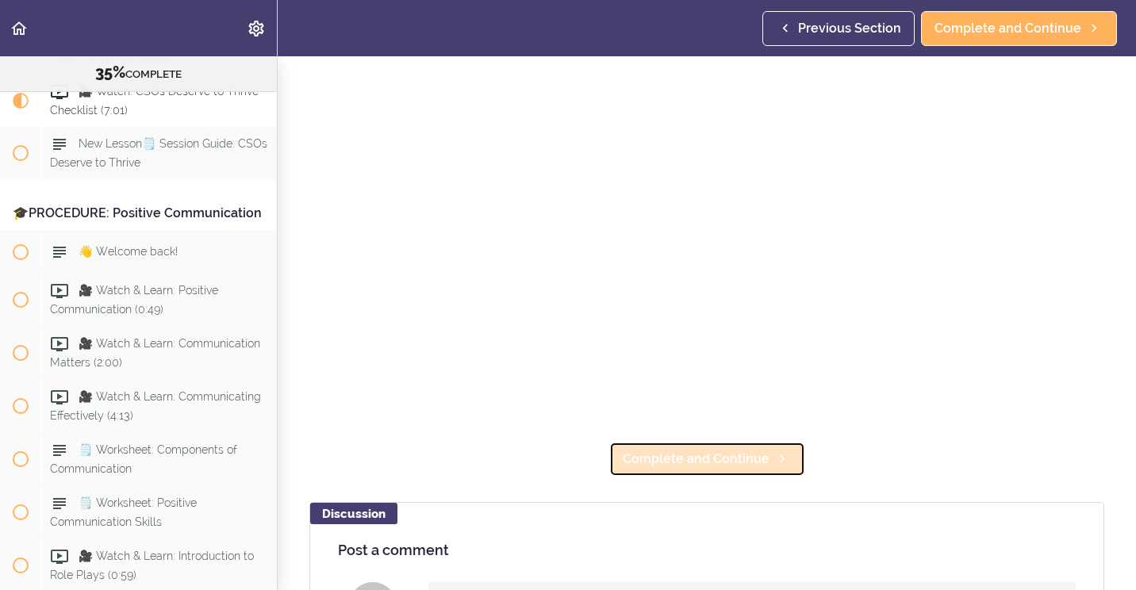
click at [707, 450] on span "Complete and Continue" at bounding box center [696, 459] width 147 height 19
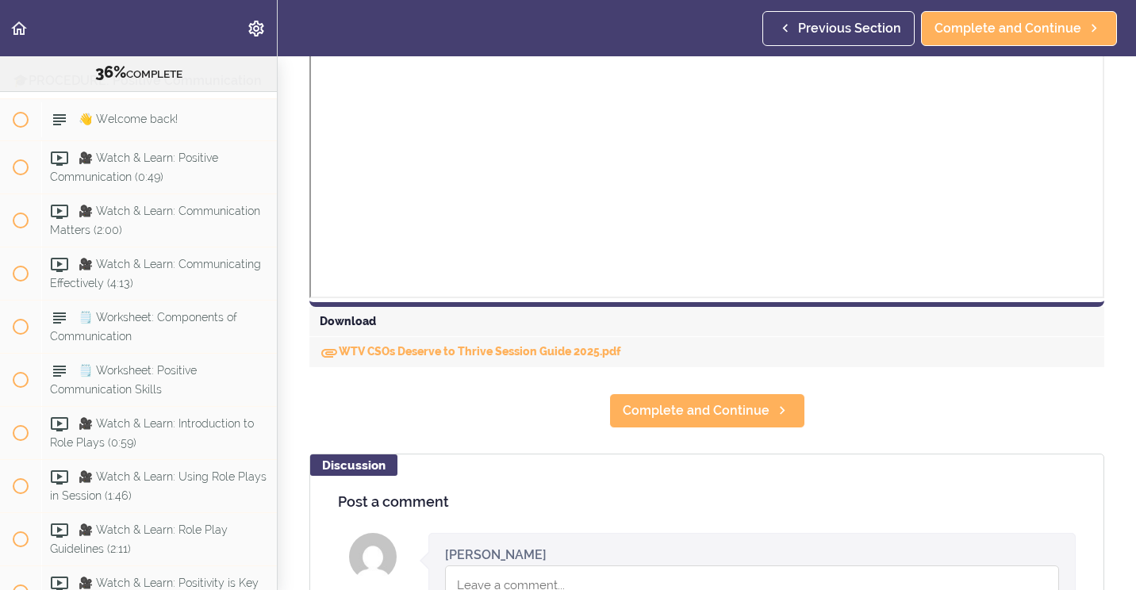
scroll to position [714, 0]
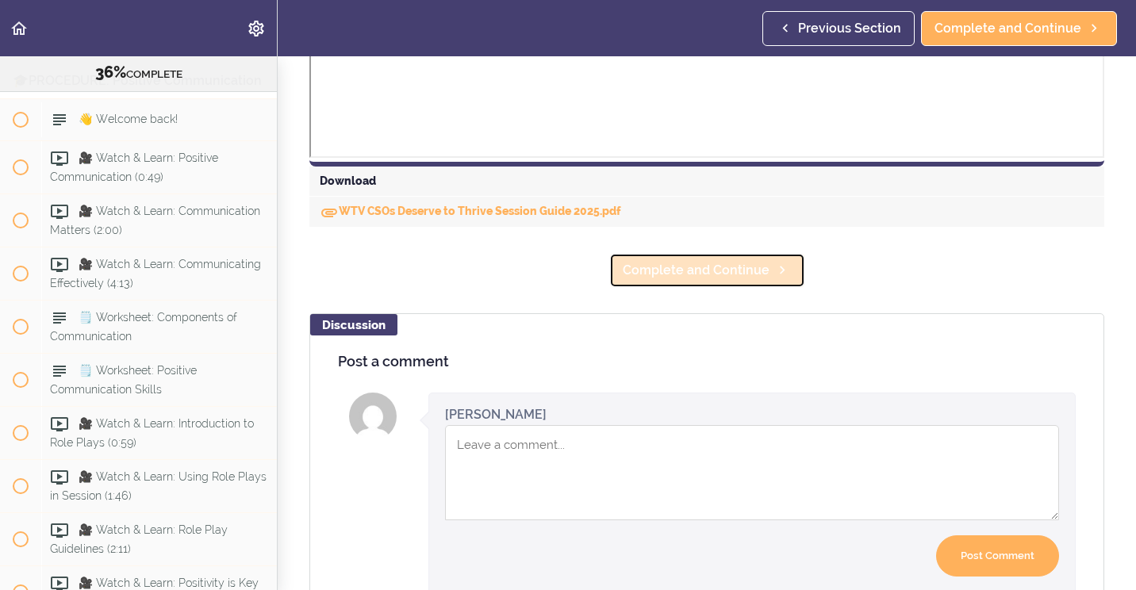
click at [678, 273] on span "Complete and Continue" at bounding box center [696, 270] width 147 height 19
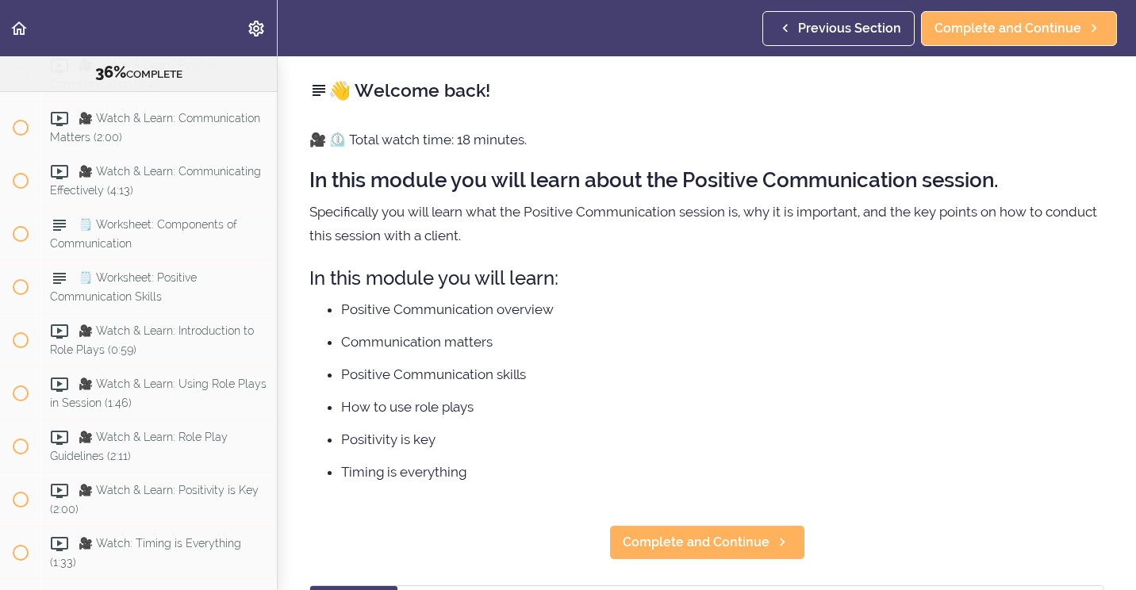
scroll to position [4081, 0]
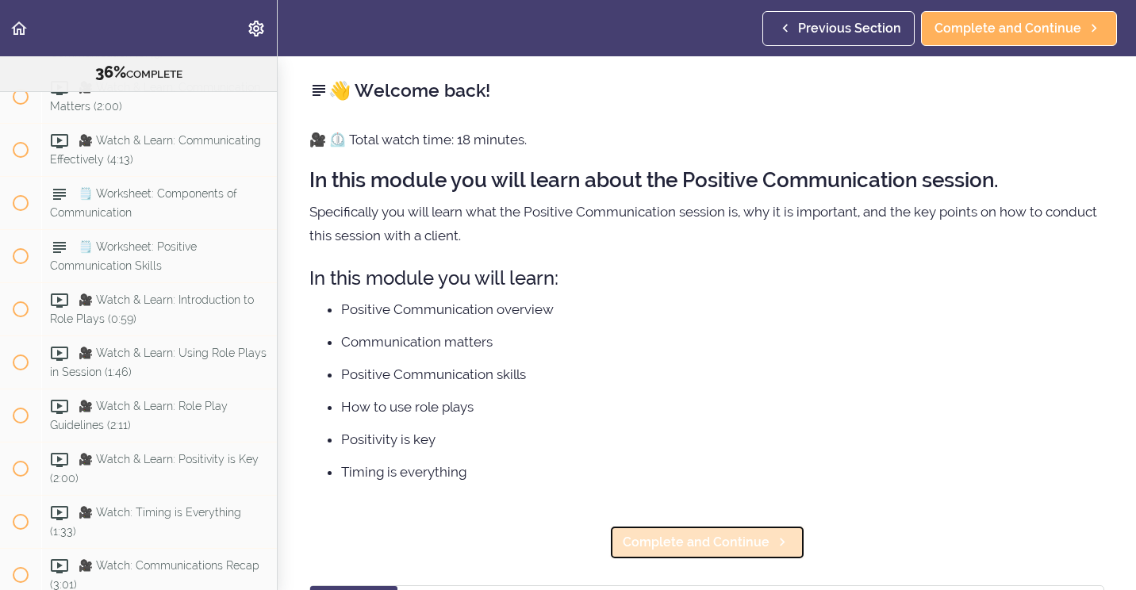
click at [705, 542] on span "Complete and Continue" at bounding box center [696, 542] width 147 height 19
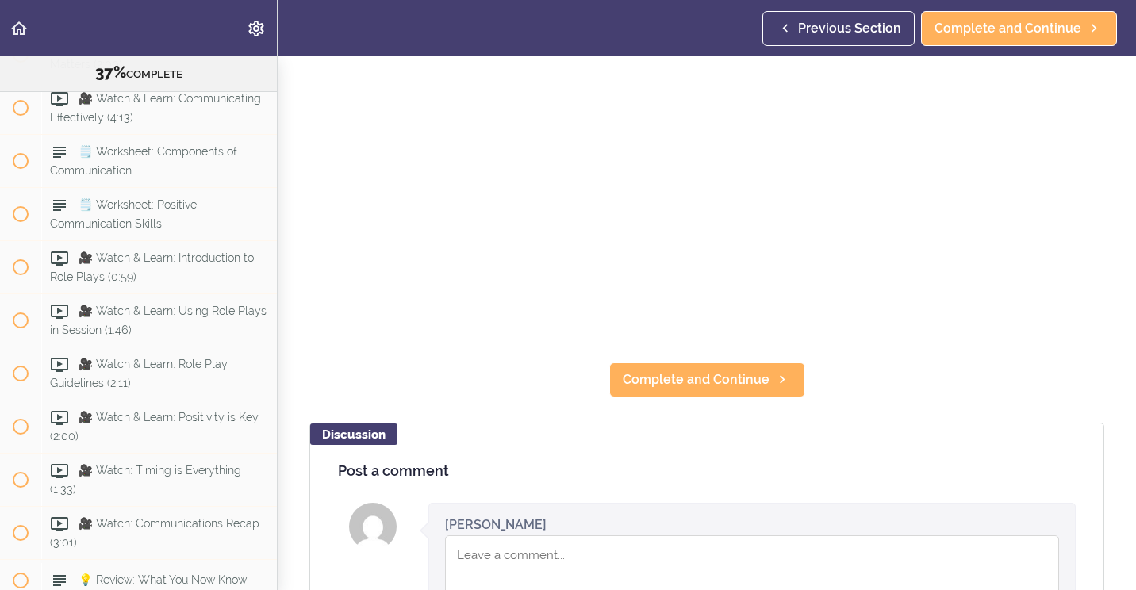
scroll to position [317, 0]
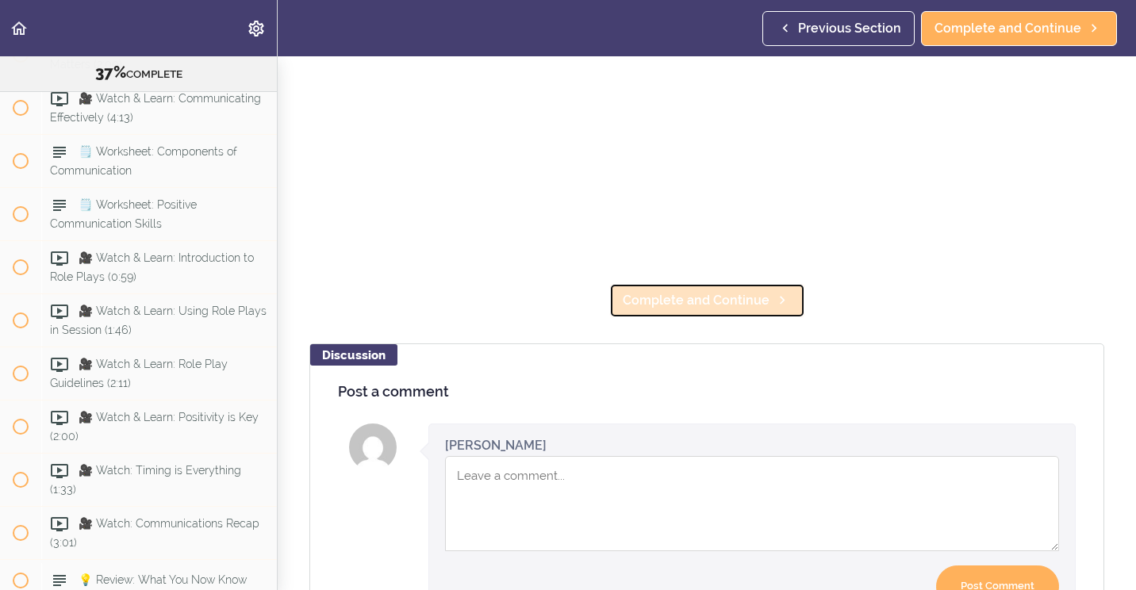
click at [706, 301] on span "Complete and Continue" at bounding box center [696, 300] width 147 height 19
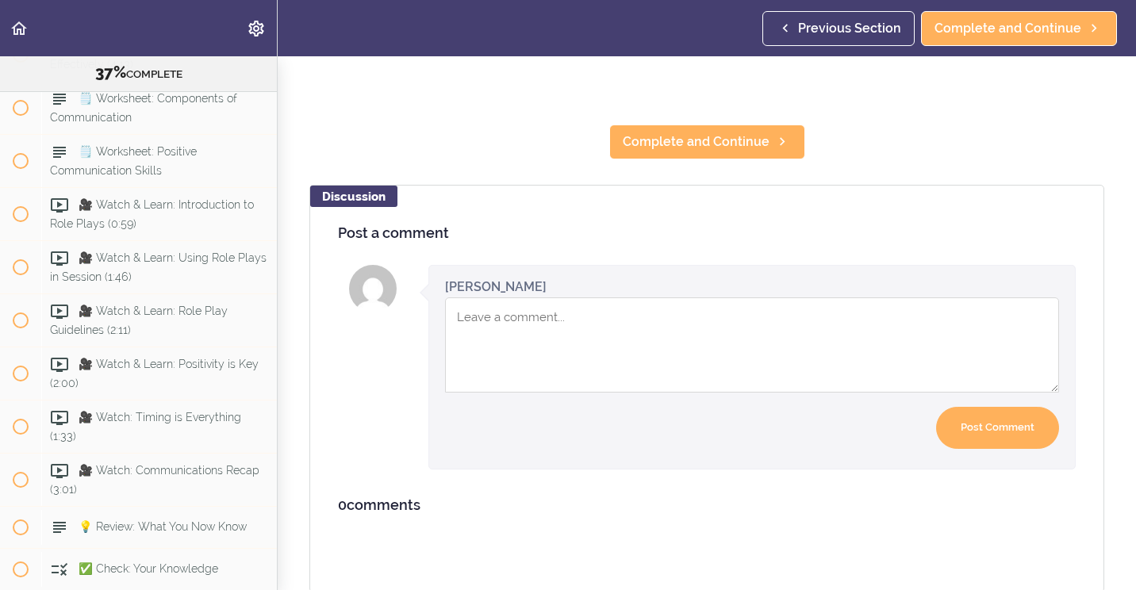
scroll to position [484, 0]
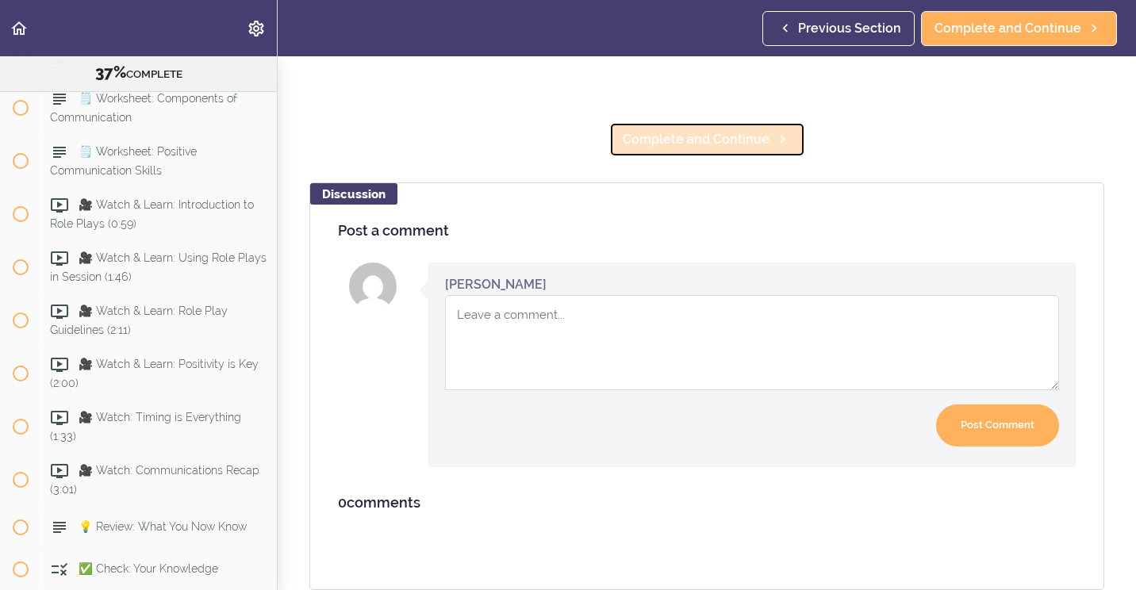
click at [673, 130] on span "Complete and Continue" at bounding box center [696, 139] width 147 height 19
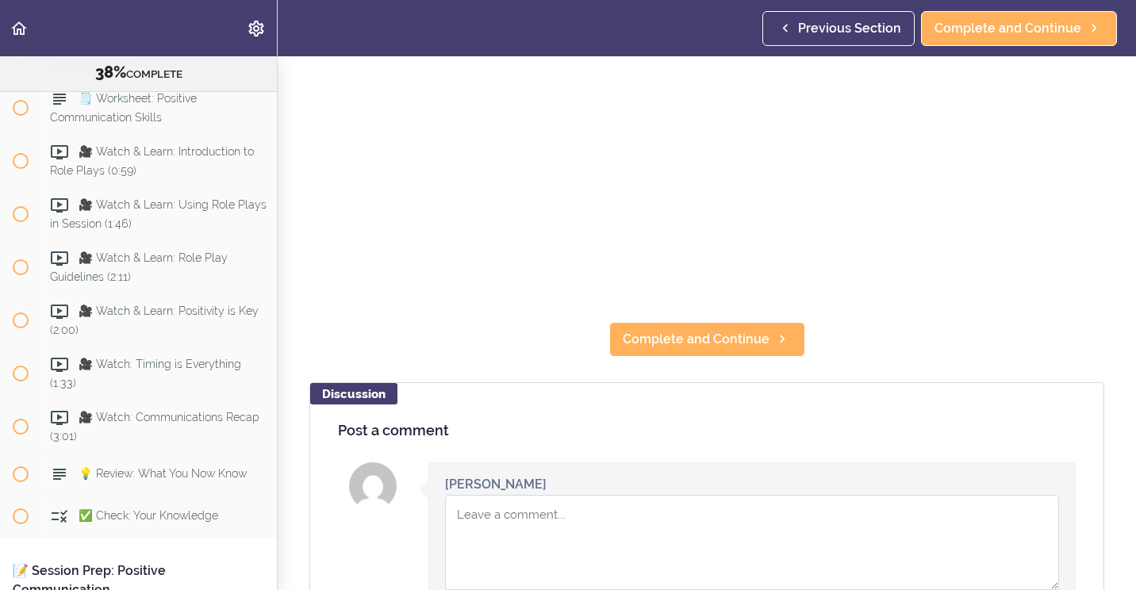
scroll to position [317, 0]
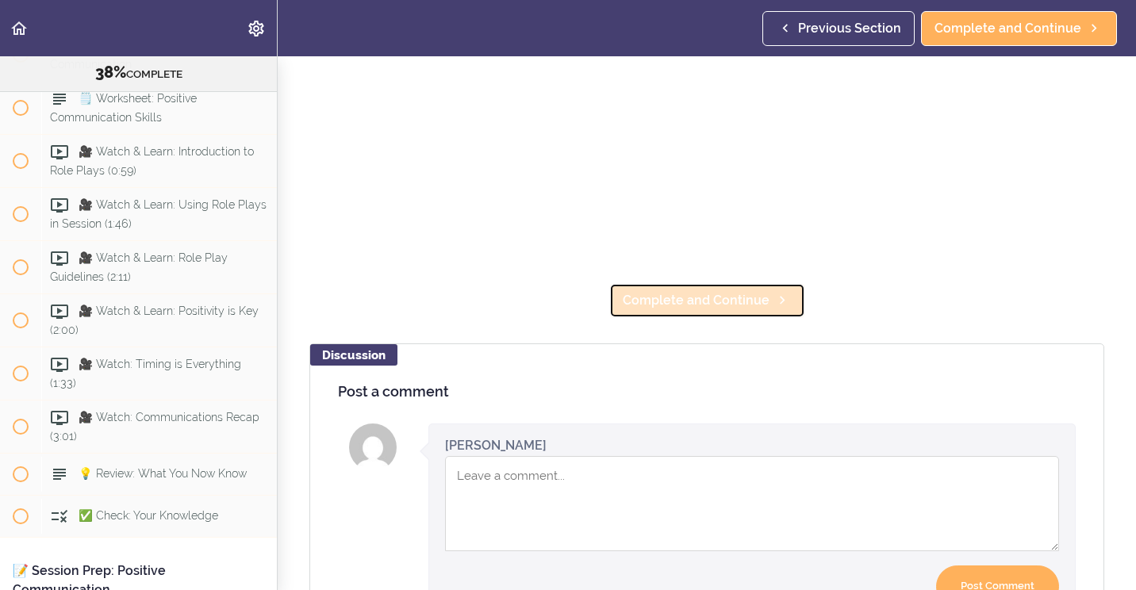
click at [687, 297] on span "Complete and Continue" at bounding box center [696, 300] width 147 height 19
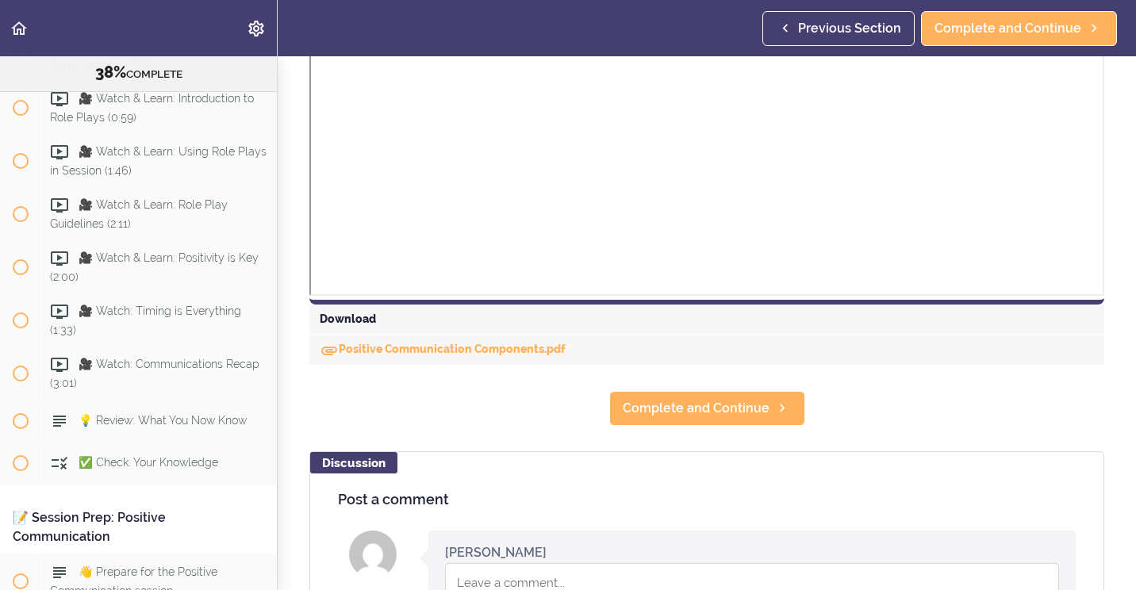
scroll to position [793, 0]
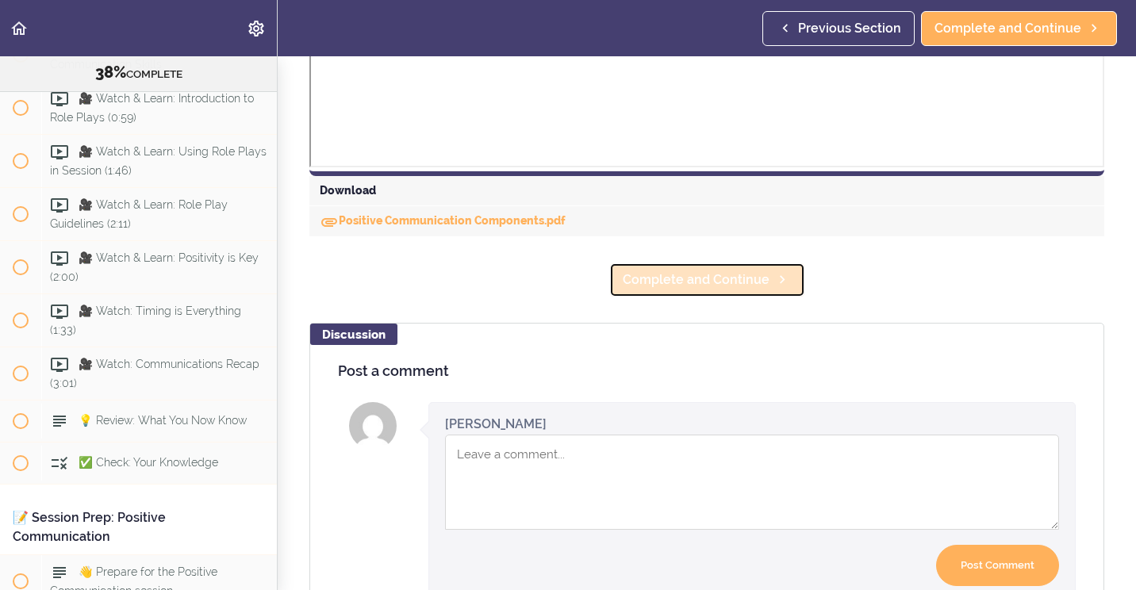
click at [677, 278] on span "Complete and Continue" at bounding box center [696, 279] width 147 height 19
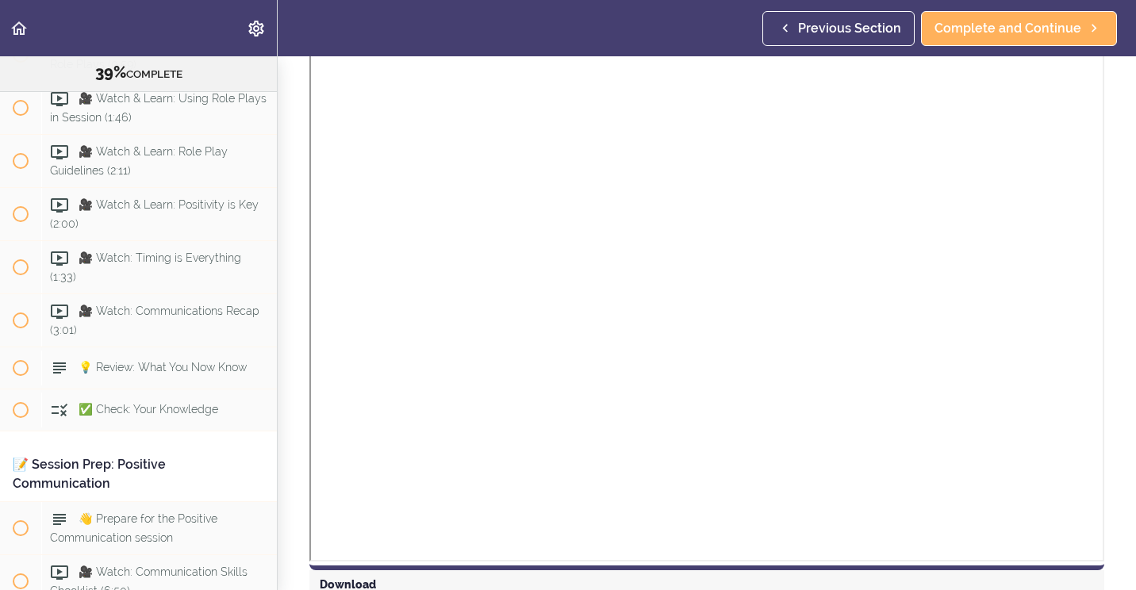
scroll to position [512, 0]
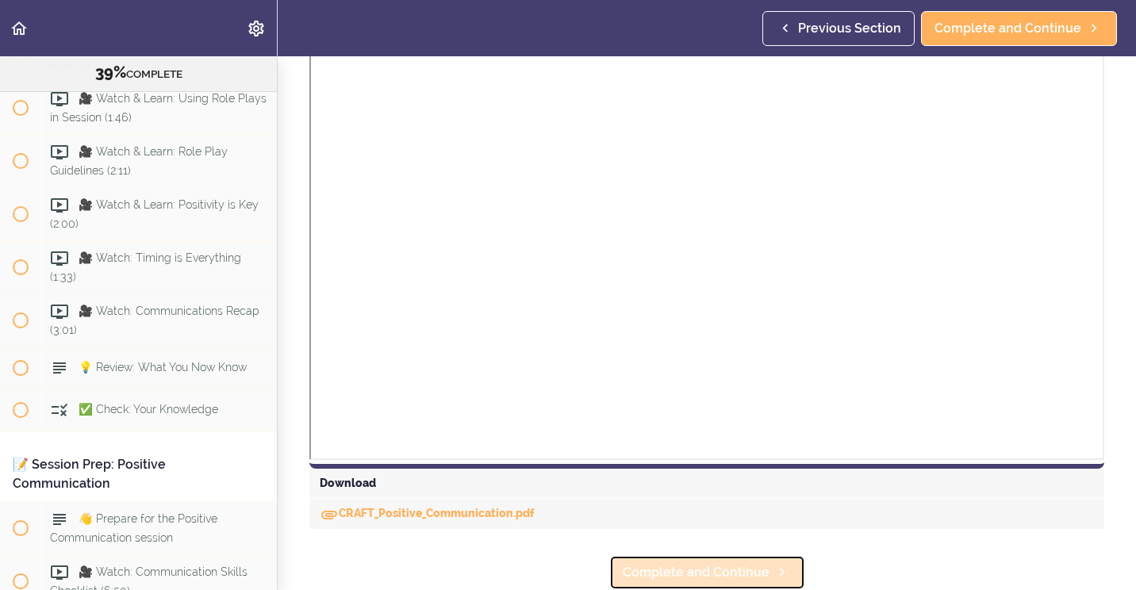
click at [693, 565] on span "Complete and Continue" at bounding box center [696, 572] width 147 height 19
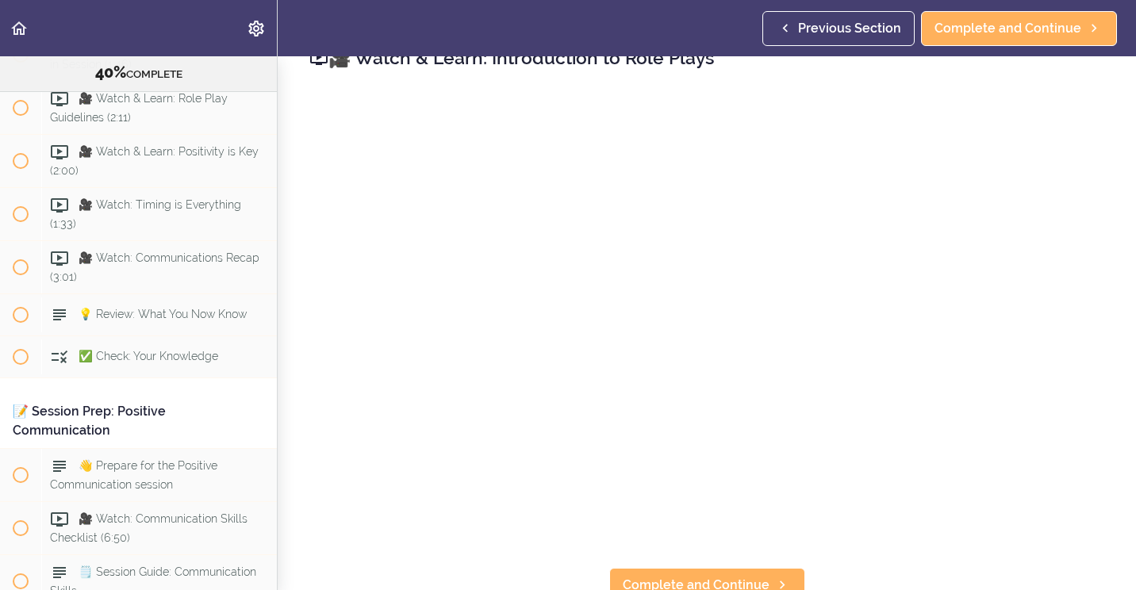
scroll to position [50, 0]
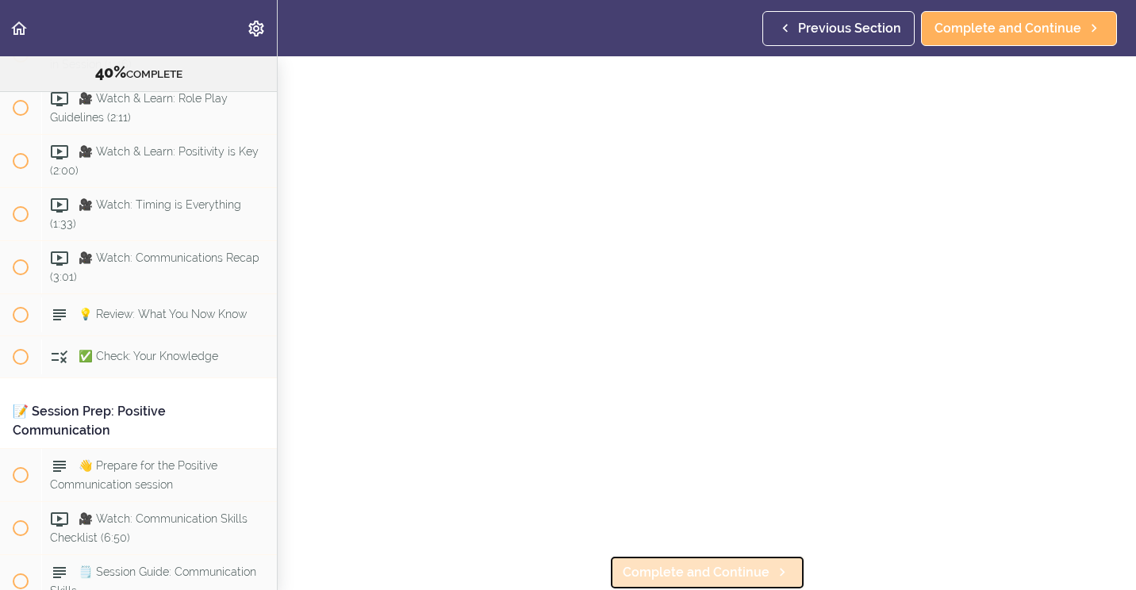
click at [710, 566] on span "Complete and Continue" at bounding box center [696, 572] width 147 height 19
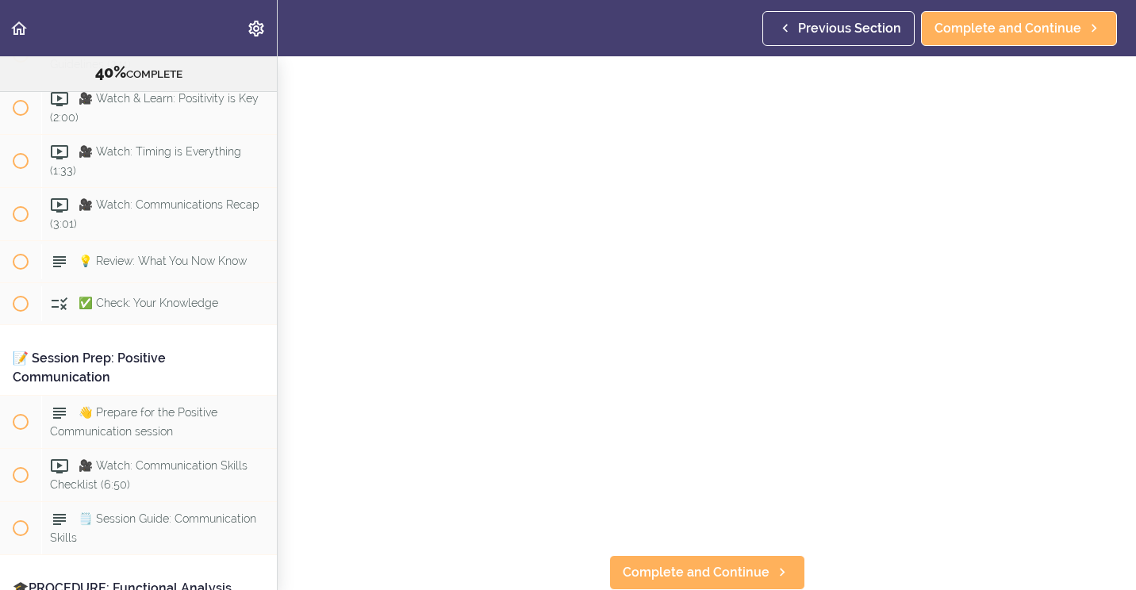
scroll to position [50, 0]
click at [677, 563] on span "Complete and Continue" at bounding box center [696, 572] width 147 height 19
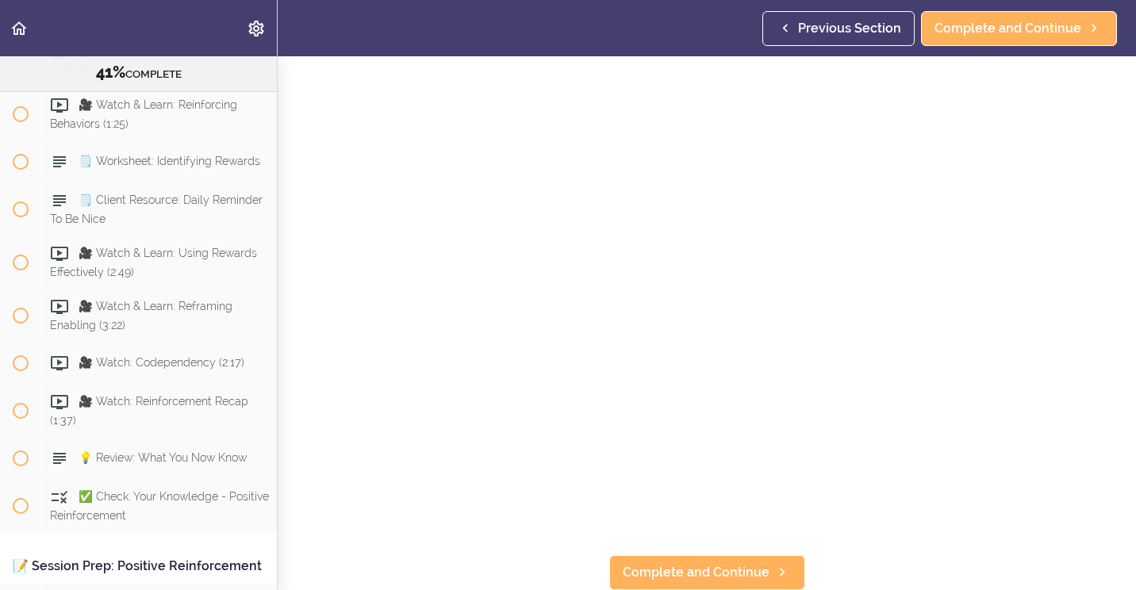
scroll to position [5764, 0]
click at [725, 563] on span "Complete and Continue" at bounding box center [696, 572] width 147 height 19
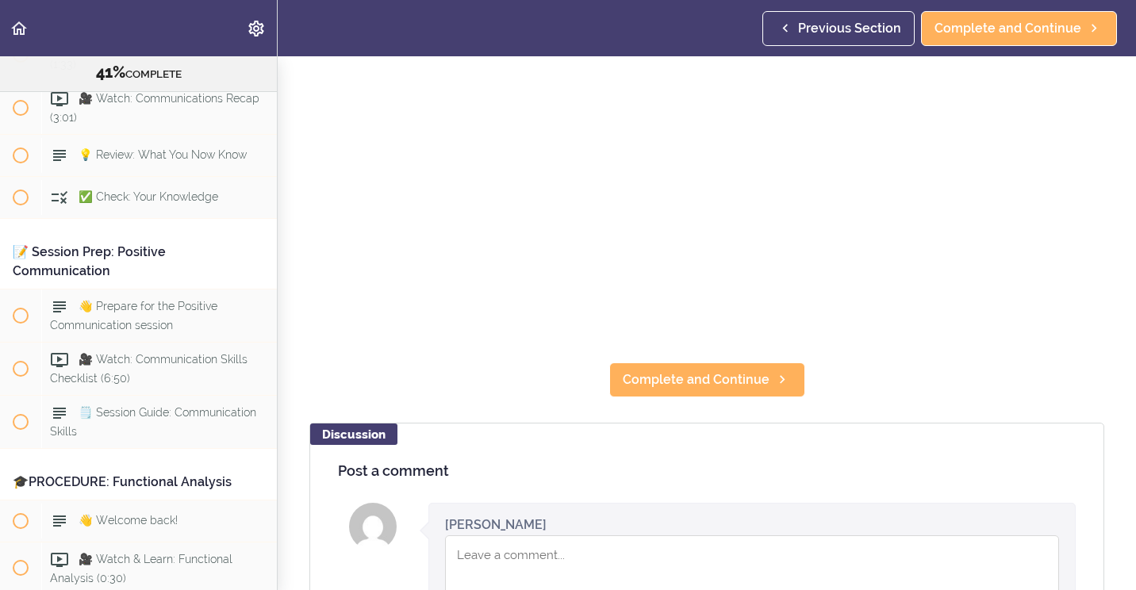
scroll to position [397, 0]
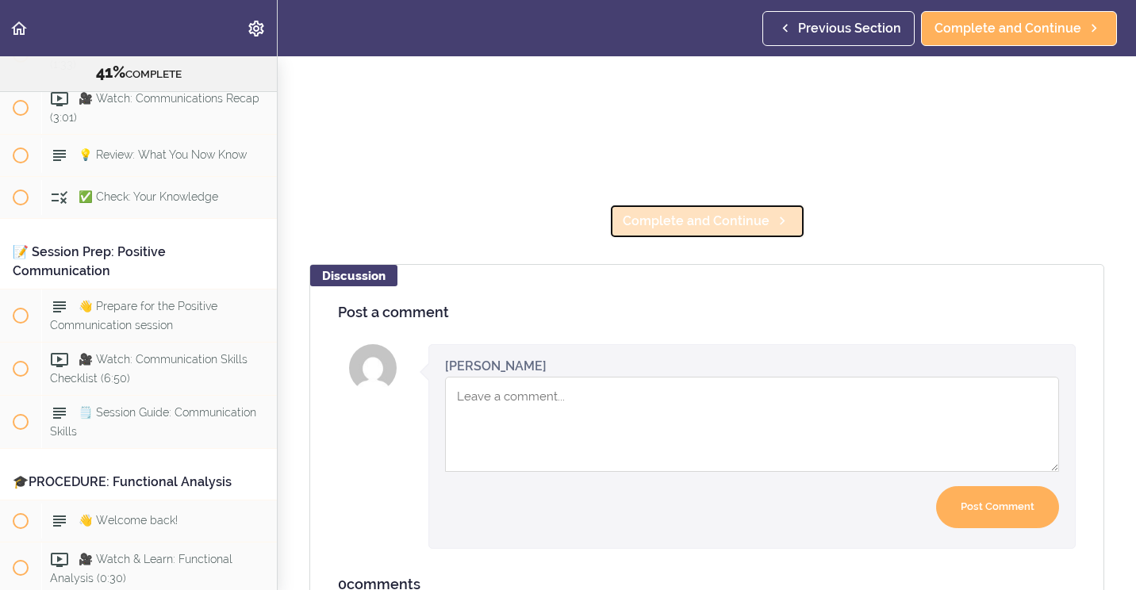
click at [664, 212] on span "Complete and Continue" at bounding box center [696, 221] width 147 height 19
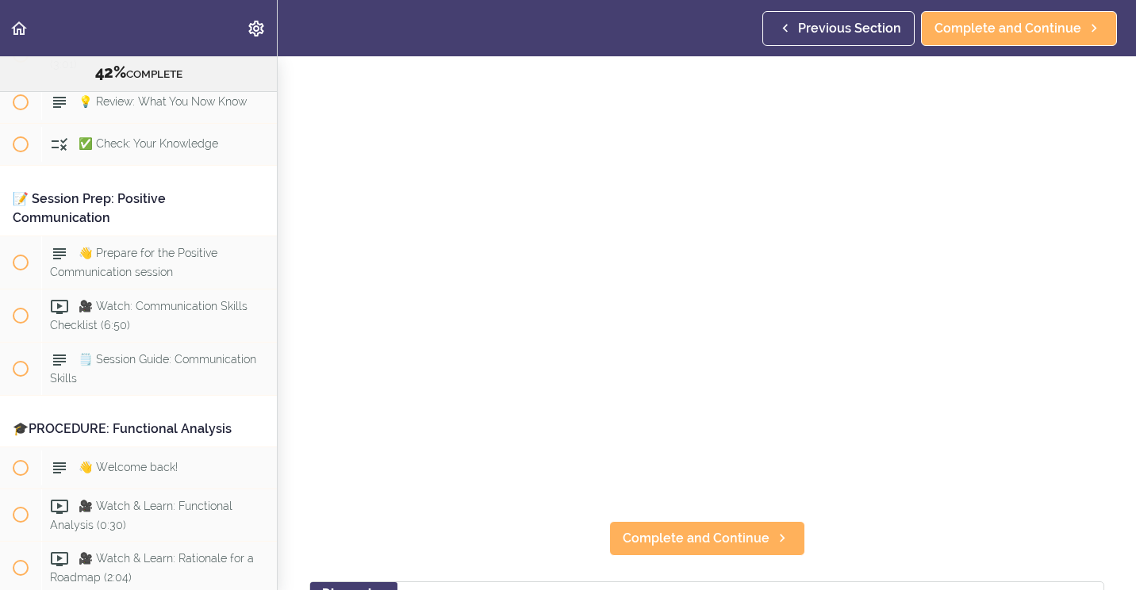
scroll to position [159, 0]
